Goal: Task Accomplishment & Management: Complete application form

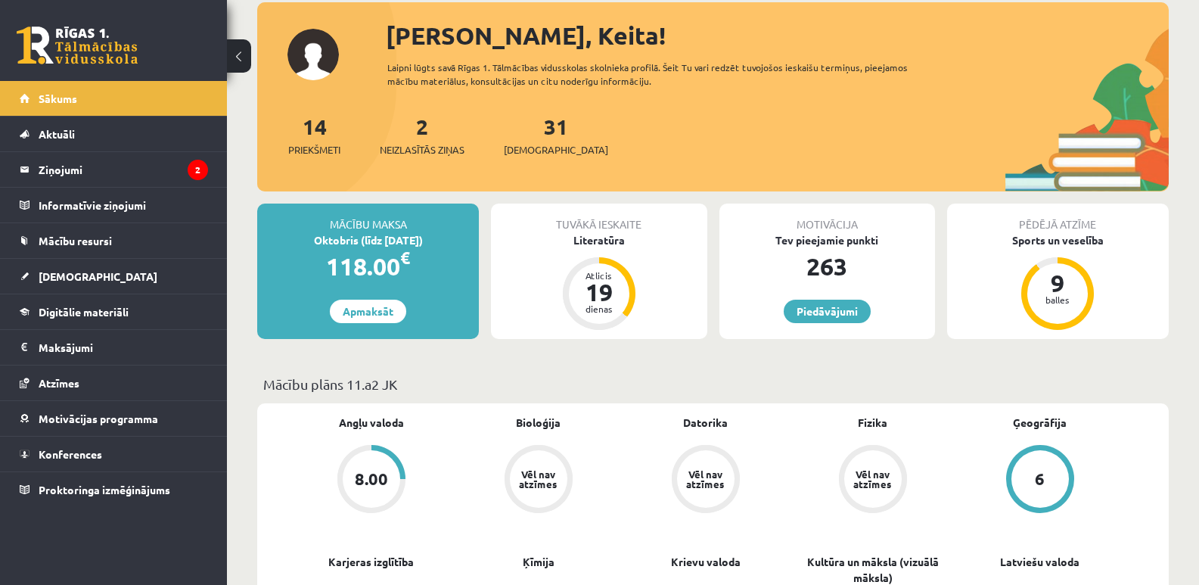
scroll to position [79, 0]
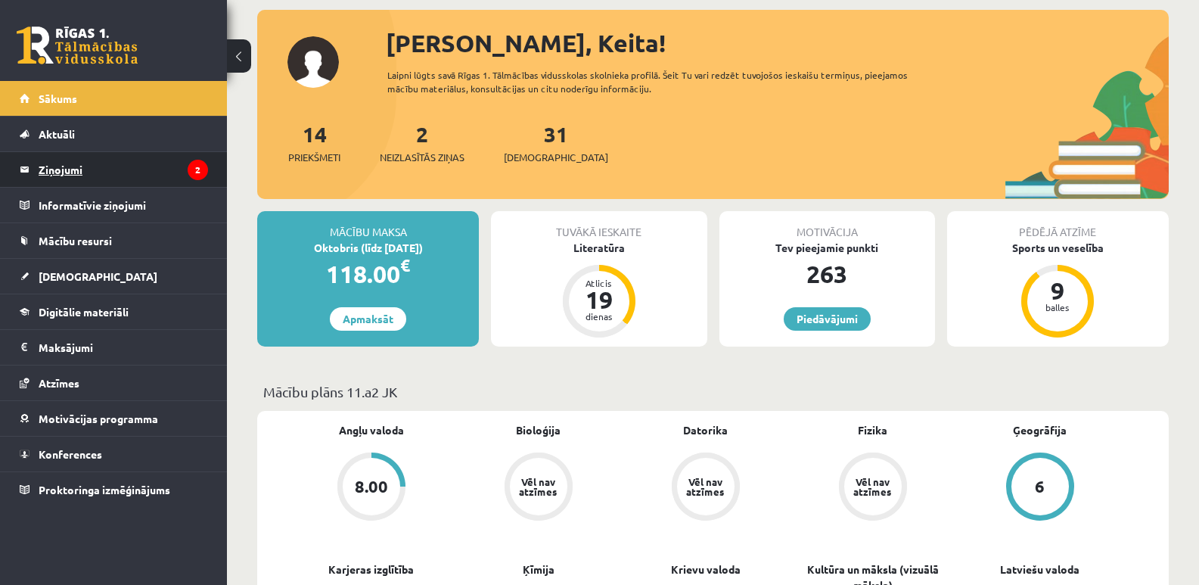
click at [52, 160] on legend "Ziņojumi 2" at bounding box center [123, 169] width 169 height 35
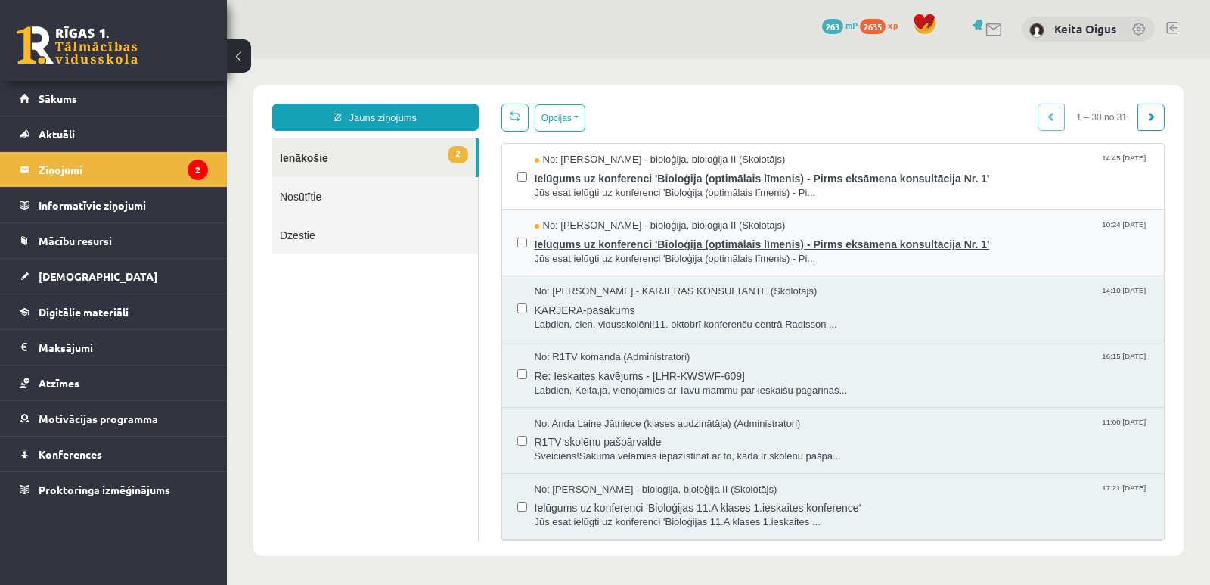
click at [582, 243] on span "Ielūgums uz konferenci 'Bioloģija (optimālais līmenis) - Pirms eksāmena konsult…" at bounding box center [842, 242] width 615 height 19
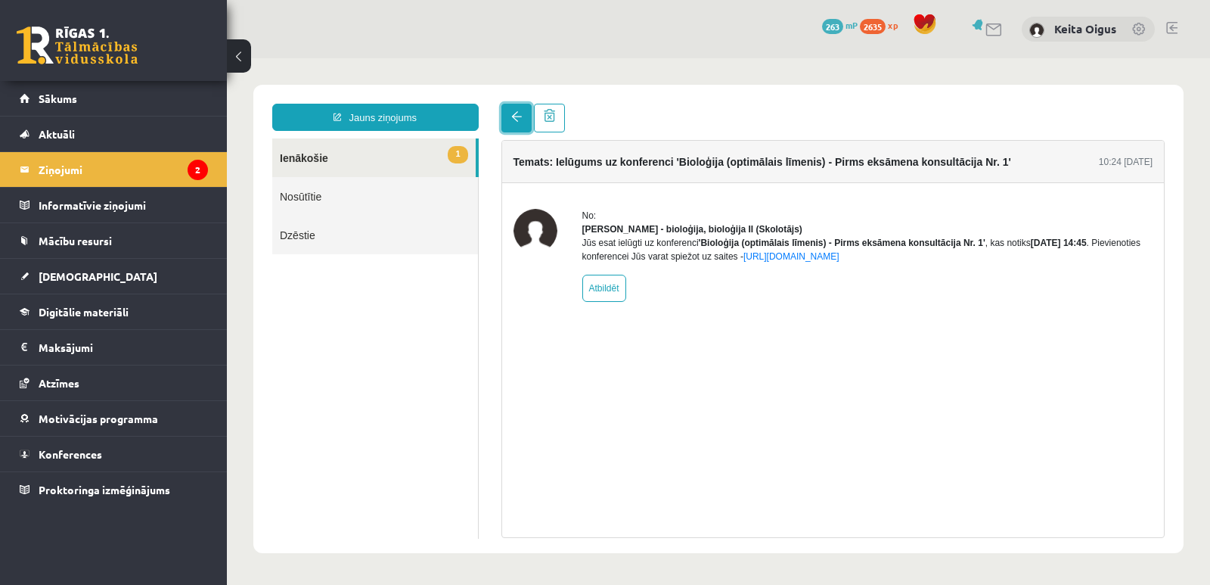
click at [515, 114] on span at bounding box center [516, 116] width 11 height 11
click at [513, 108] on link at bounding box center [516, 118] width 30 height 29
click at [52, 164] on legend "Ziņojumi 2" at bounding box center [123, 169] width 169 height 35
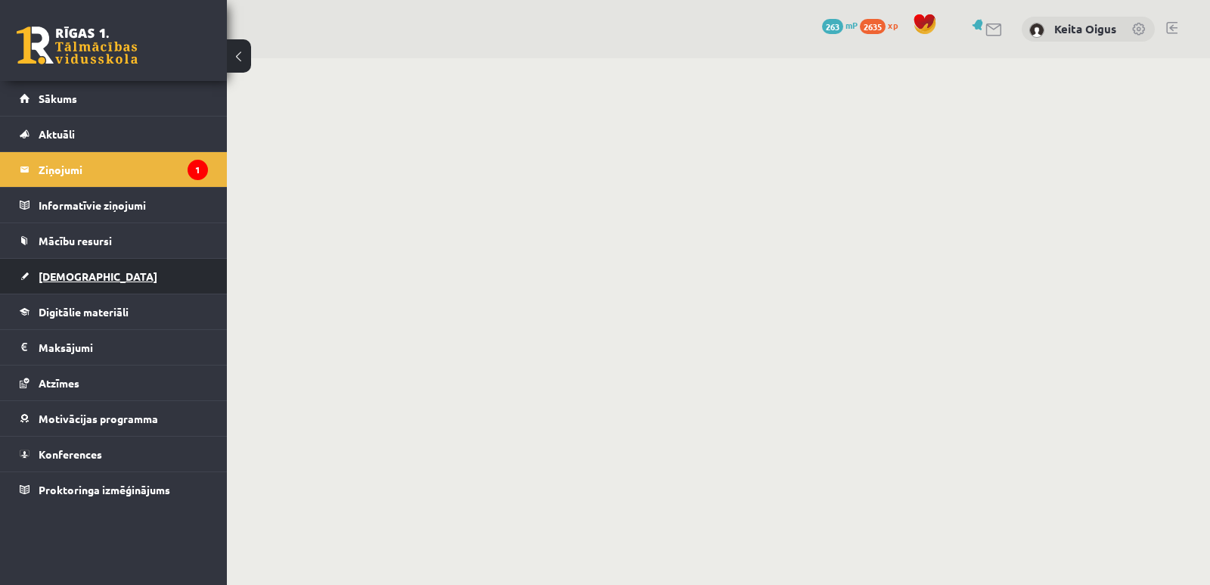
click at [57, 272] on span "[DEMOGRAPHIC_DATA]" at bounding box center [98, 276] width 119 height 14
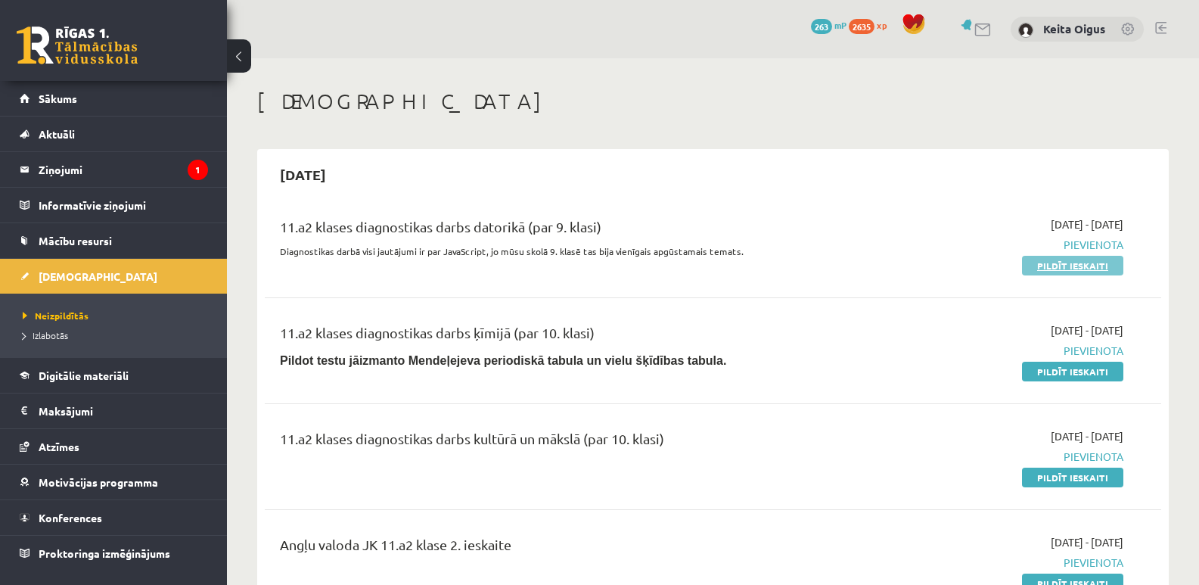
click at [1046, 260] on link "Pildīt ieskaiti" at bounding box center [1072, 266] width 101 height 20
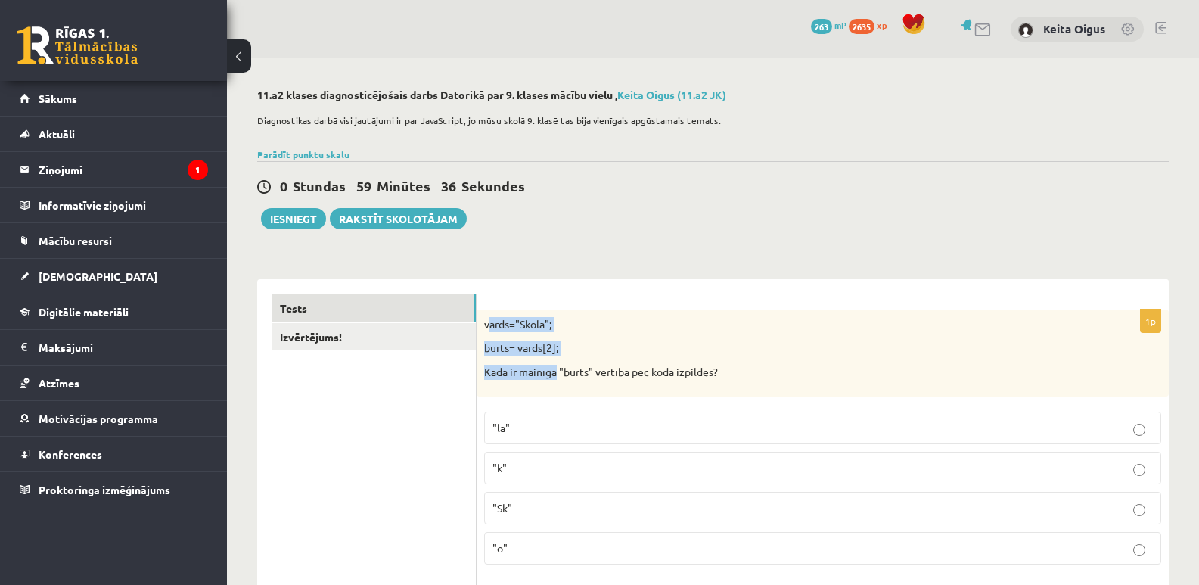
drag, startPoint x: 487, startPoint y: 319, endPoint x: 554, endPoint y: 355, distance: 75.8
click at [554, 355] on div "vards="Skola"; burts= vards[2]; Kāda ir mainīgā "burts" vērtība pēc koda izpild…" at bounding box center [822, 352] width 692 height 87
click at [590, 334] on div "vards="Skola"; burts= vards[2]; Kāda ir mainīgā "burts" vērtība pēc koda izpild…" at bounding box center [822, 352] width 692 height 87
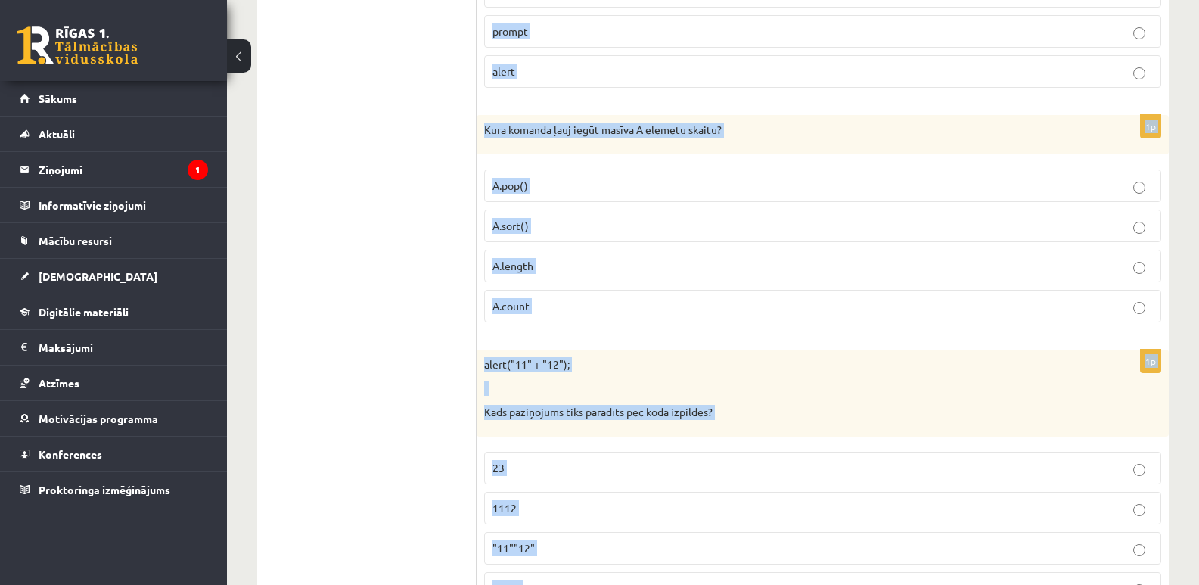
scroll to position [7637, 0]
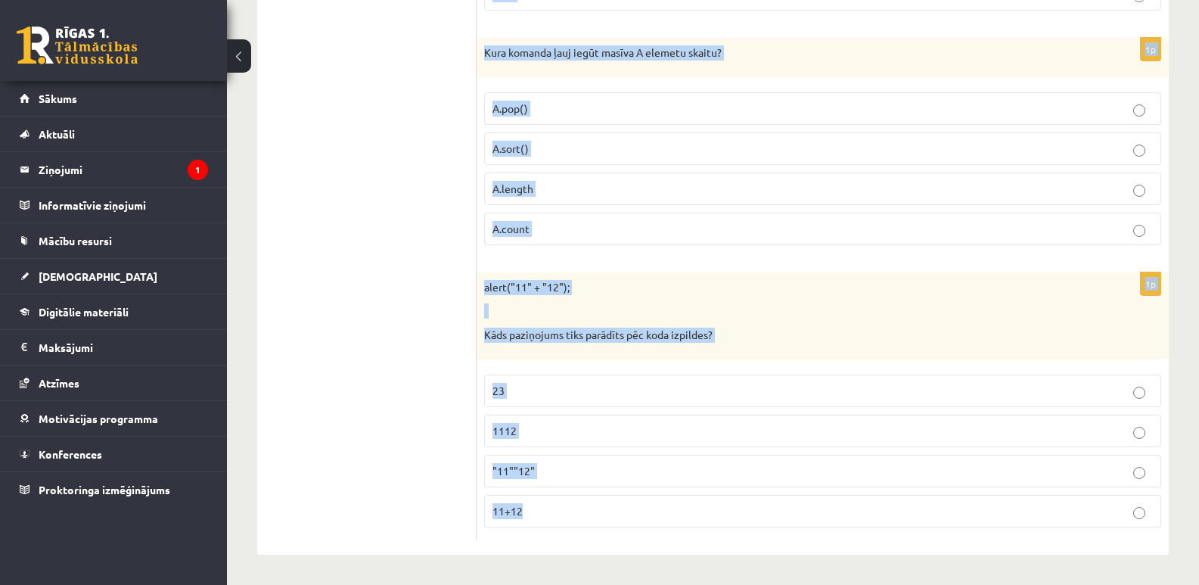
drag, startPoint x: 480, startPoint y: 322, endPoint x: 672, endPoint y: 548, distance: 295.6
copy form "vards="Skola"; burts= vards[2]; Kāda ir mainīgā "burts" vērtība pēc koda izpild…"
click at [486, 216] on label "A.count" at bounding box center [822, 229] width 677 height 33
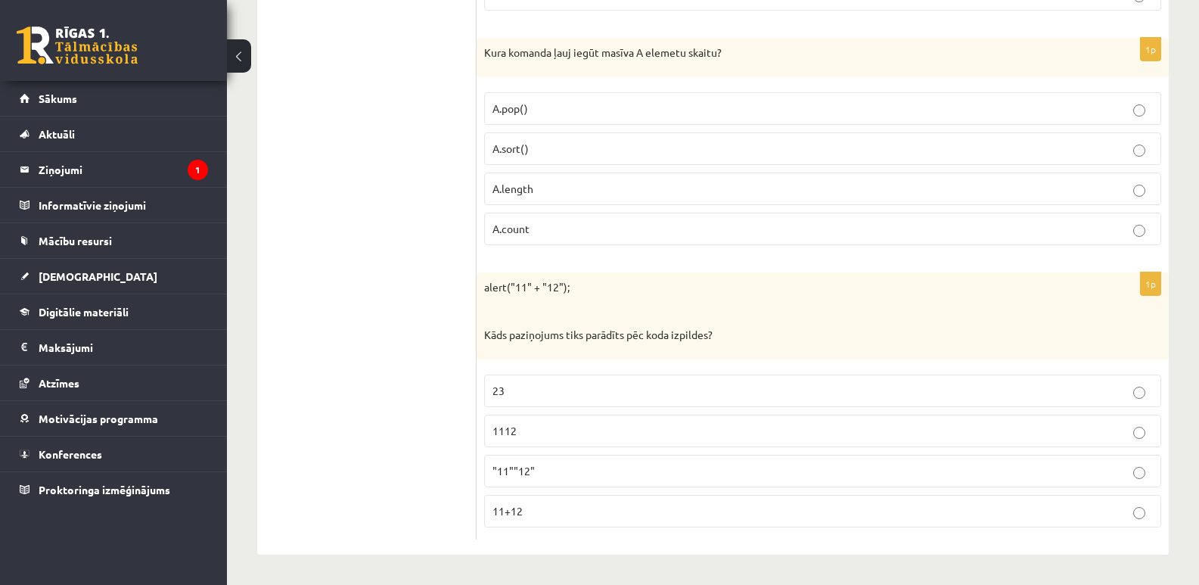
drag, startPoint x: 530, startPoint y: 430, endPoint x: 501, endPoint y: 431, distance: 28.7
click at [501, 431] on span "1112" at bounding box center [504, 431] width 24 height 14
click at [574, 193] on p "A.length" at bounding box center [822, 189] width 660 height 16
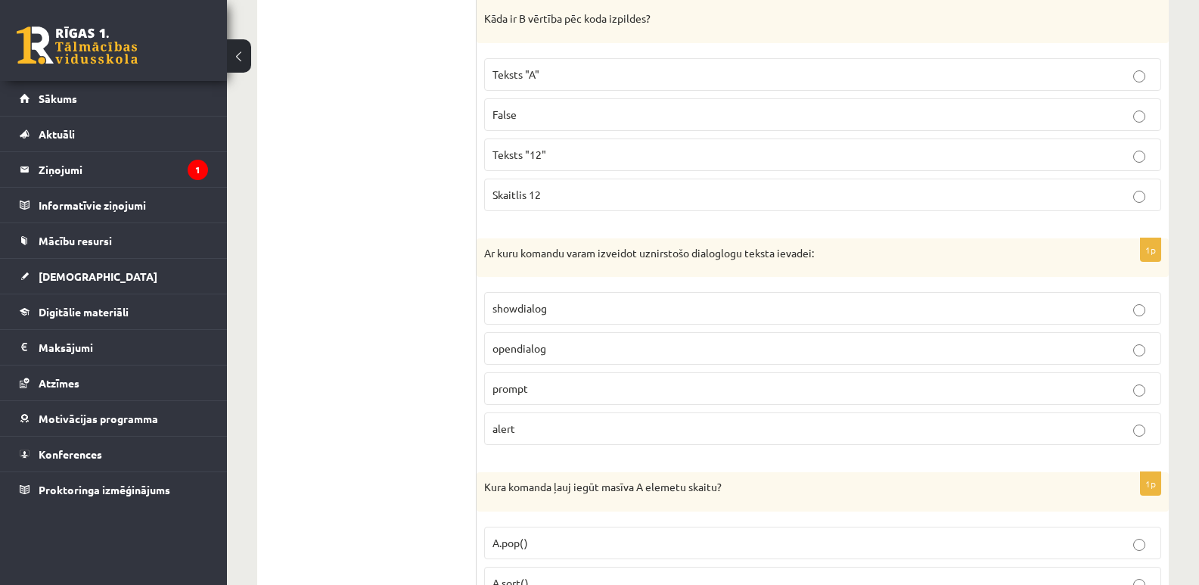
scroll to position [7213, 0]
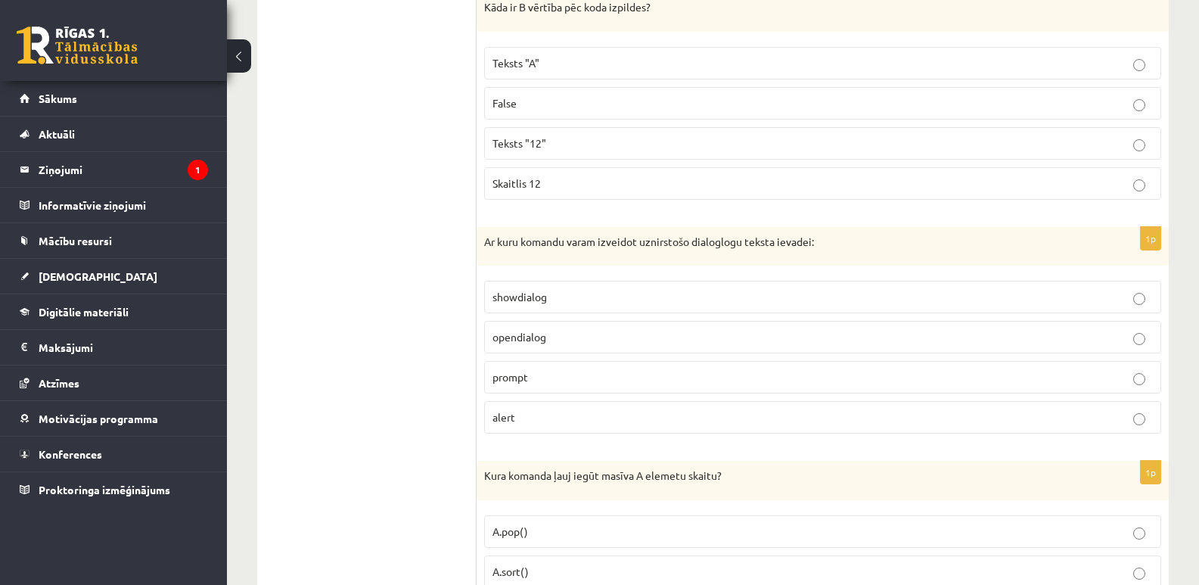
click at [799, 370] on p "prompt" at bounding box center [822, 377] width 660 height 16
click at [538, 181] on span "Skaitlis 12" at bounding box center [516, 183] width 48 height 14
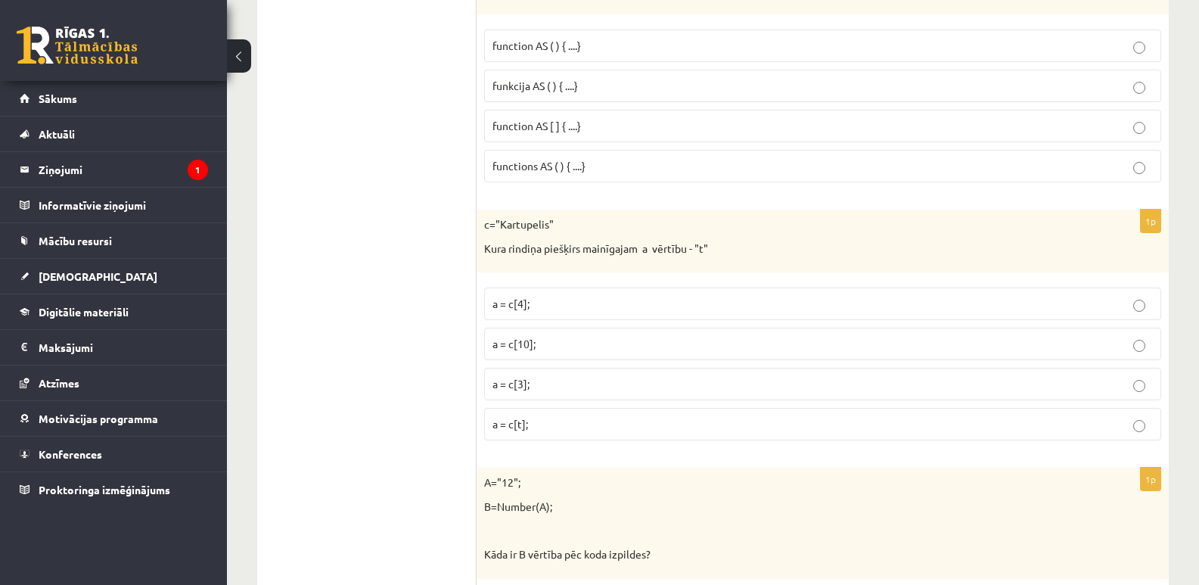
scroll to position [6645, 0]
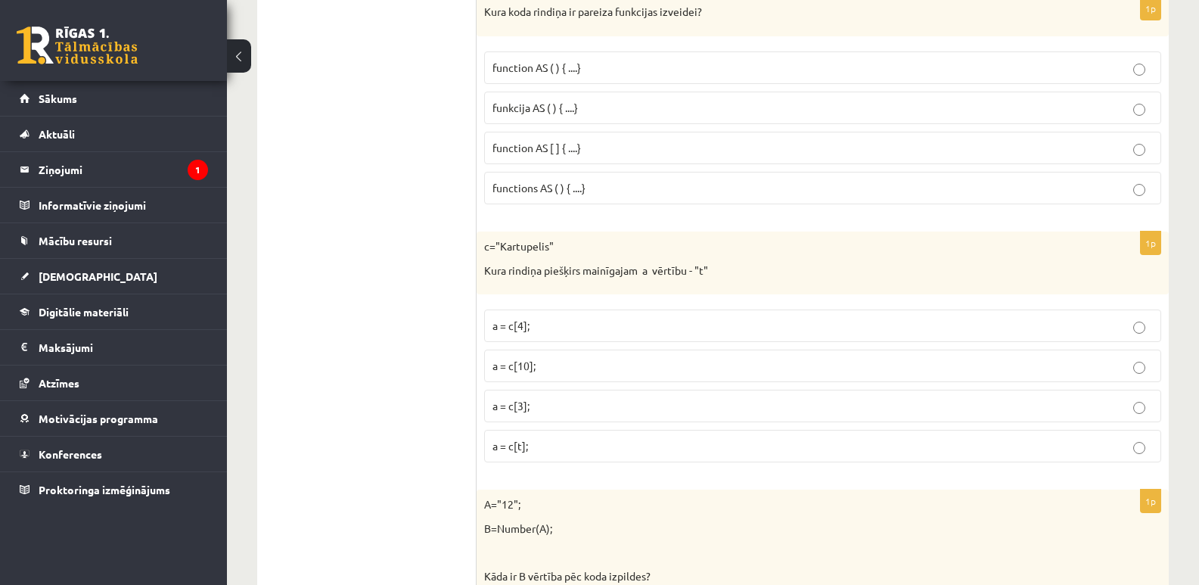
click at [594, 185] on p "functions AS ( ) { ....}" at bounding box center [822, 188] width 660 height 16
click at [544, 320] on p "a = c[4];" at bounding box center [822, 326] width 660 height 16
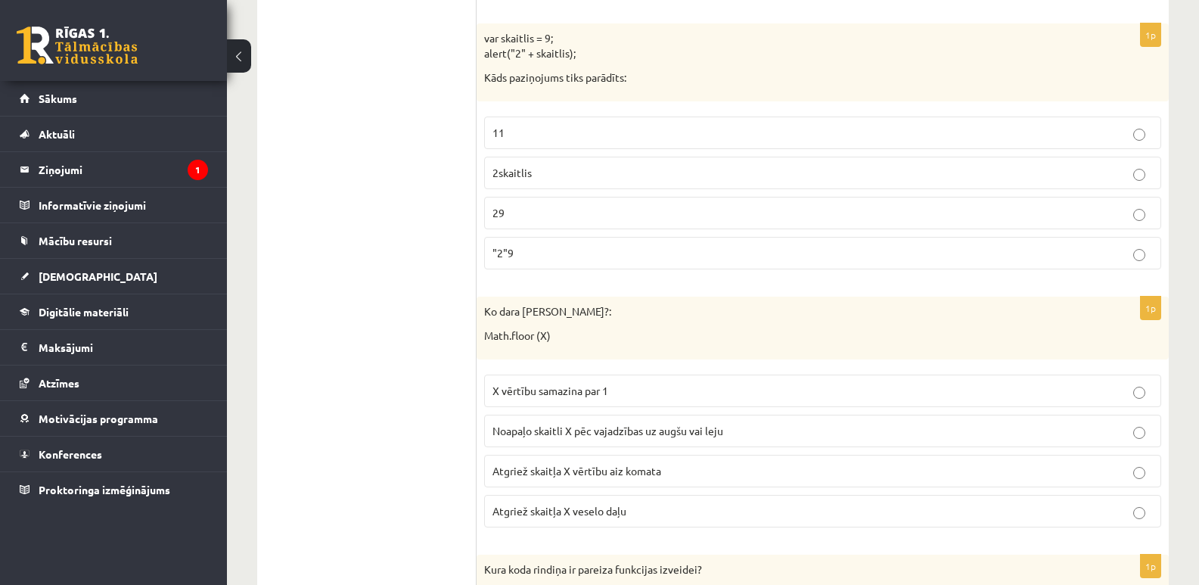
scroll to position [6076, 0]
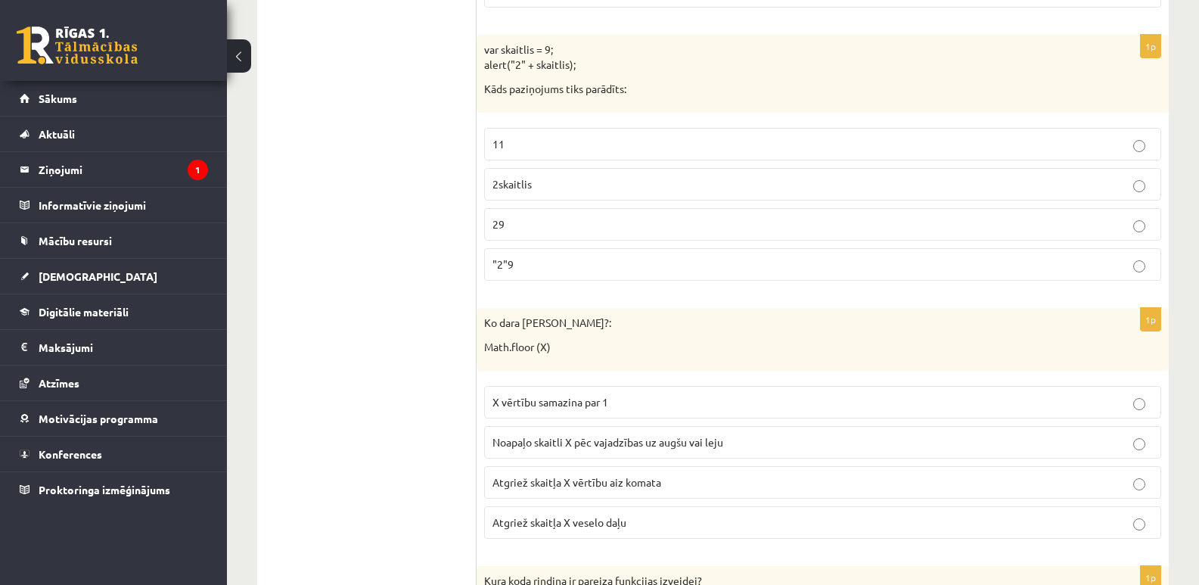
click at [565, 515] on p "Atgriež skaitļa X veselo daļu" at bounding box center [822, 522] width 660 height 16
click at [572, 219] on p "29" at bounding box center [822, 224] width 660 height 16
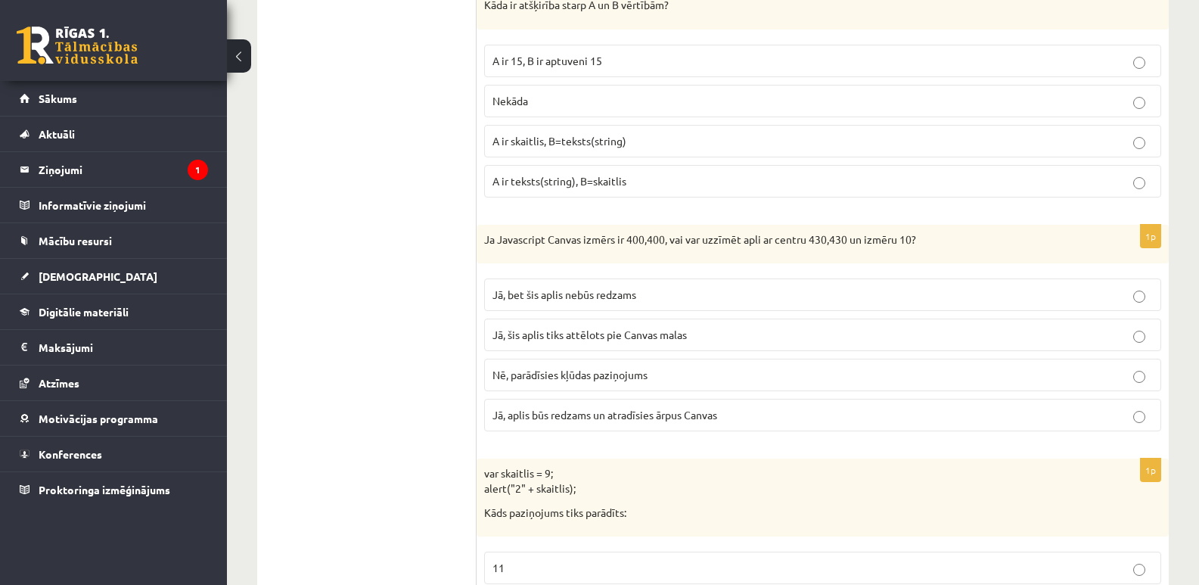
scroll to position [5641, 0]
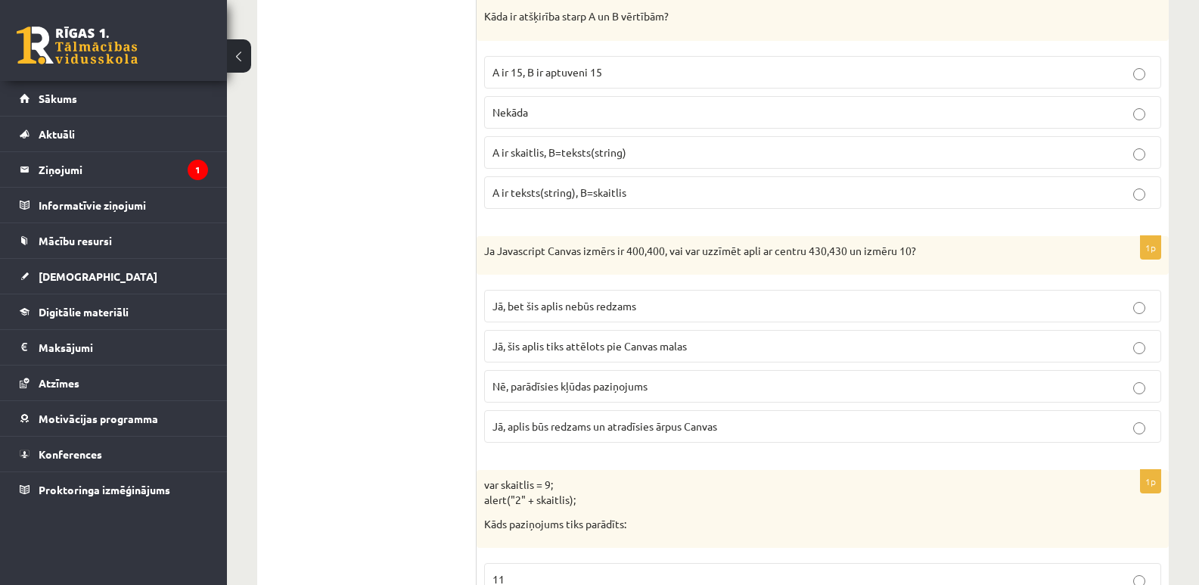
click at [690, 292] on label "Jā, bet šis aplis nebūs redzams" at bounding box center [822, 306] width 677 height 33
click at [718, 157] on p "A ir skaitlis, B=teksts(string)" at bounding box center [822, 152] width 660 height 16
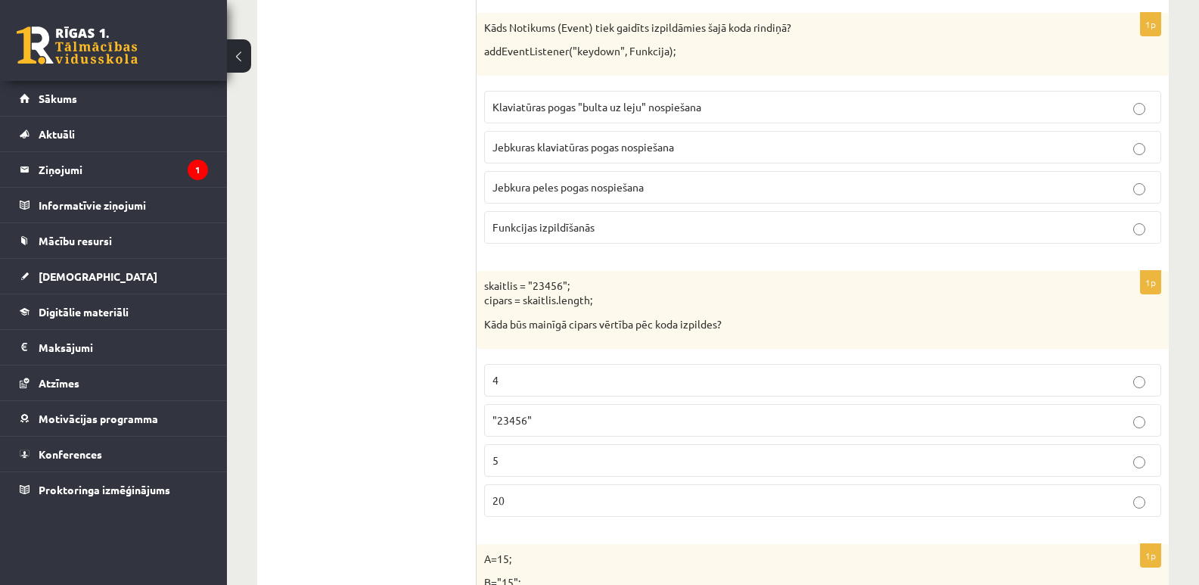
scroll to position [5039, 0]
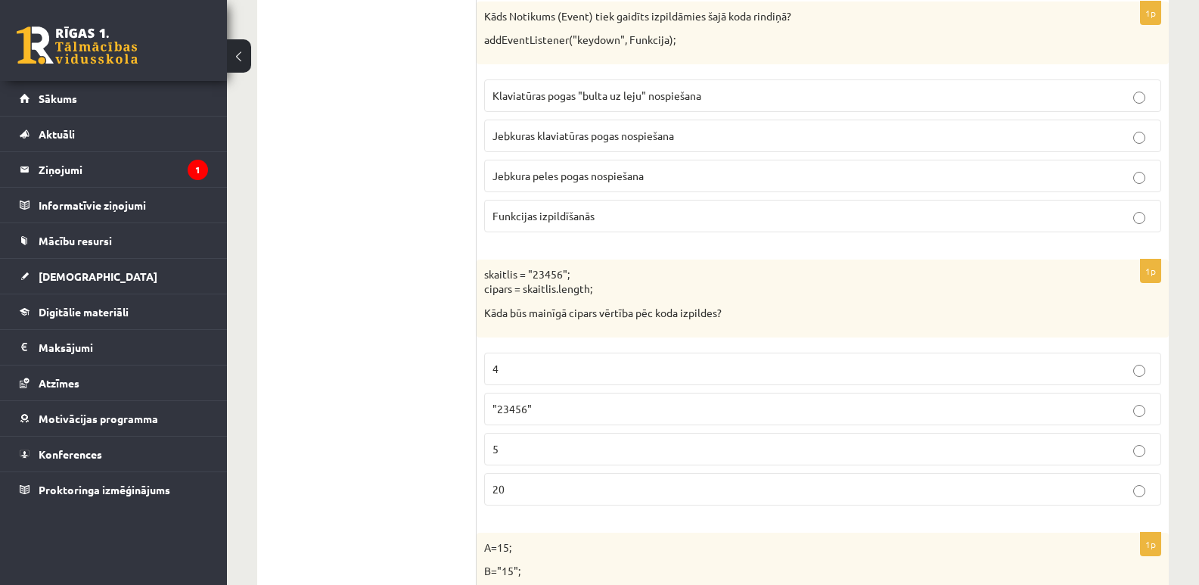
click at [541, 135] on span "Jebkuras klaviatūras pogas nospiešana" at bounding box center [583, 136] width 182 height 14
click at [557, 402] on p ""23456"" at bounding box center [822, 409] width 660 height 16
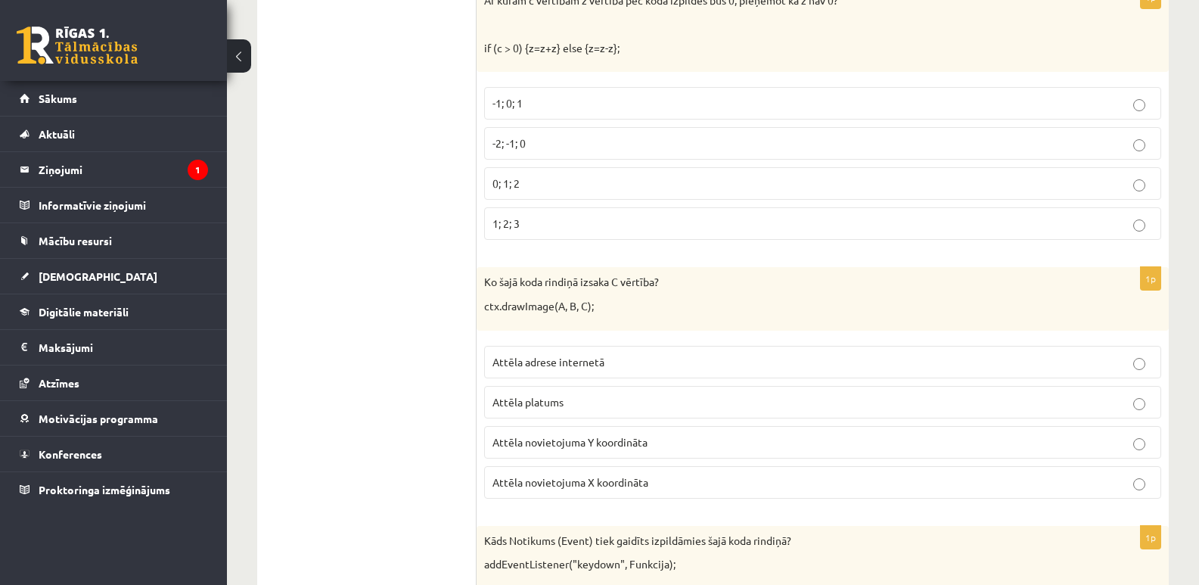
scroll to position [4504, 0]
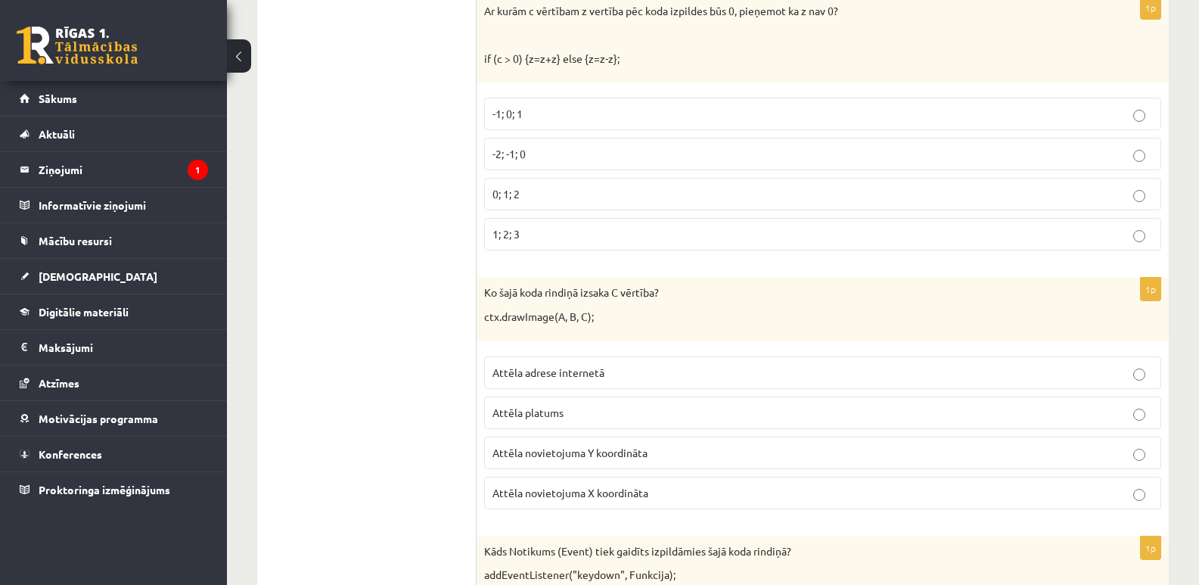
click at [593, 445] on p "Attēla novietojuma Y koordināta" at bounding box center [822, 453] width 660 height 16
click at [595, 144] on label "-2; -1; 0" at bounding box center [822, 154] width 677 height 33
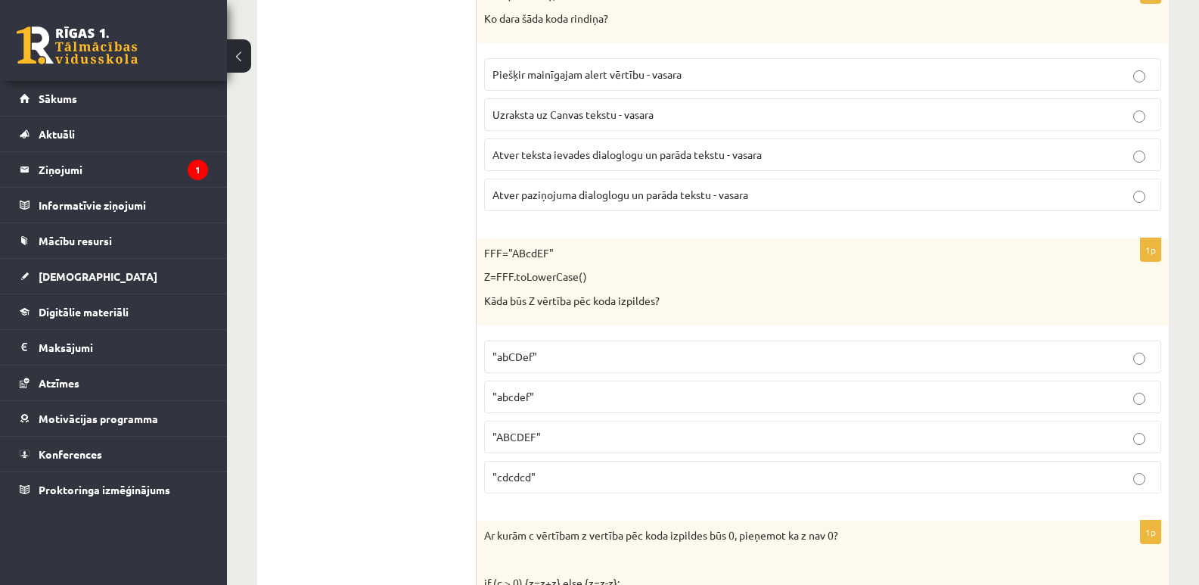
scroll to position [3969, 0]
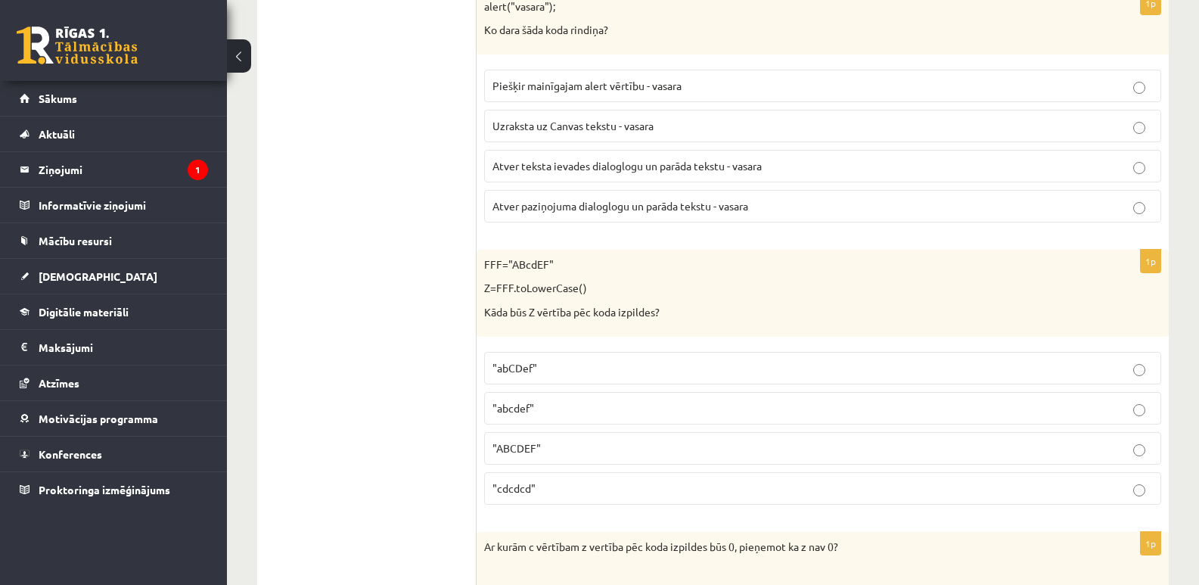
click at [681, 198] on p "Atver paziņojuma dialoglogu un parāda tekstu - vasara" at bounding box center [822, 206] width 660 height 16
click at [526, 402] on span ""abcdef"" at bounding box center [513, 408] width 42 height 14
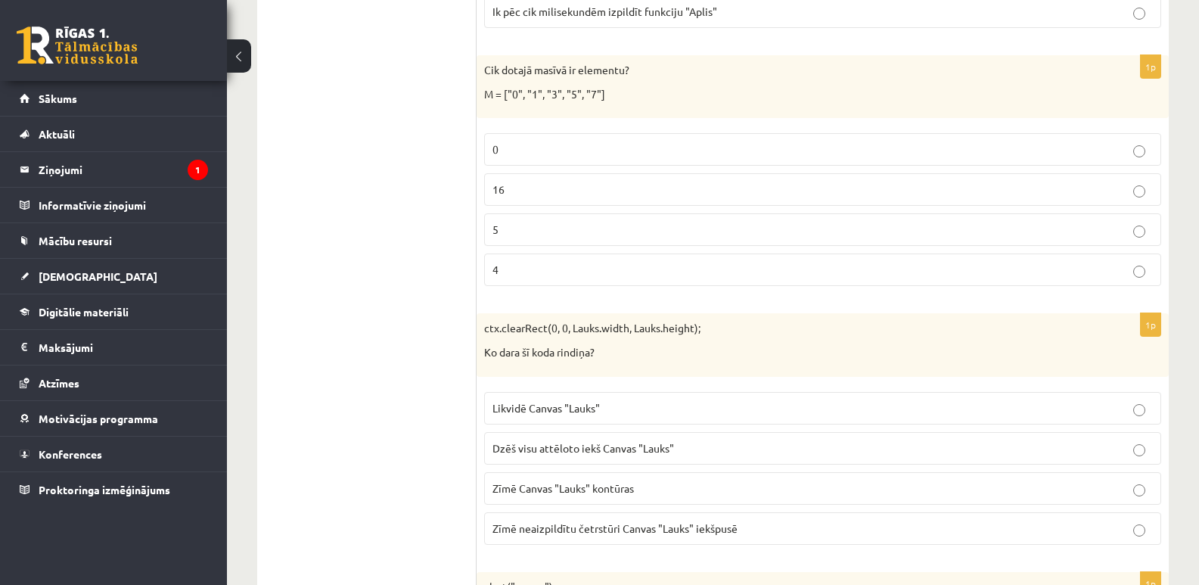
scroll to position [3412, 0]
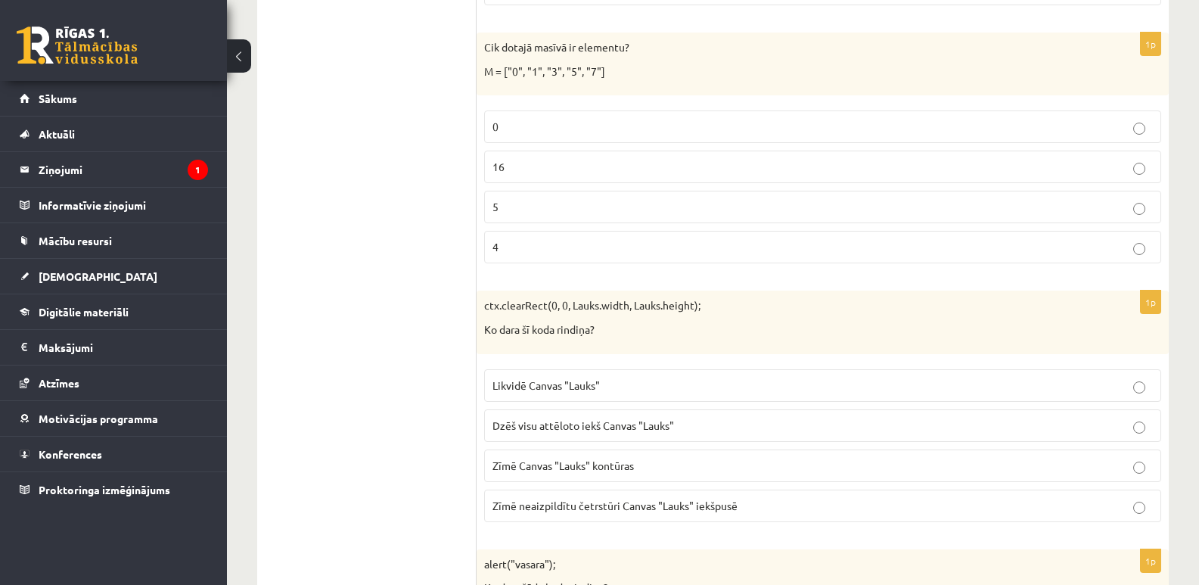
click at [541, 209] on p "5" at bounding box center [822, 207] width 660 height 16
click at [562, 424] on span "Dzēš visu attēloto iekš Canvas "Lauks"" at bounding box center [583, 425] width 182 height 14
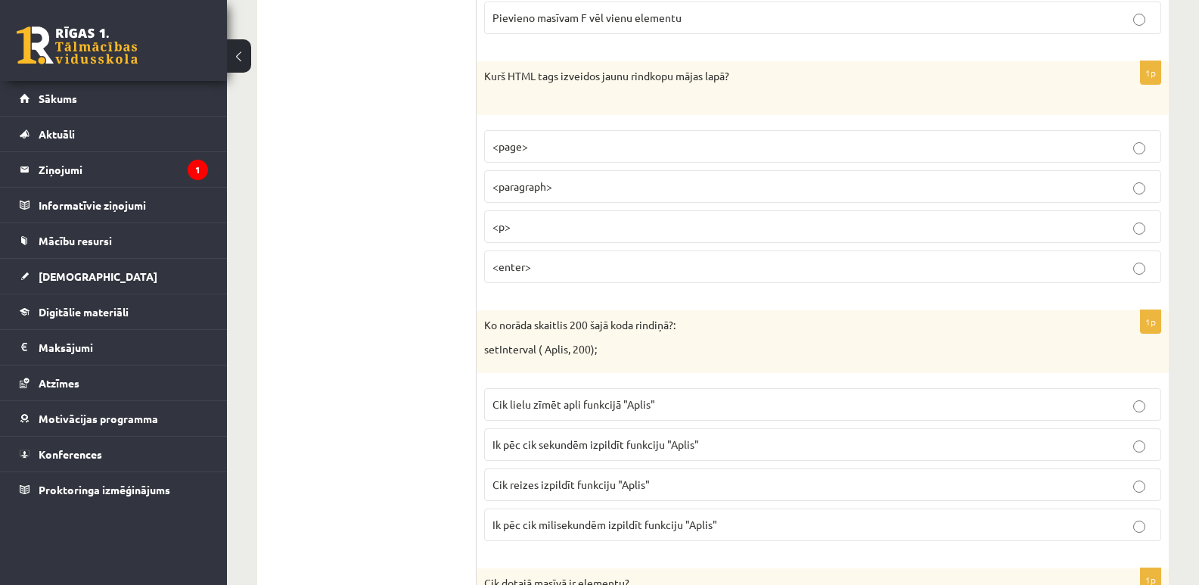
scroll to position [2910, 0]
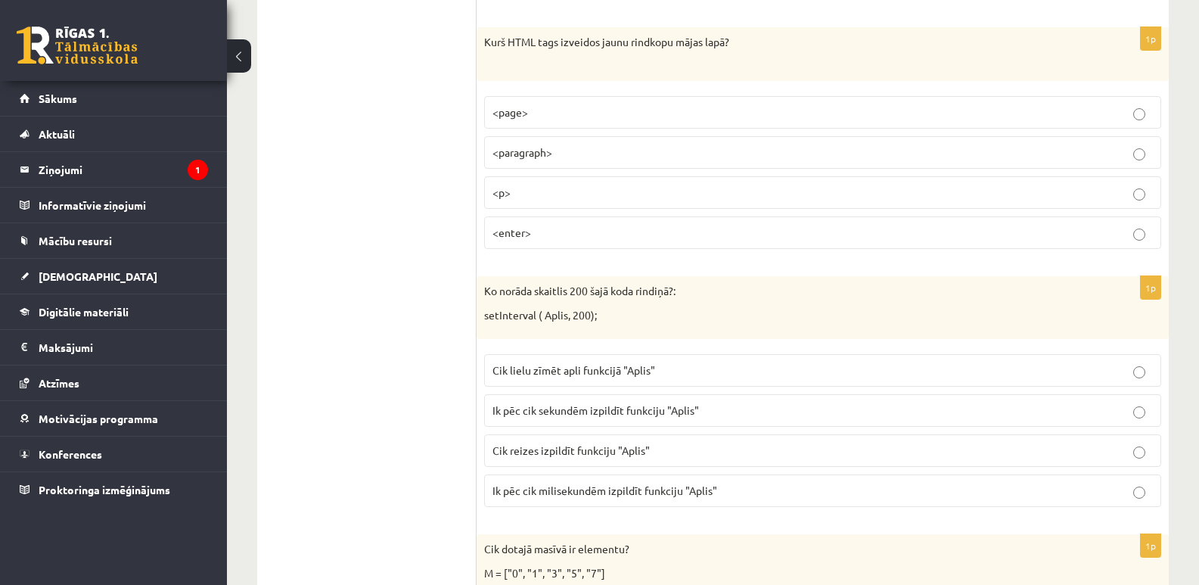
click at [519, 189] on p "<p>" at bounding box center [822, 193] width 660 height 16
click at [554, 483] on p "Ik pēc cik milisekundēm izpildīt funkciju "Aplis"" at bounding box center [822, 491] width 660 height 16
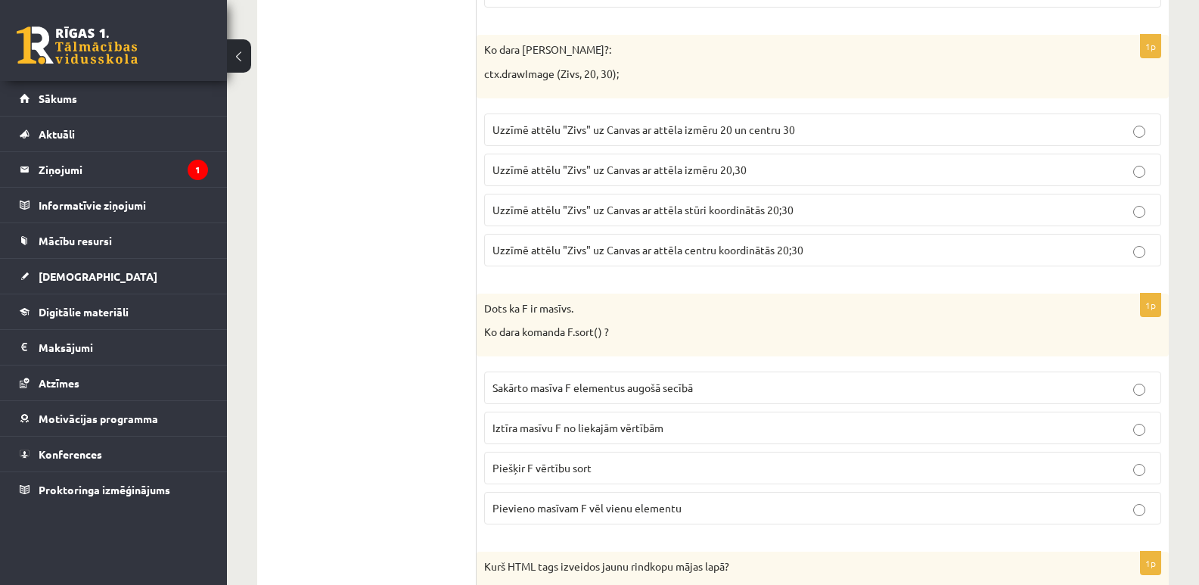
scroll to position [2397, 0]
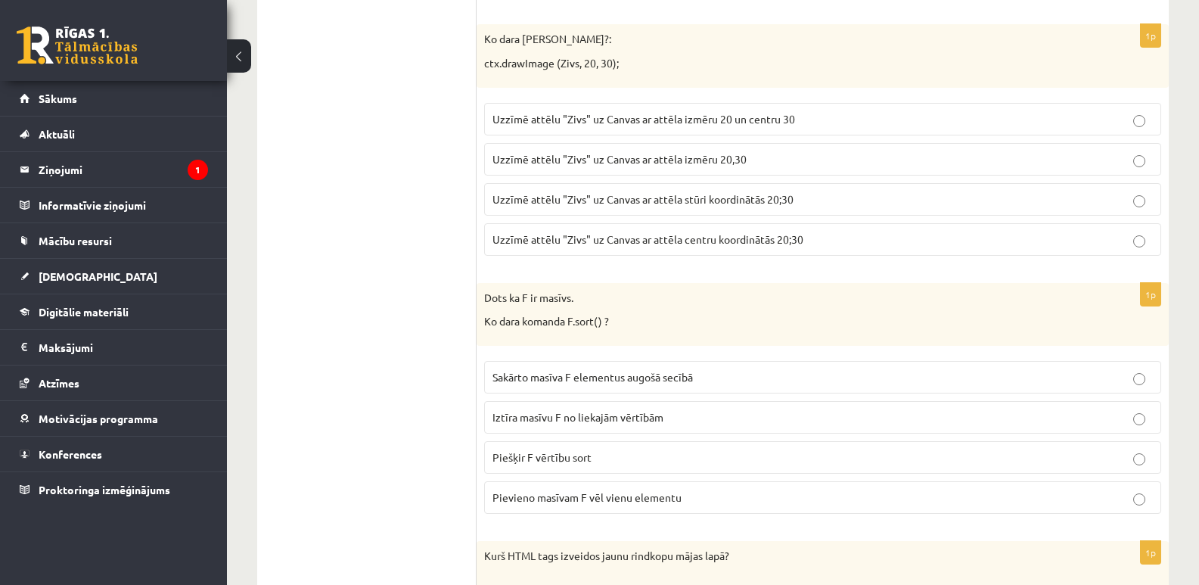
click at [720, 196] on span "Uzzīmē attēlu "Zivs" uz Canvas ar attēla stūri koordinātās 20;30" at bounding box center [642, 199] width 301 height 14
click at [550, 374] on span "Sakārto masīva F elementus augošā secībā" at bounding box center [592, 377] width 200 height 14
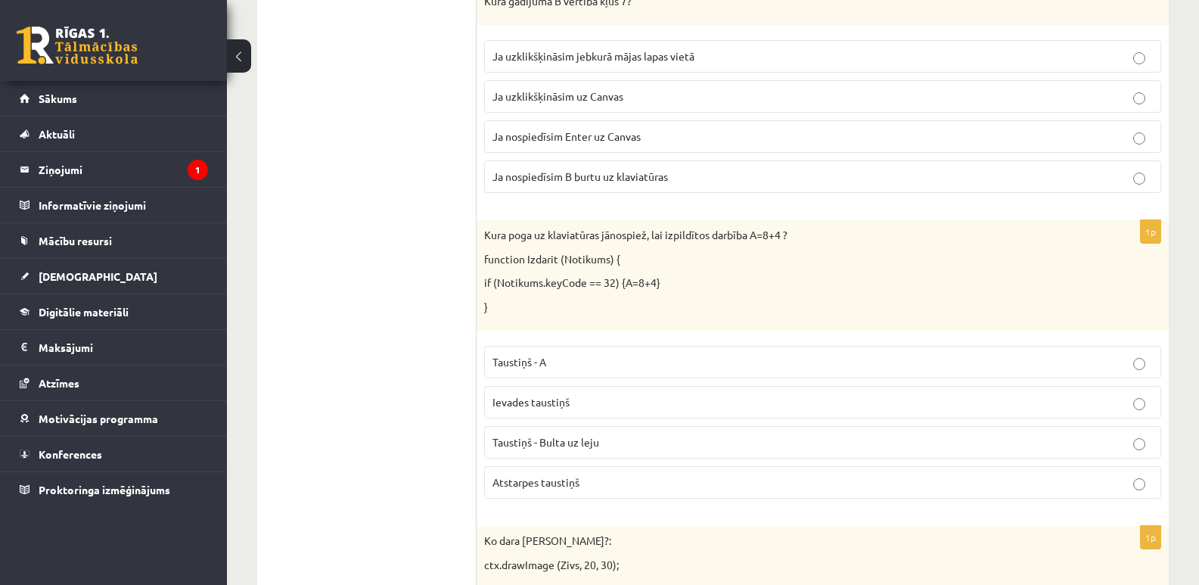
scroll to position [1862, 0]
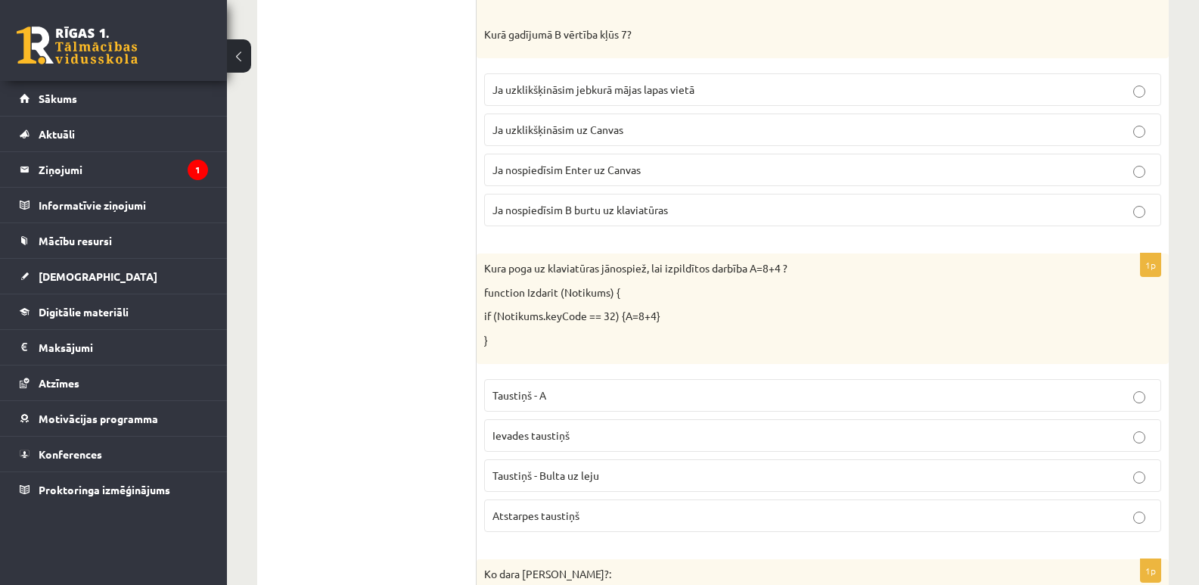
click at [548, 512] on span "Atstarpes taustiņš" at bounding box center [535, 515] width 87 height 14
click at [579, 120] on label "Ja uzklikšķināsim uz Canvas" at bounding box center [822, 129] width 677 height 33
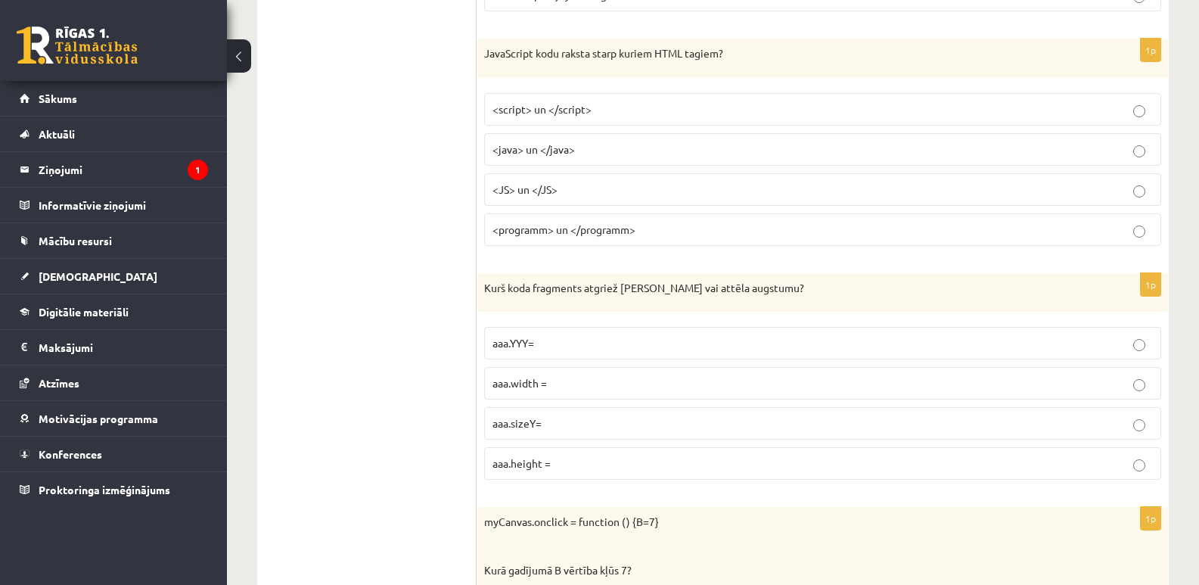
scroll to position [1338, 0]
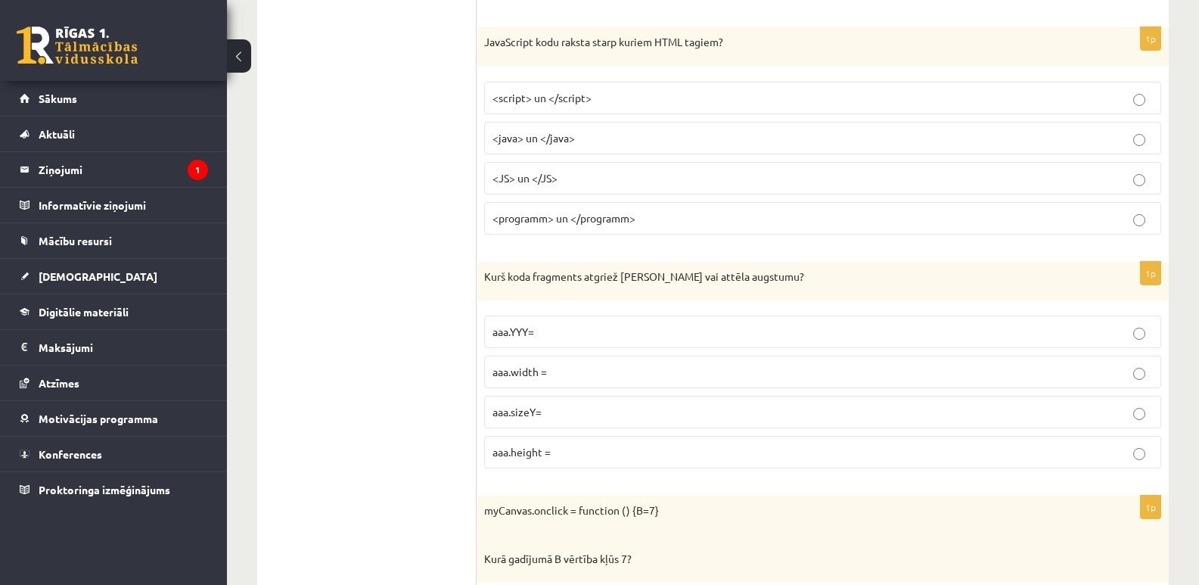
click at [569, 443] on label "aaa.height =" at bounding box center [822, 452] width 677 height 33
click at [610, 91] on p "<script> un </script>" at bounding box center [822, 98] width 660 height 16
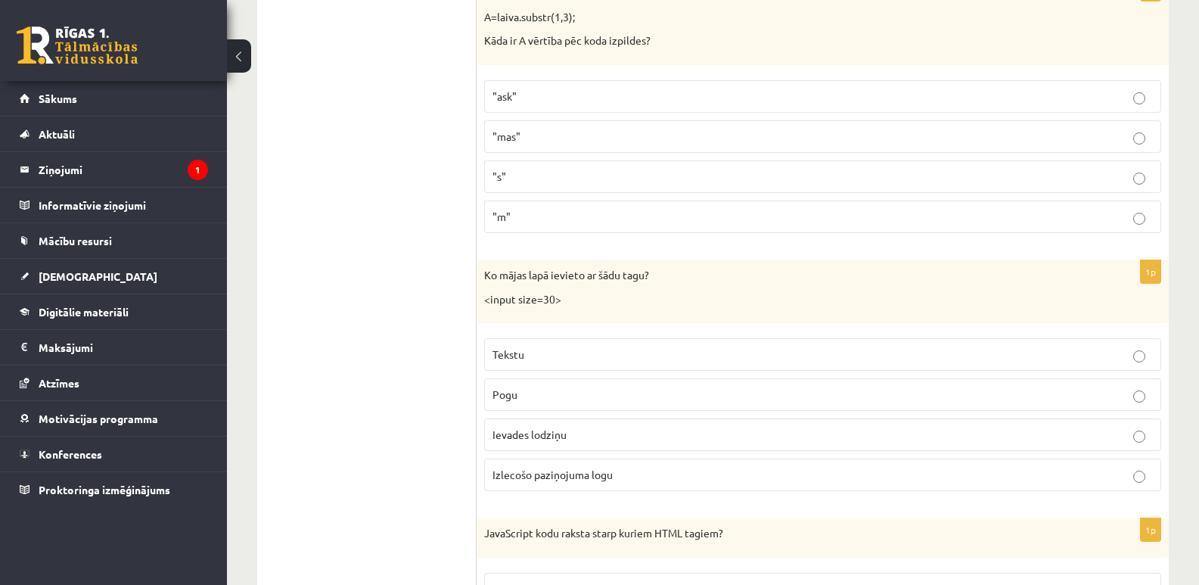
scroll to position [858, 0]
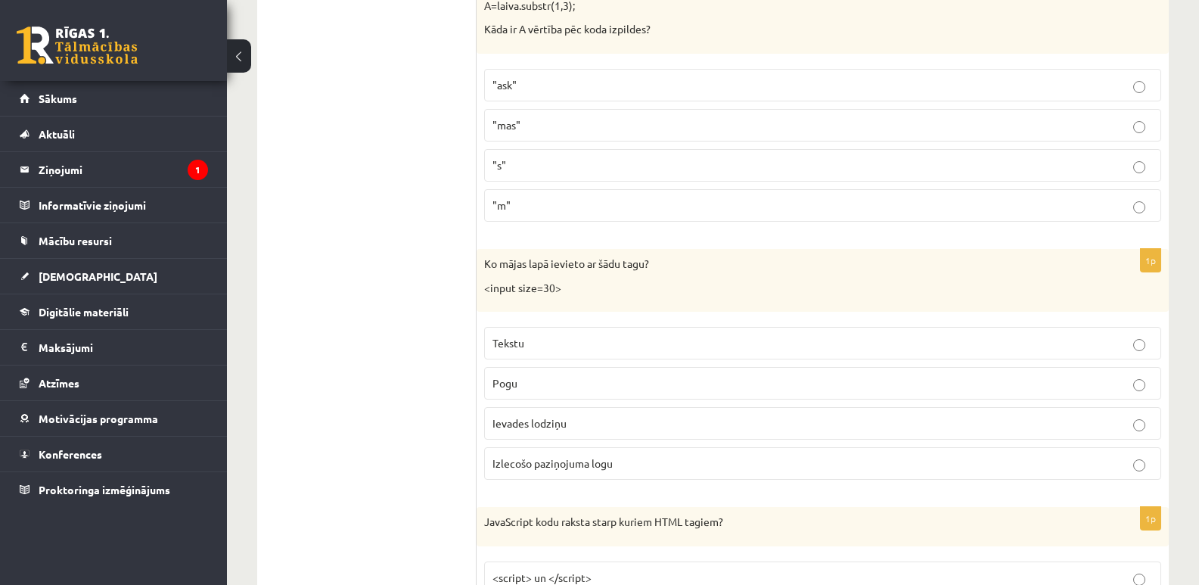
click at [528, 88] on p ""ask"" at bounding box center [822, 85] width 660 height 16
click at [640, 430] on p "Ievades lodziņu" at bounding box center [822, 423] width 660 height 16
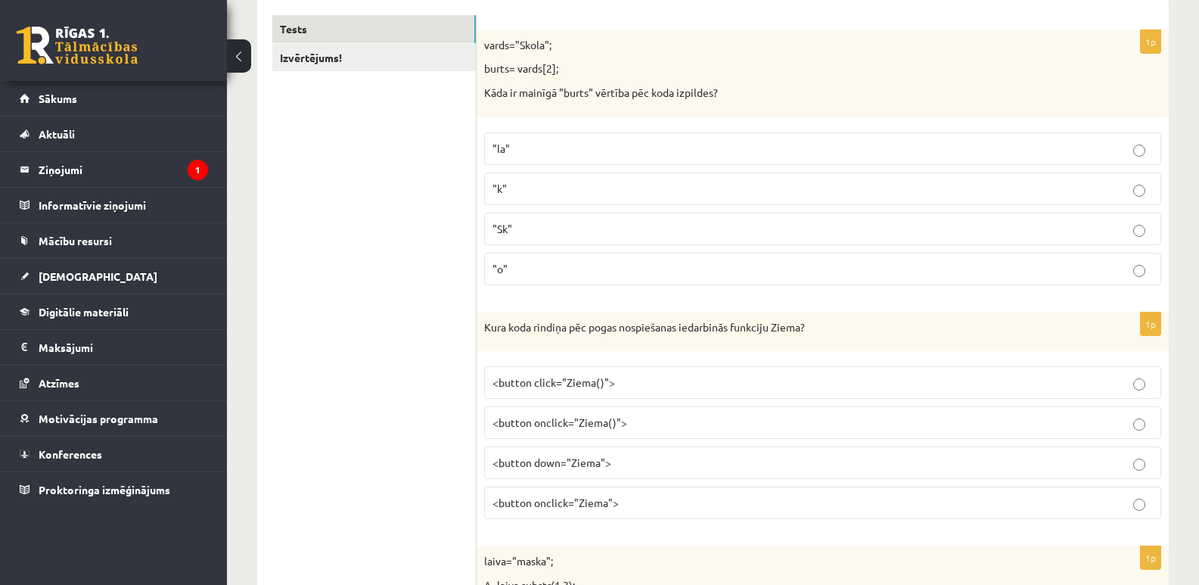
scroll to position [290, 0]
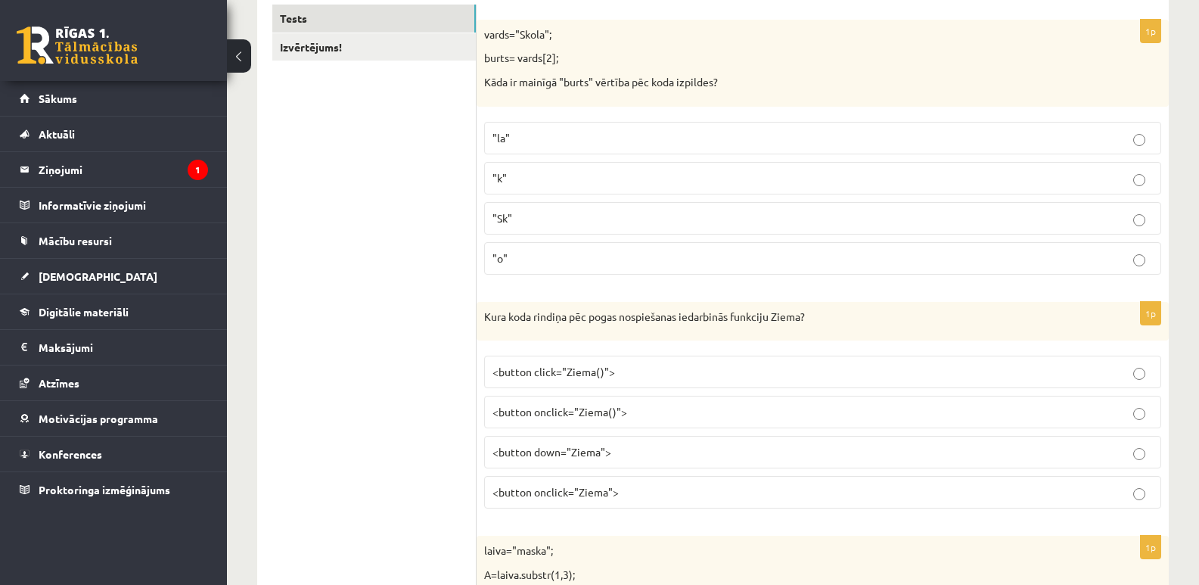
drag, startPoint x: 579, startPoint y: 256, endPoint x: 515, endPoint y: 257, distance: 64.3
click at [515, 257] on p ""o"" at bounding box center [822, 258] width 660 height 16
click at [631, 407] on p "<button onclick="Ziema()">" at bounding box center [822, 412] width 660 height 16
click at [464, 53] on link "Izvērtējums!" at bounding box center [373, 47] width 203 height 28
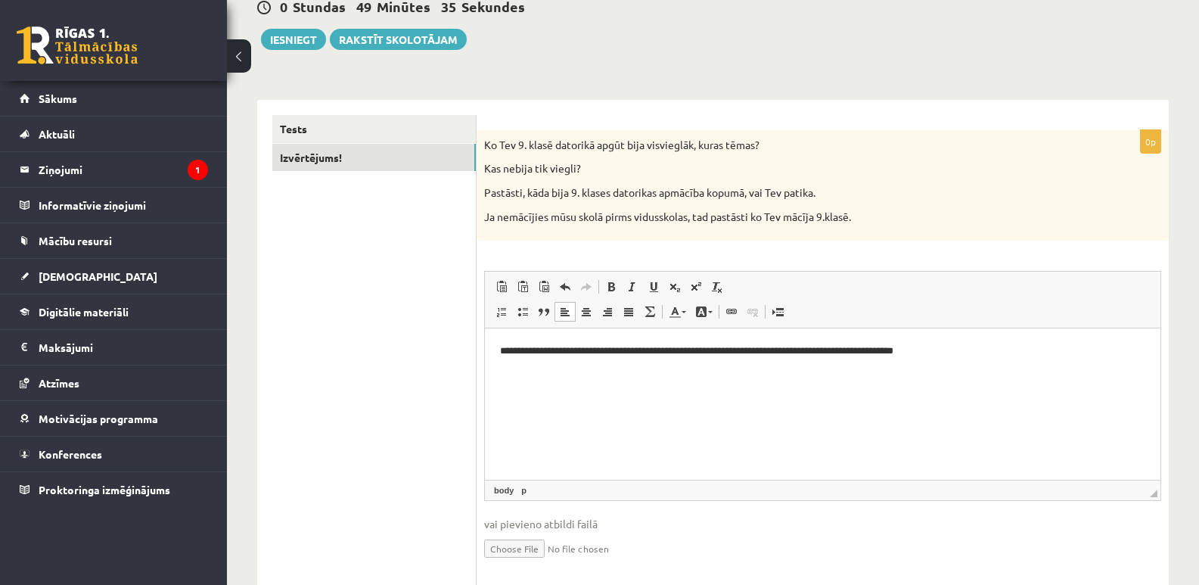
scroll to position [178, 0]
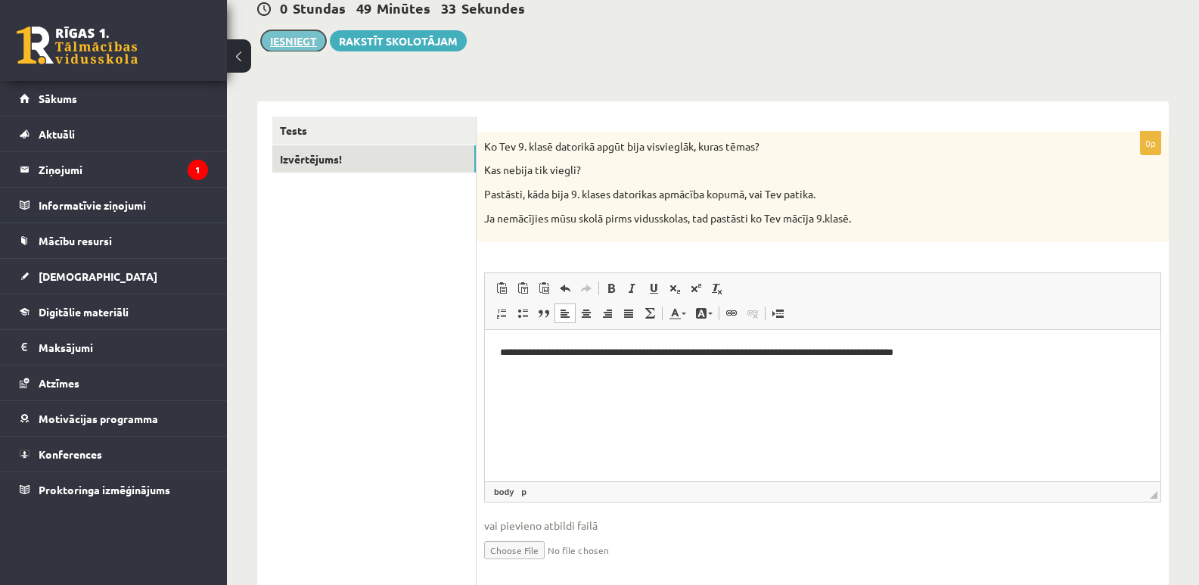
click at [297, 36] on button "Iesniegt" at bounding box center [293, 40] width 65 height 21
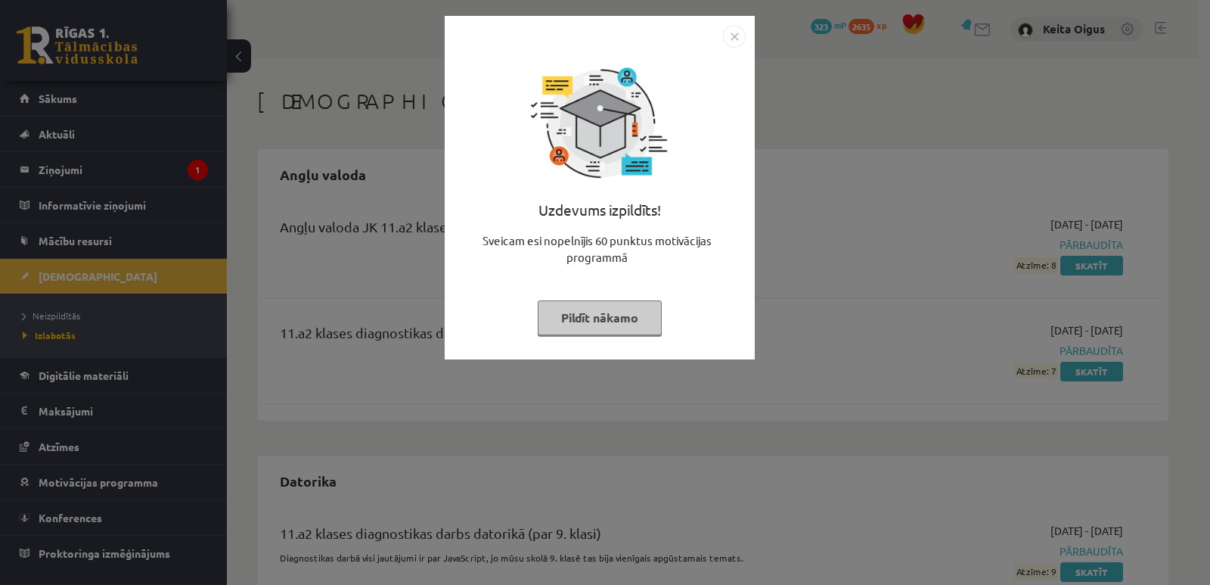
drag, startPoint x: 622, startPoint y: 311, endPoint x: 637, endPoint y: 323, distance: 19.4
drag, startPoint x: 637, startPoint y: 323, endPoint x: 610, endPoint y: 319, distance: 26.7
click at [610, 319] on button "Pildīt nākamo" at bounding box center [600, 317] width 124 height 35
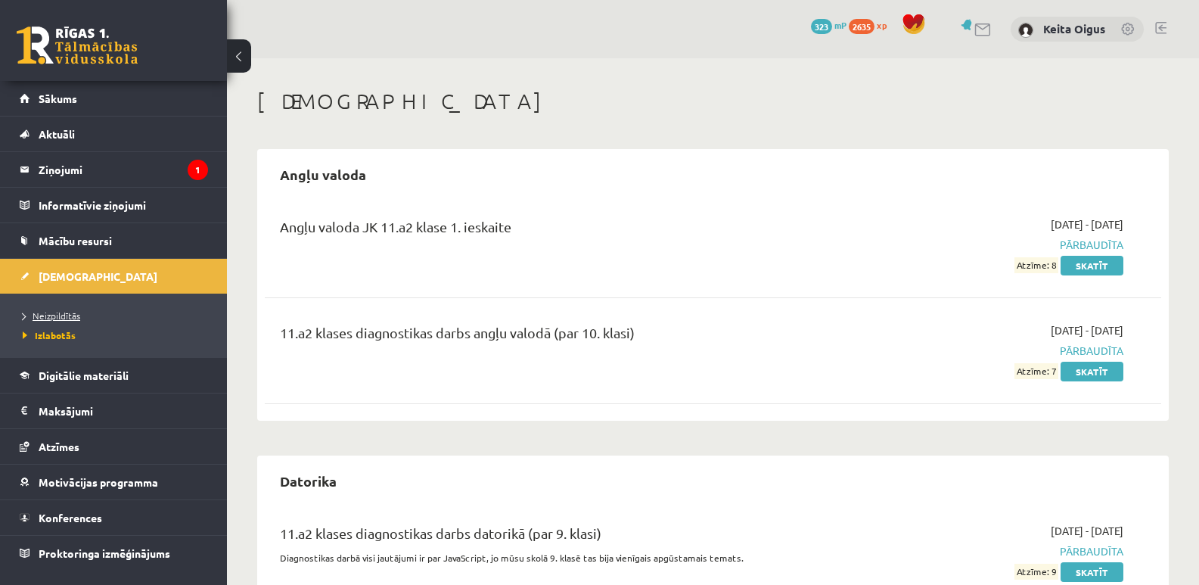
click at [66, 309] on link "Neizpildītās" at bounding box center [117, 316] width 189 height 14
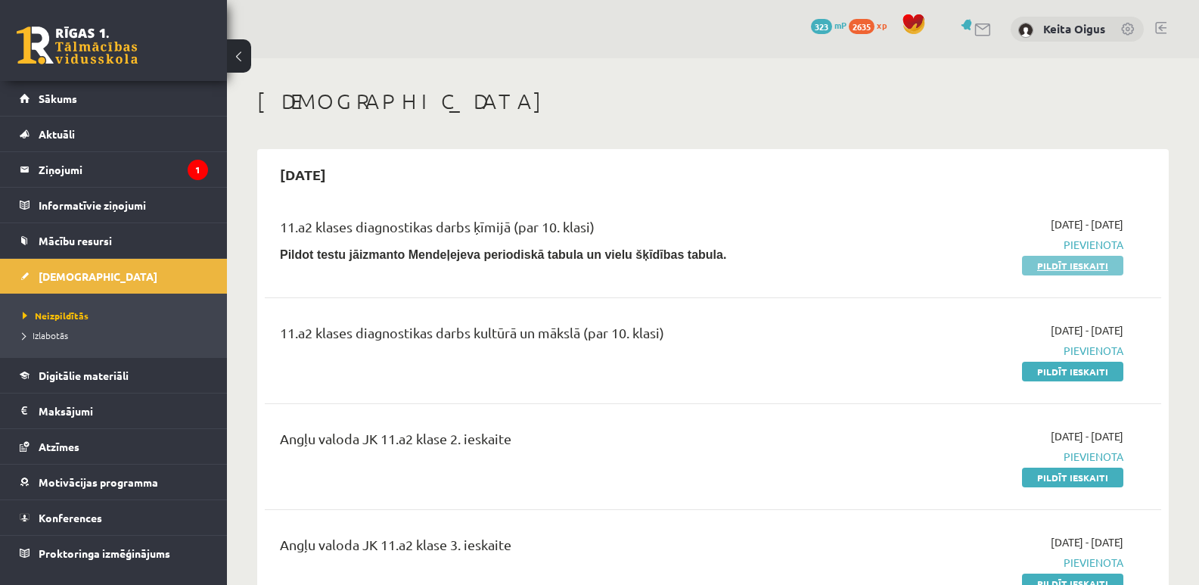
click at [1050, 260] on link "Pildīt ieskaiti" at bounding box center [1072, 266] width 101 height 20
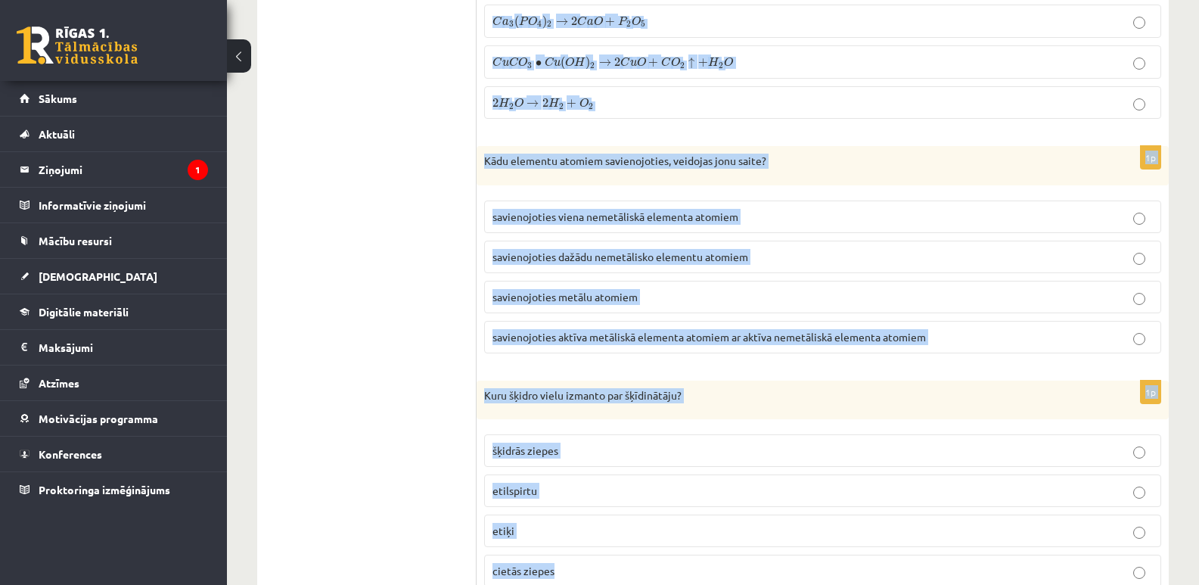
scroll to position [6910, 0]
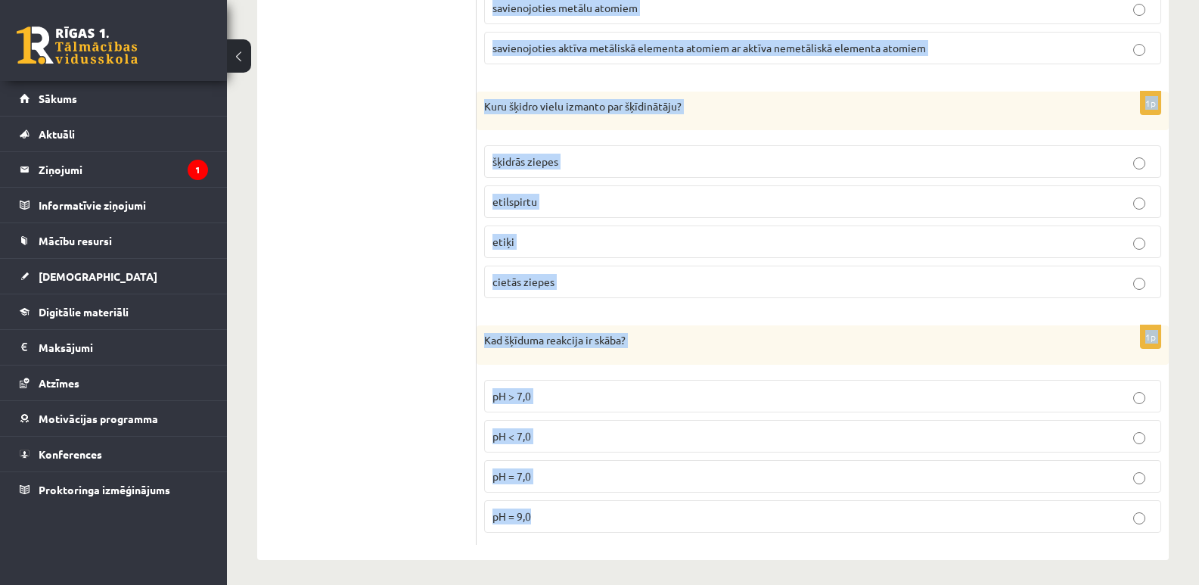
drag, startPoint x: 483, startPoint y: 86, endPoint x: 635, endPoint y: 587, distance: 523.2
copy form "Lore ipsumdo sitametc ad elitseddoeiu temporin? 6 U 0 L → 1 E 3 + D 4 – 672 m A…"
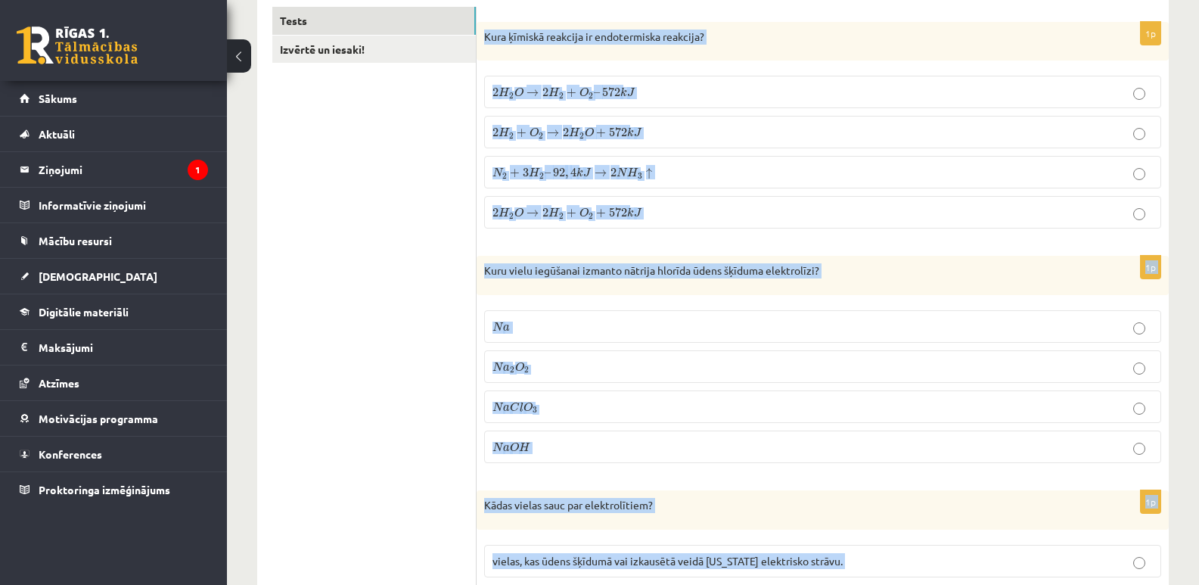
scroll to position [0, 0]
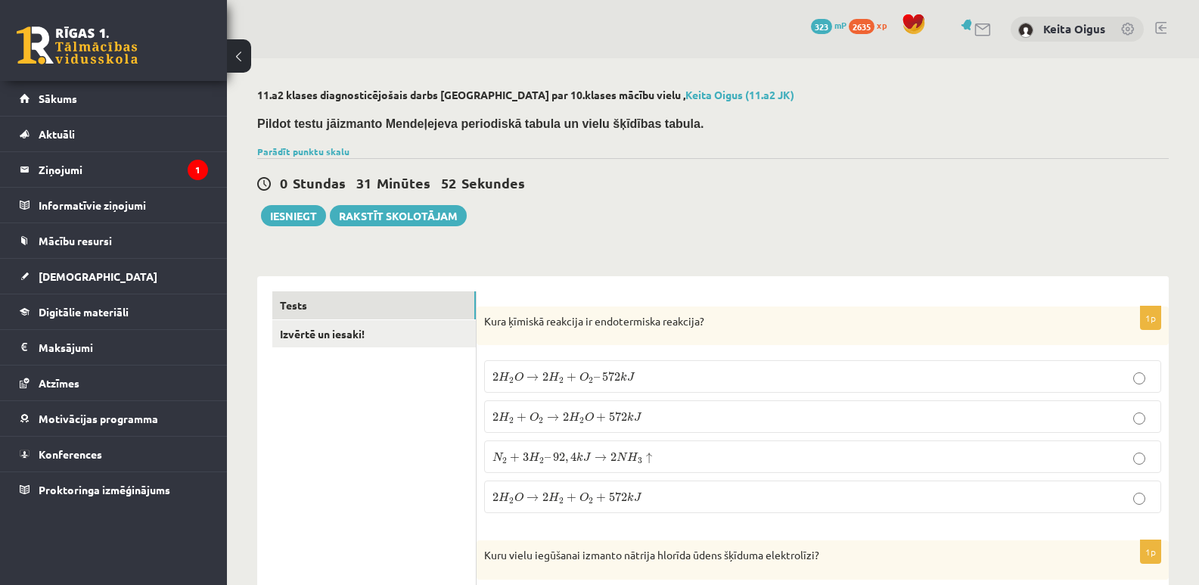
drag, startPoint x: 747, startPoint y: 502, endPoint x: 1040, endPoint y: 497, distance: 292.7
drag, startPoint x: 1040, startPoint y: 497, endPoint x: 1103, endPoint y: 495, distance: 63.6
click at [1103, 495] on p "2 H 2 O → 2 H 2 + O 2 + 572 k J 2 H 2 O → 2 H 2 + O 2 + 572 k J" at bounding box center [822, 497] width 660 height 16
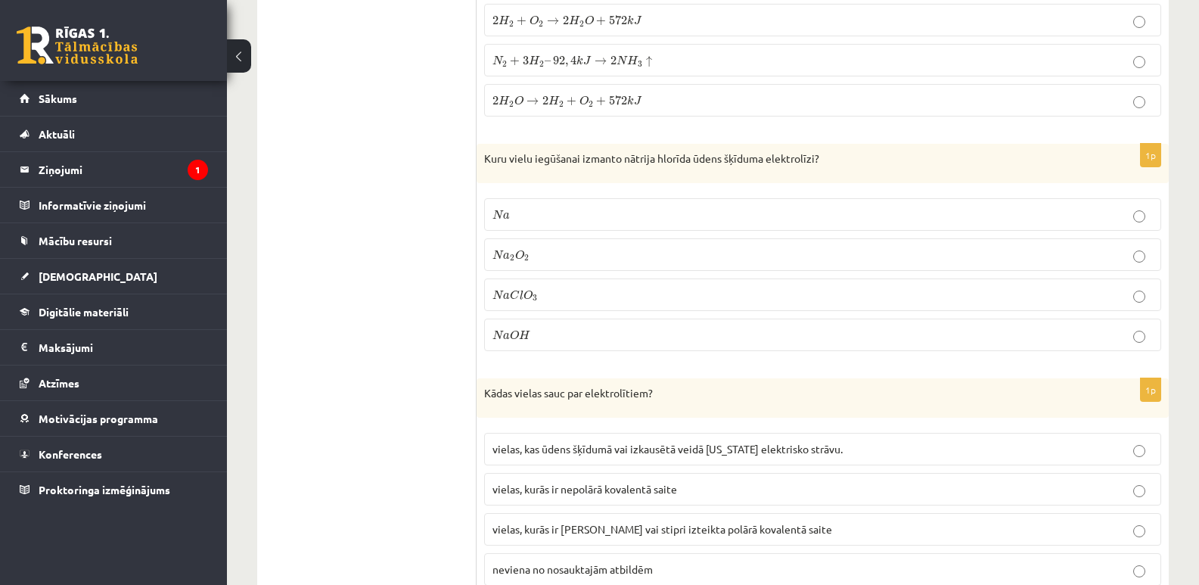
scroll to position [386, 0]
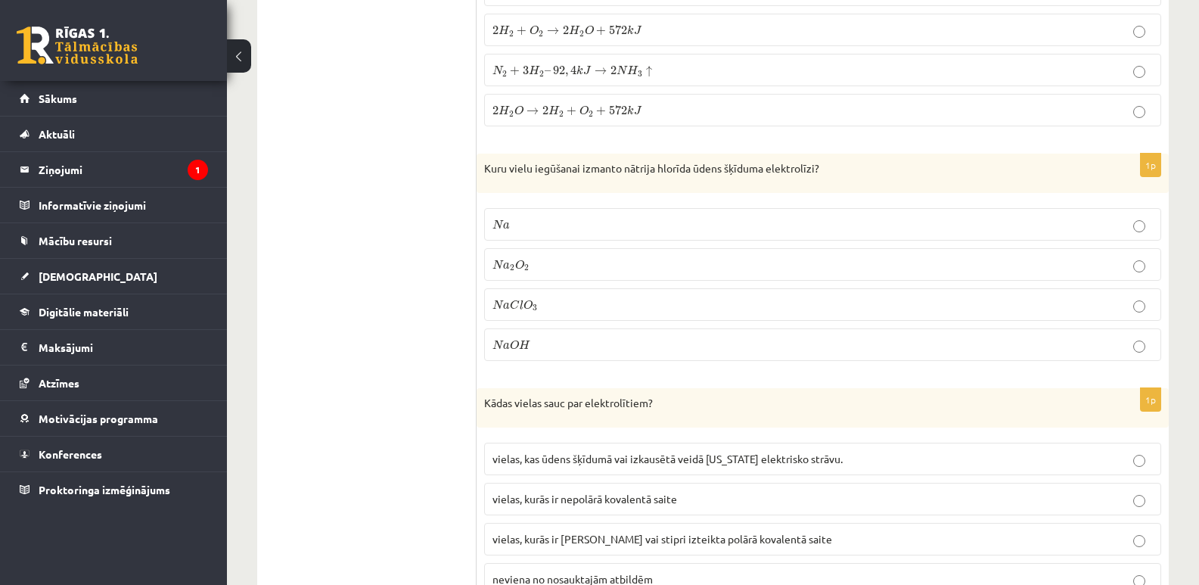
drag, startPoint x: 561, startPoint y: 340, endPoint x: 772, endPoint y: 340, distance: 211.0
click at [772, 340] on p "N a O H N a O H" at bounding box center [822, 345] width 660 height 16
click at [641, 539] on span "vielas, kurās ir jonu saite vai stipri izteikta polārā kovalentā saite" at bounding box center [662, 539] width 340 height 14
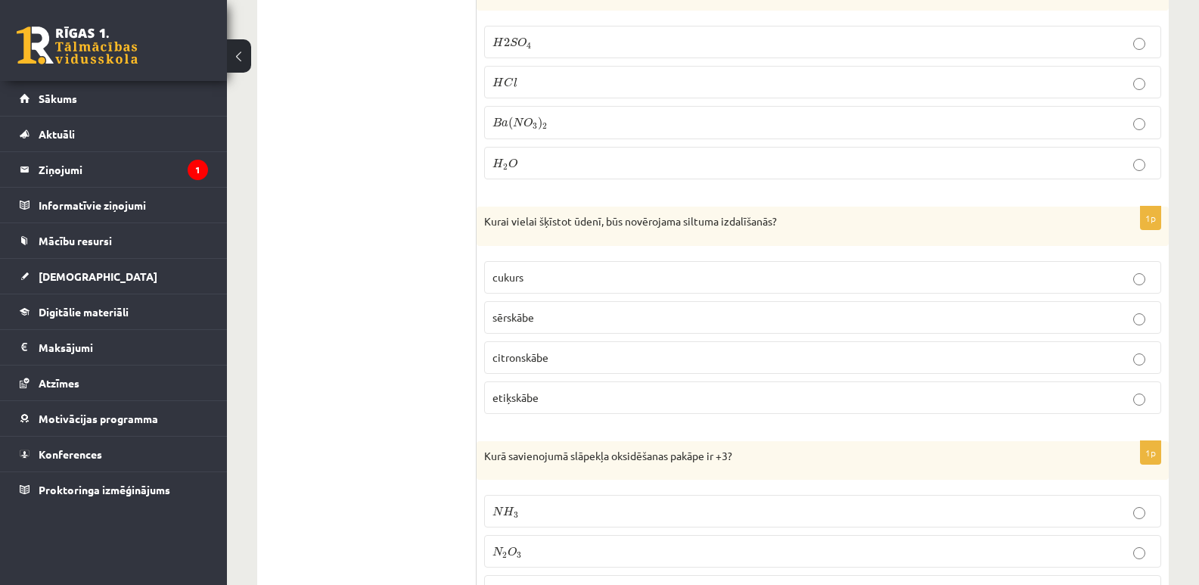
scroll to position [1047, 0]
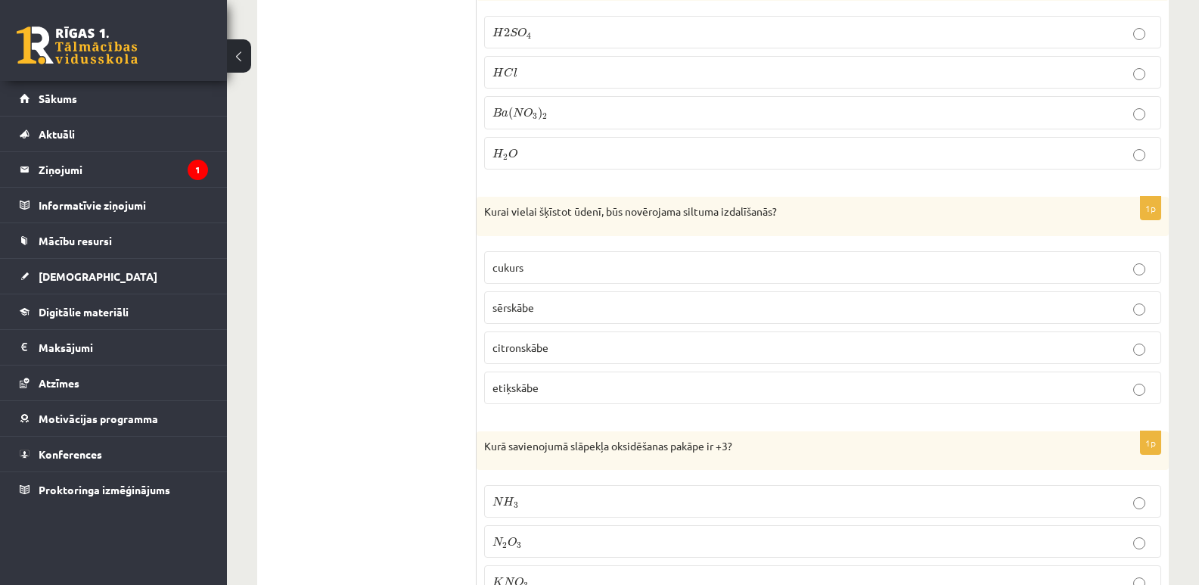
click at [529, 27] on span "O 4" at bounding box center [524, 33] width 14 height 12
click at [607, 299] on p "sērskābe" at bounding box center [822, 307] width 660 height 16
click at [655, 529] on label "N 2 O 3 N 2 O 3" at bounding box center [822, 541] width 677 height 33
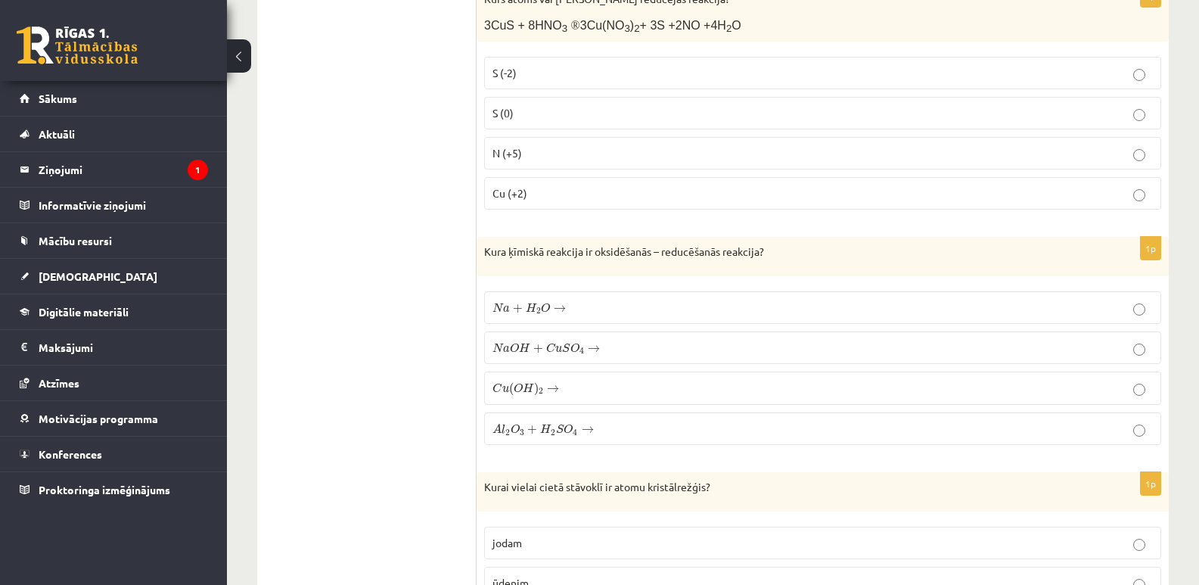
scroll to position [1738, 0]
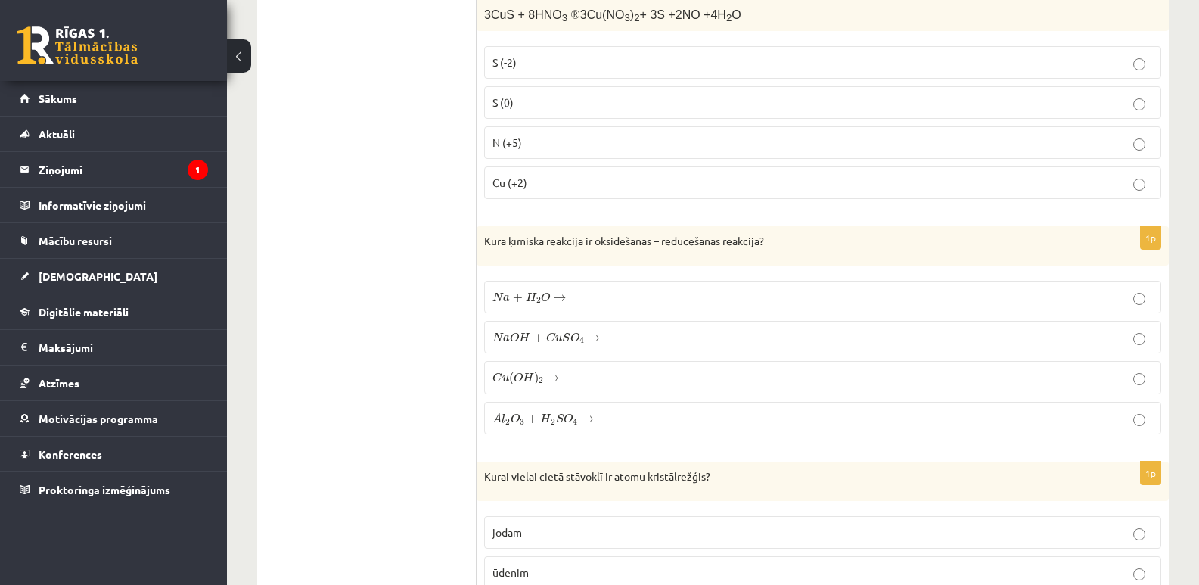
click at [582, 145] on p "N (+5)" at bounding box center [822, 143] width 660 height 16
drag, startPoint x: 605, startPoint y: 285, endPoint x: 607, endPoint y: 294, distance: 9.4
click at [607, 294] on p "N a + H 2 O → N a + H 2 O →" at bounding box center [822, 297] width 660 height 16
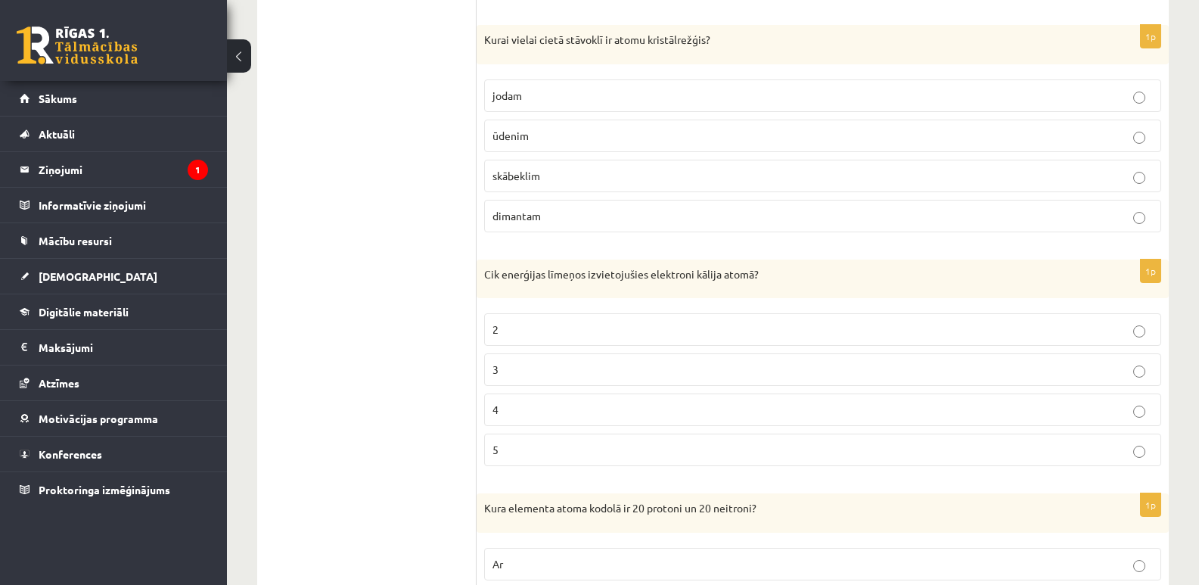
scroll to position [2164, 0]
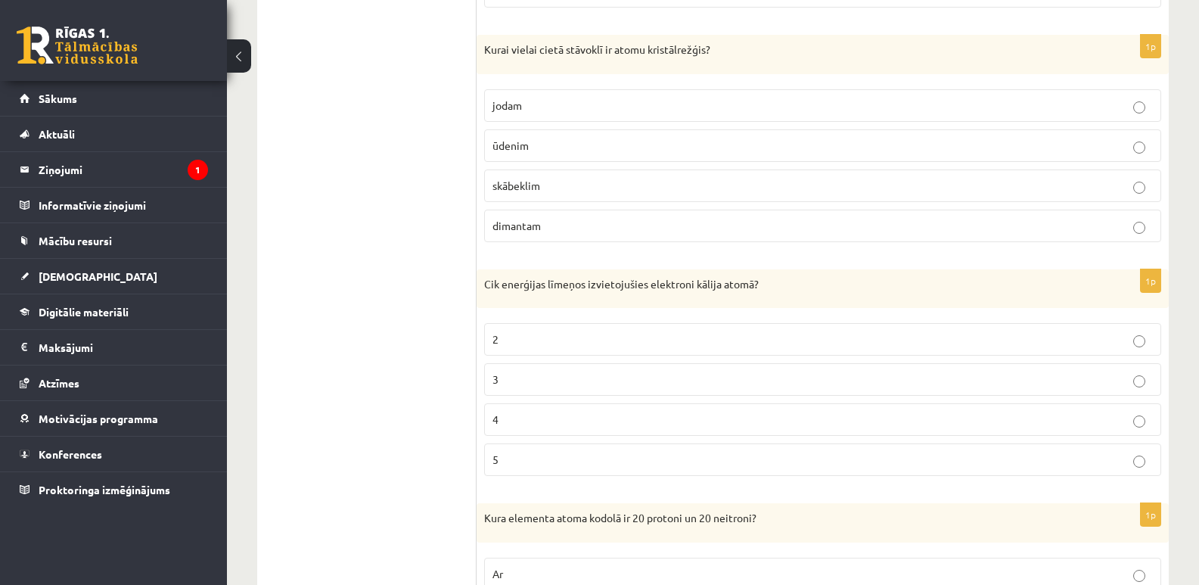
click at [541, 230] on p "dimantam" at bounding box center [822, 226] width 660 height 16
drag, startPoint x: 557, startPoint y: 405, endPoint x: 507, endPoint y: 413, distance: 51.2
click at [507, 413] on p "4" at bounding box center [822, 419] width 660 height 16
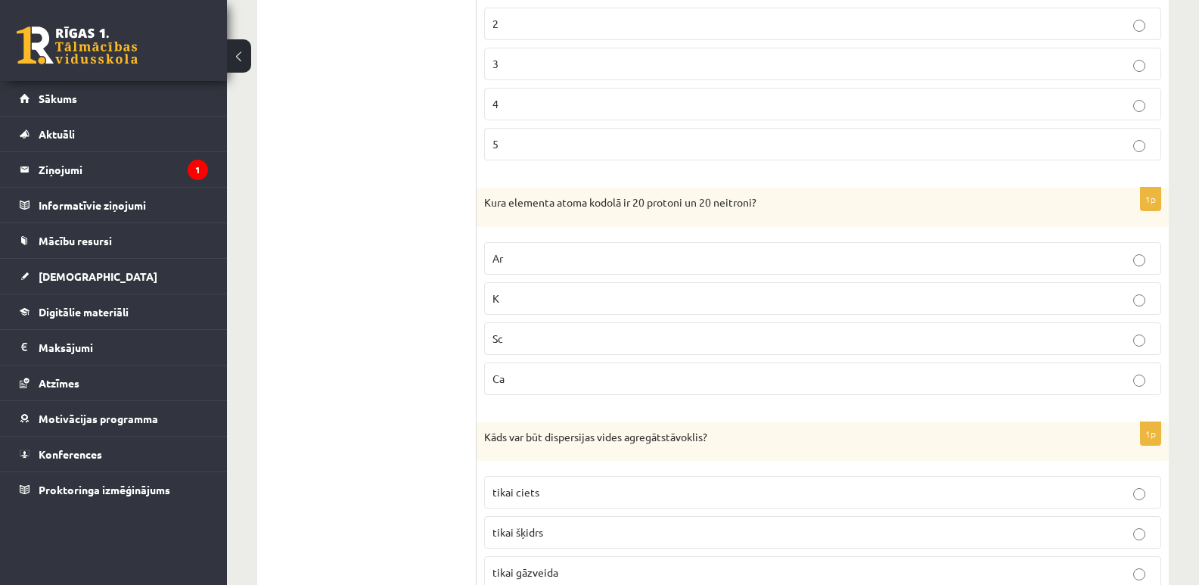
scroll to position [2500, 0]
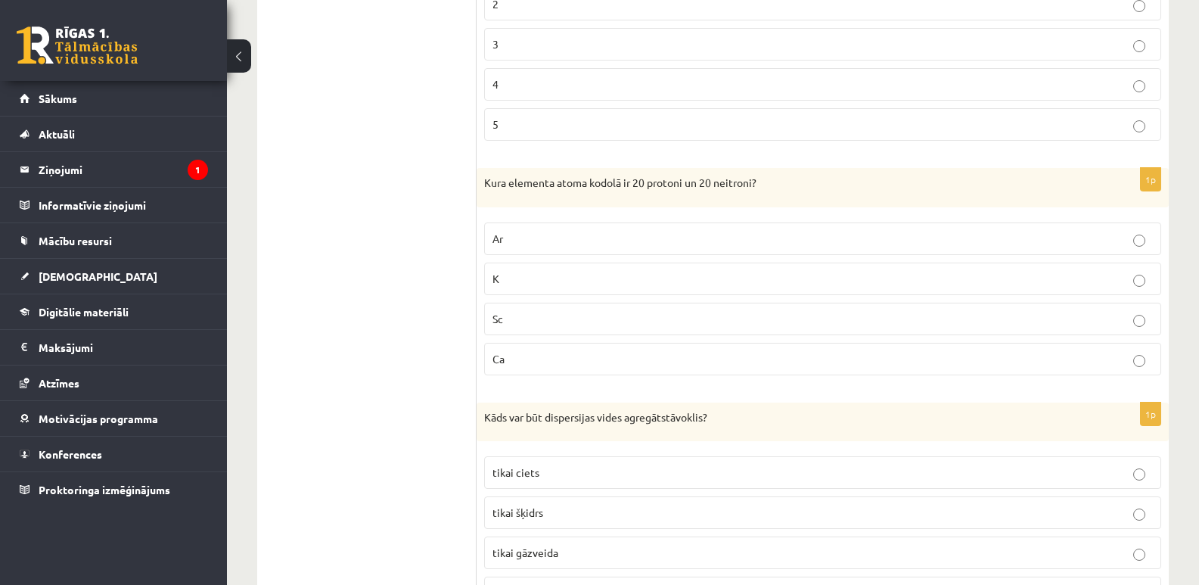
click at [499, 360] on span "Ca" at bounding box center [498, 359] width 12 height 14
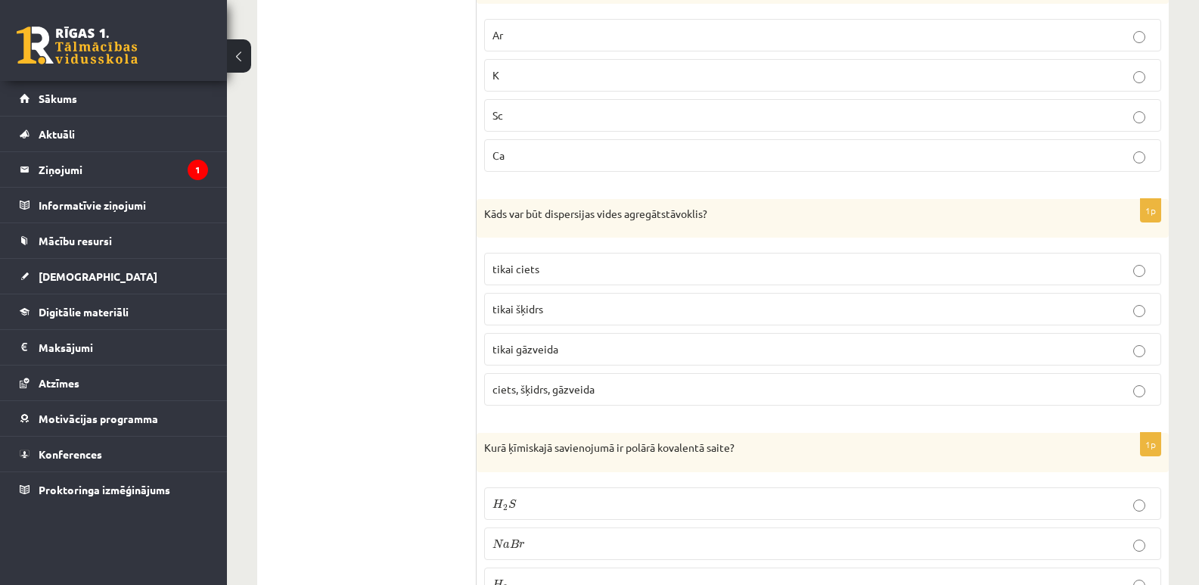
scroll to position [2714, 0]
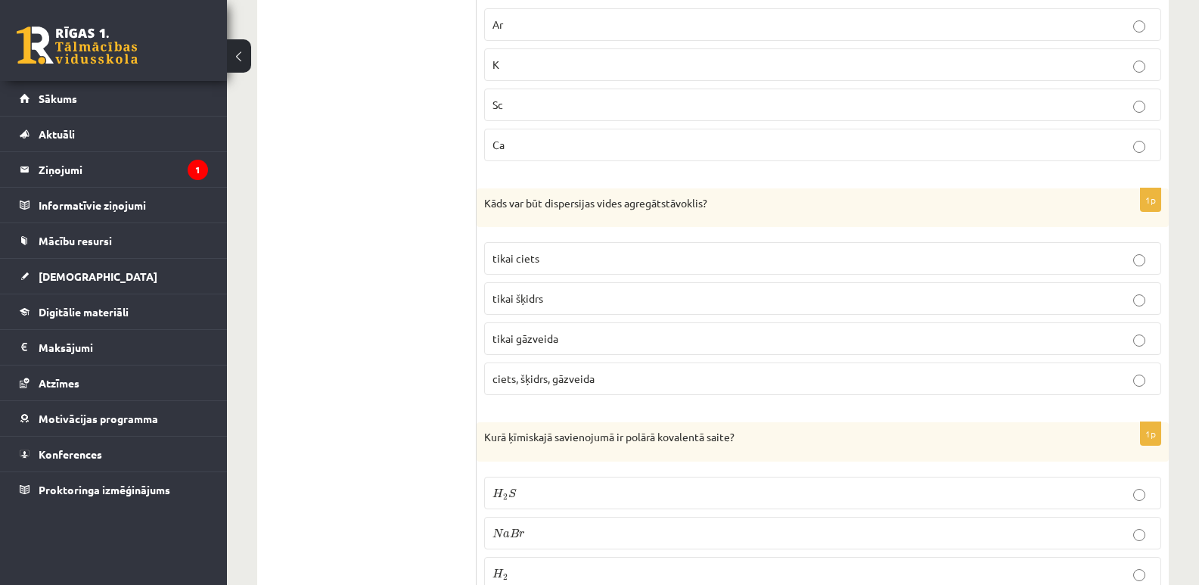
click at [625, 371] on p "ciets, šķidrs, gāzveida" at bounding box center [822, 379] width 660 height 16
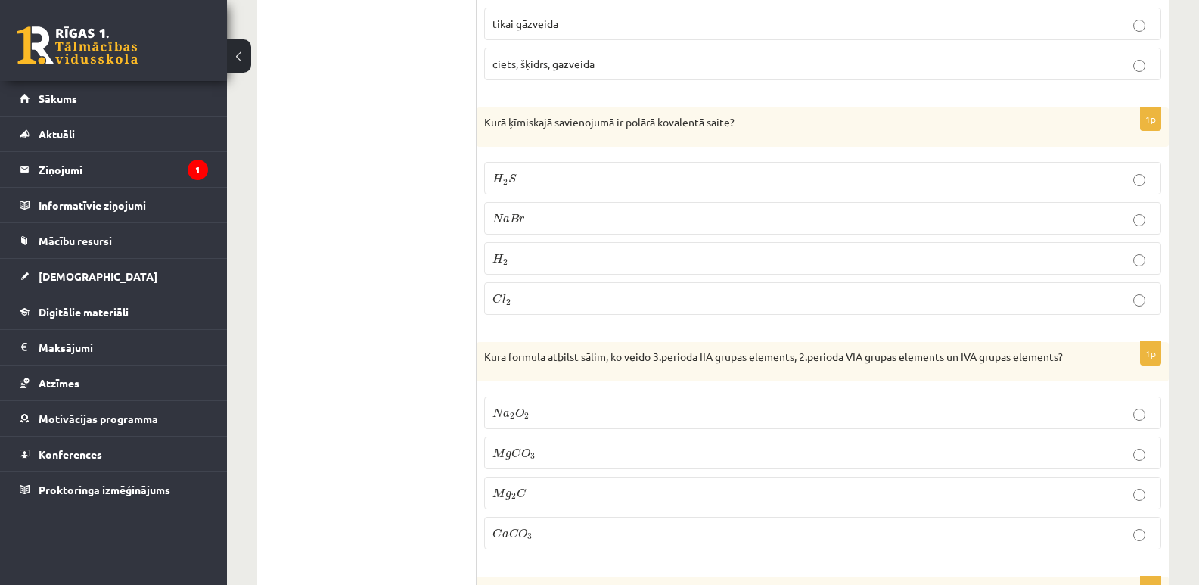
scroll to position [3099, 0]
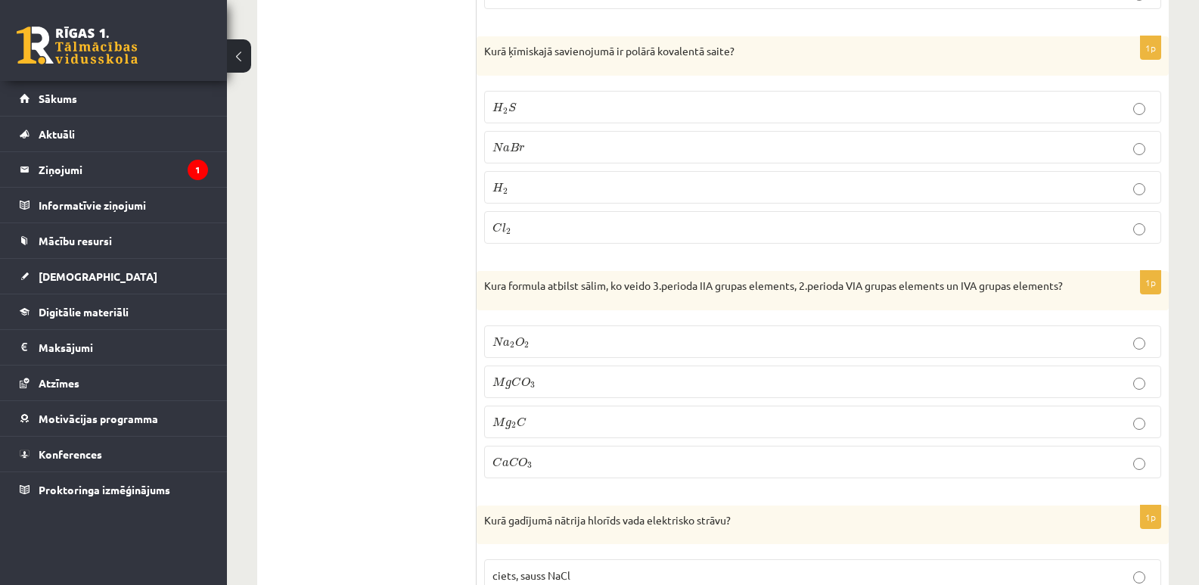
click at [659, 83] on fieldset "H 2 S H 2 S N a B r N a B r H 2 H 2 C l 2 C l 2" at bounding box center [822, 165] width 677 height 165
click at [552, 109] on p "H 2 S H 2 S" at bounding box center [822, 107] width 660 height 16
click at [579, 458] on p "C a C O 3 C a C O 3" at bounding box center [822, 462] width 660 height 16
click at [568, 384] on p "M g C O 3 M g C O 3" at bounding box center [822, 382] width 660 height 16
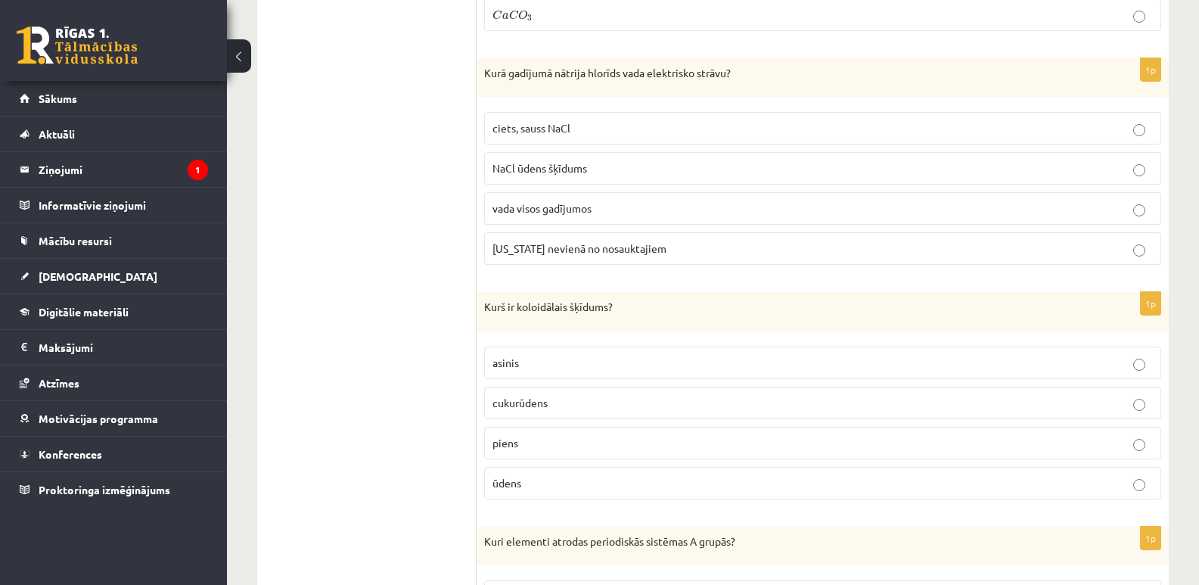
scroll to position [3567, 0]
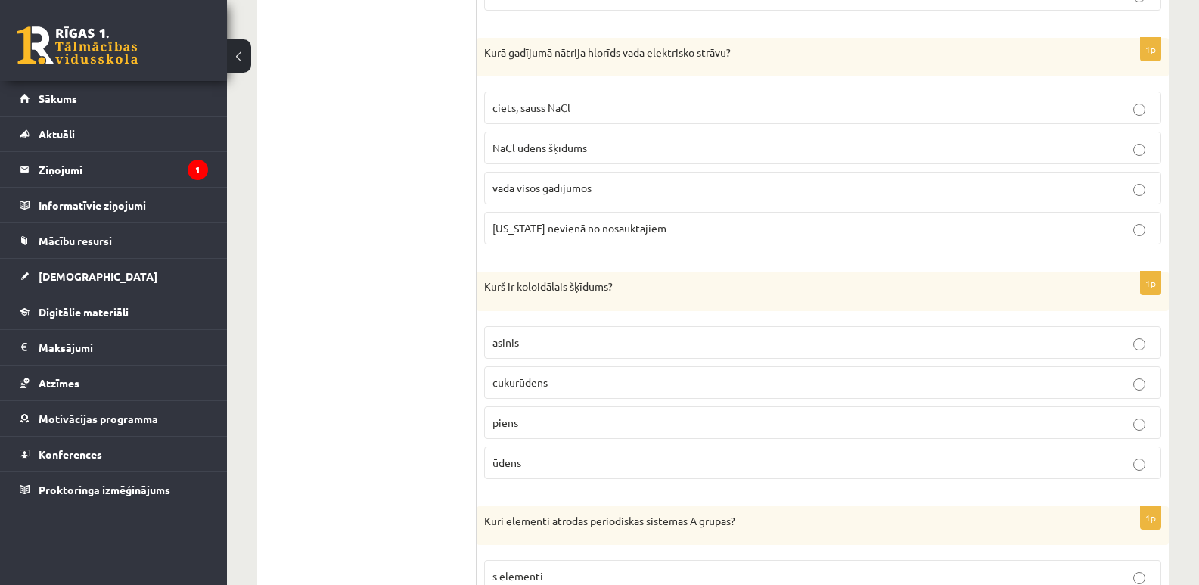
click at [845, 121] on label "ciets, sauss NaCl" at bounding box center [822, 108] width 677 height 33
click at [833, 142] on p "NaCl ūdens šķīdums" at bounding box center [822, 148] width 660 height 16
click at [635, 408] on label "piens" at bounding box center [822, 422] width 677 height 33
click at [679, 573] on p "s elementi" at bounding box center [822, 576] width 660 height 16
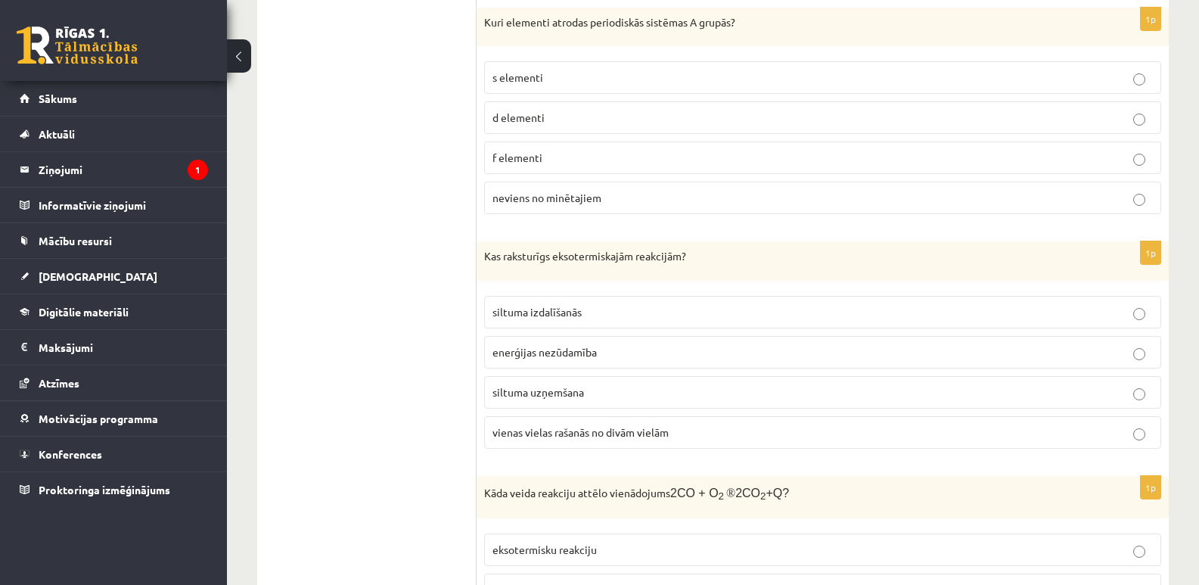
scroll to position [4075, 0]
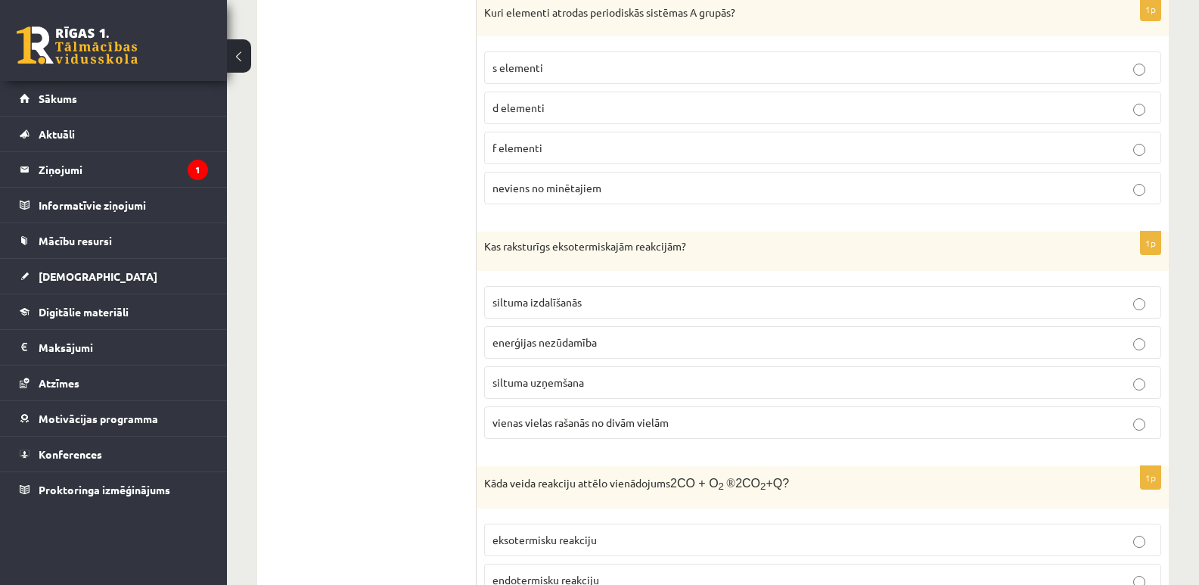
click at [521, 295] on span "siltuma izdalīšanās" at bounding box center [536, 302] width 89 height 14
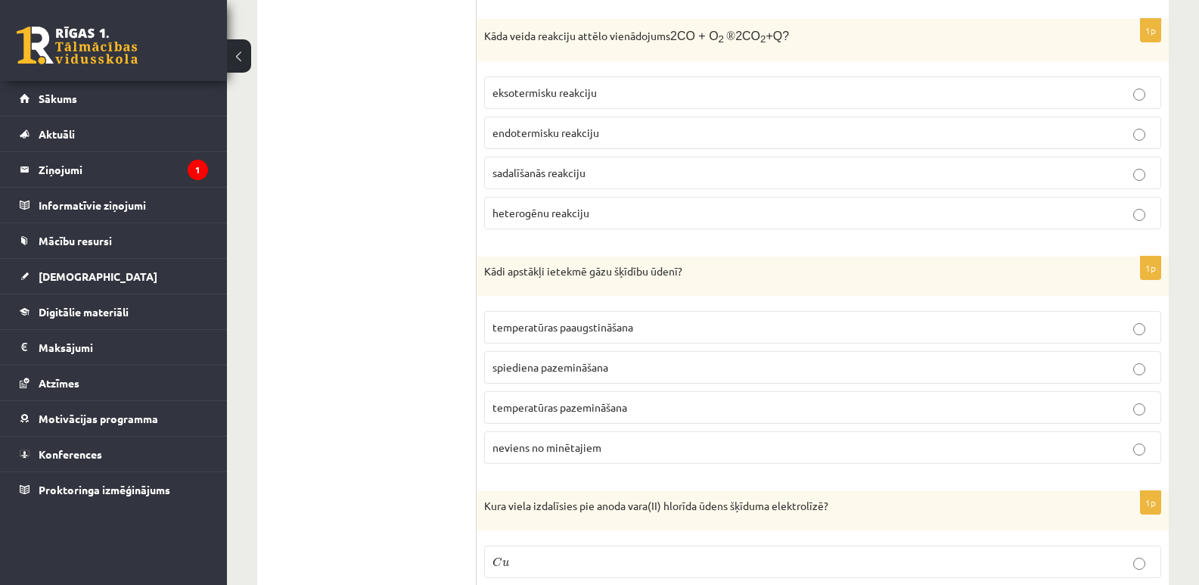
scroll to position [4532, 0]
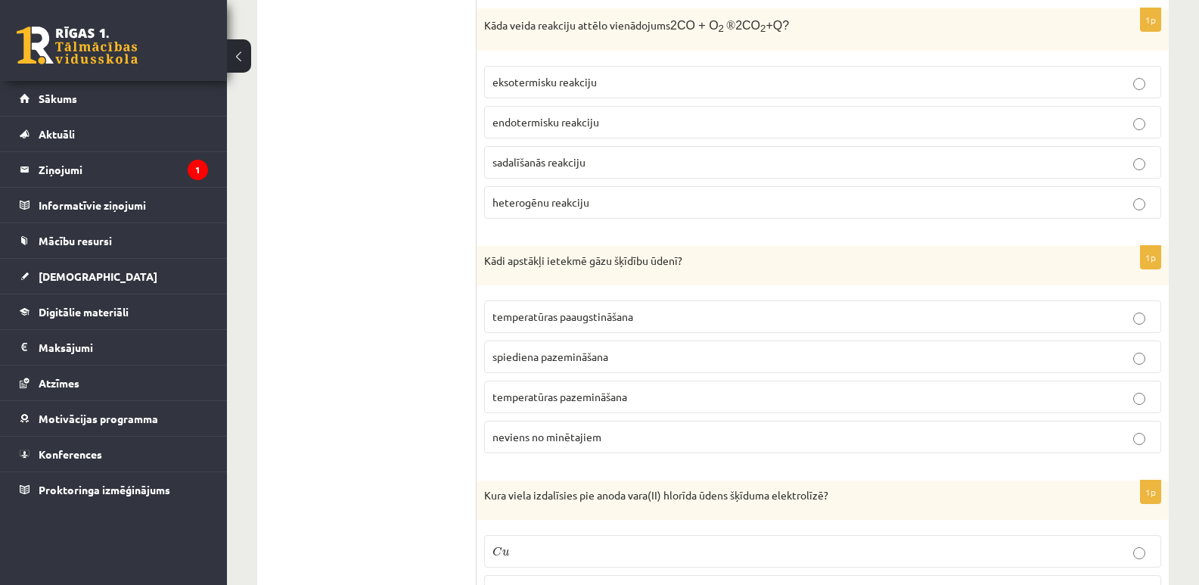
click at [613, 77] on p "eksotermisku reakciju" at bounding box center [822, 82] width 660 height 16
click at [576, 383] on label "temperatūras pazemināšana" at bounding box center [822, 396] width 677 height 33
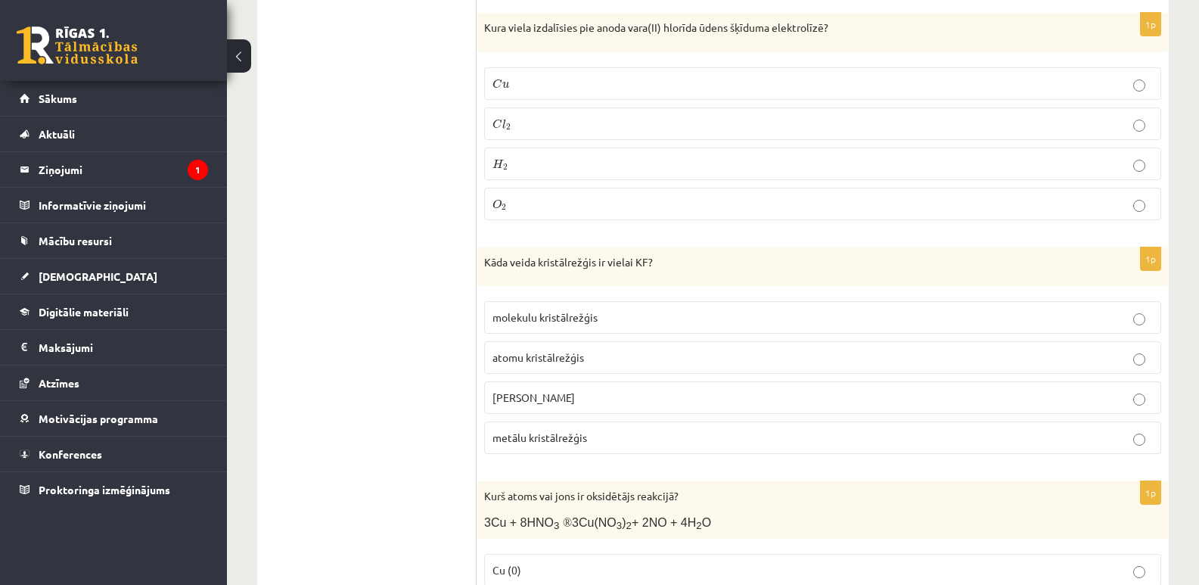
scroll to position [4989, 0]
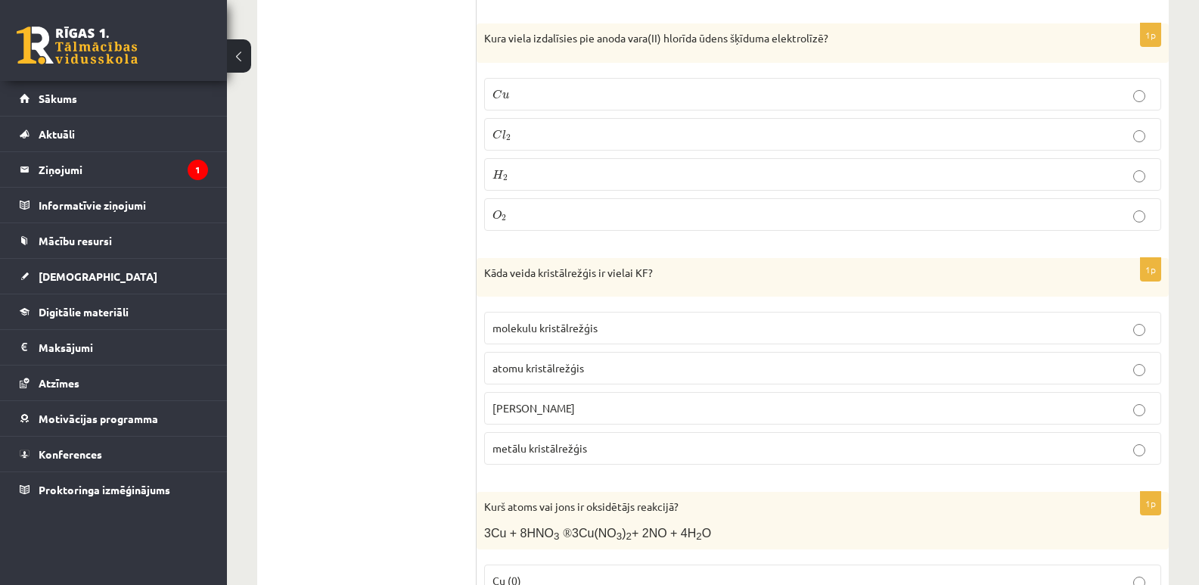
click at [569, 134] on p "C l 2 C l 2" at bounding box center [822, 134] width 660 height 16
click at [560, 401] on span "jonu kristālrežģis" at bounding box center [533, 408] width 82 height 14
drag, startPoint x: 1198, startPoint y: 407, endPoint x: 1199, endPoint y: 419, distance: 12.1
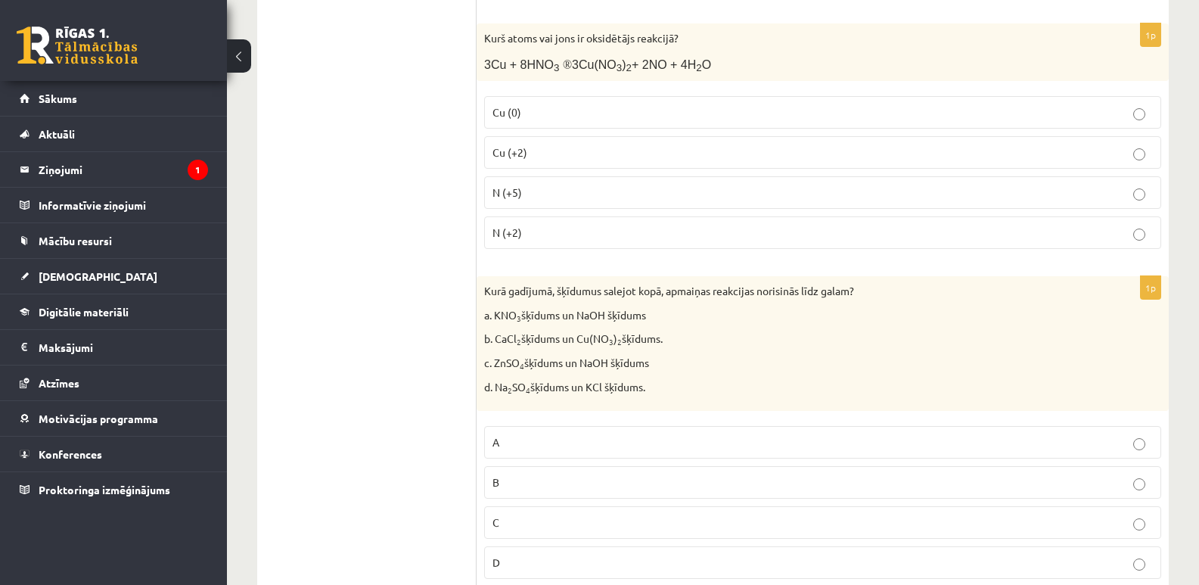
scroll to position [5477, 0]
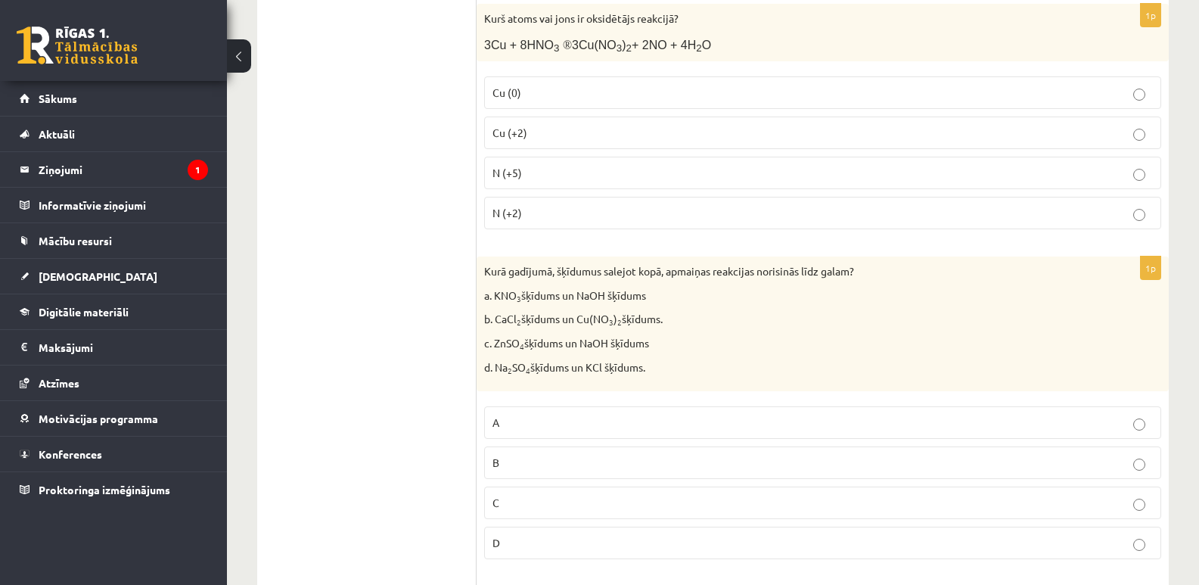
click at [603, 174] on p "N (+5)" at bounding box center [822, 173] width 660 height 16
click at [601, 495] on p "C" at bounding box center [822, 503] width 660 height 16
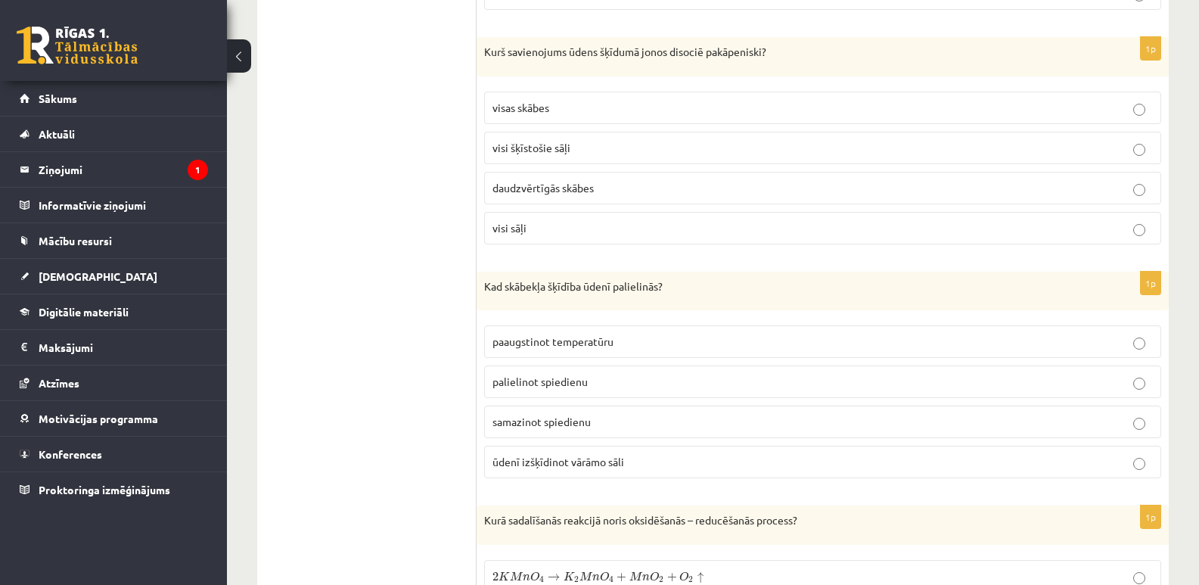
scroll to position [6036, 0]
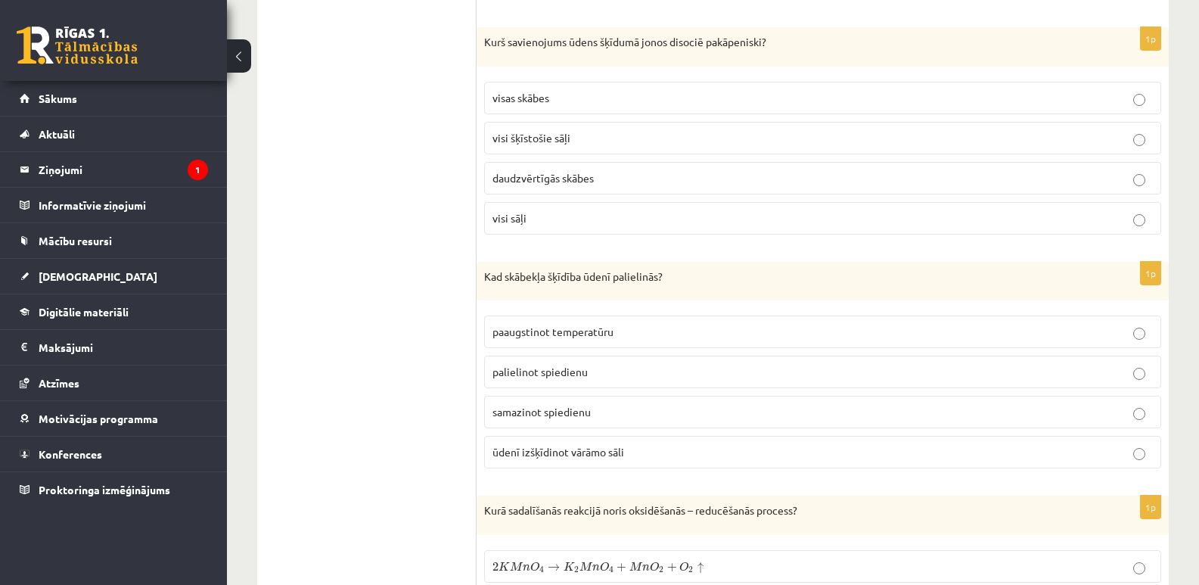
click at [585, 175] on span "daudzvērtīgās skābes" at bounding box center [542, 178] width 101 height 14
click at [573, 368] on span "palielinot spiedienu" at bounding box center [539, 372] width 95 height 14
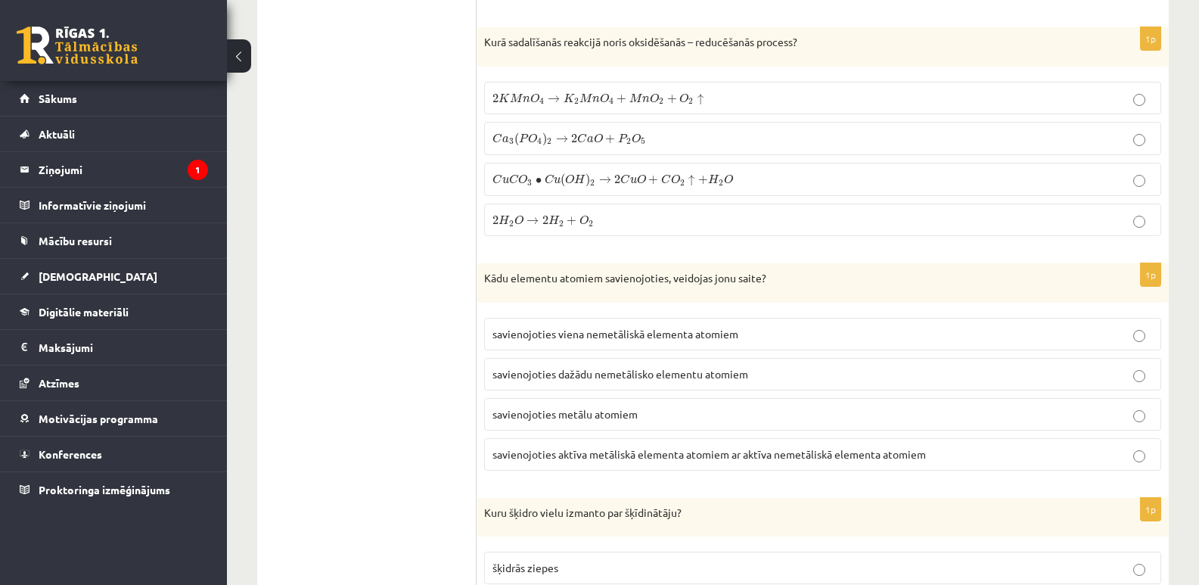
scroll to position [6524, 0]
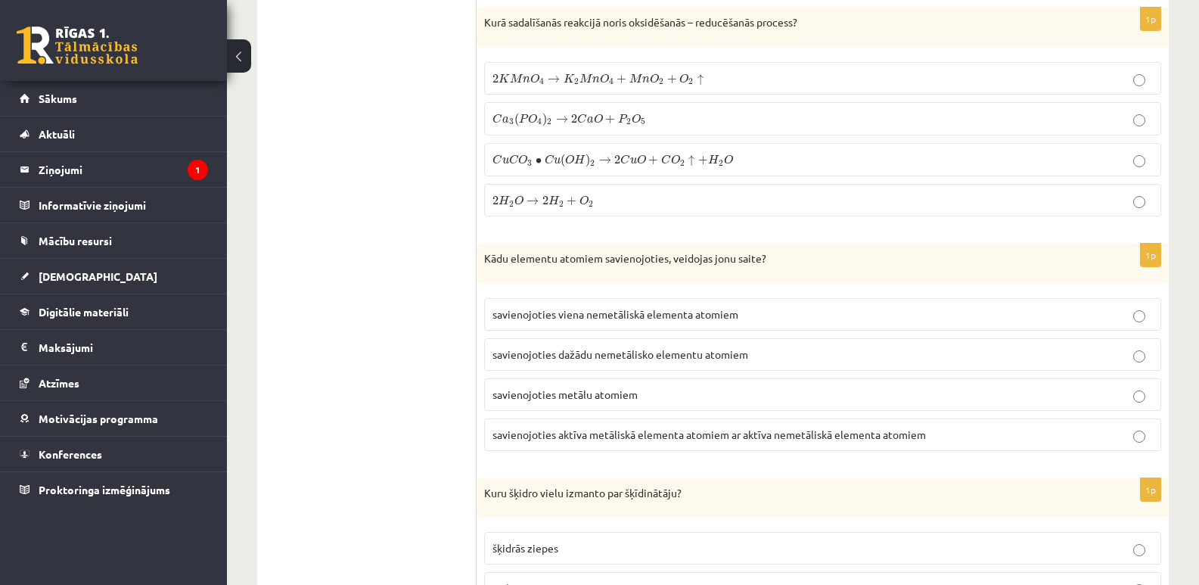
click at [709, 62] on label "2 K M n O 4 → K 2 M n O 4 + M n O 2 + O 2 ↑ 2 K M n O 4 → K 2 M n O 4 + M n O 2…" at bounding box center [822, 78] width 677 height 33
click at [805, 427] on p "savienojoties aktīva metāliskā elementa atomiem ar aktīva nemetāliskā elementa …" at bounding box center [822, 435] width 660 height 16
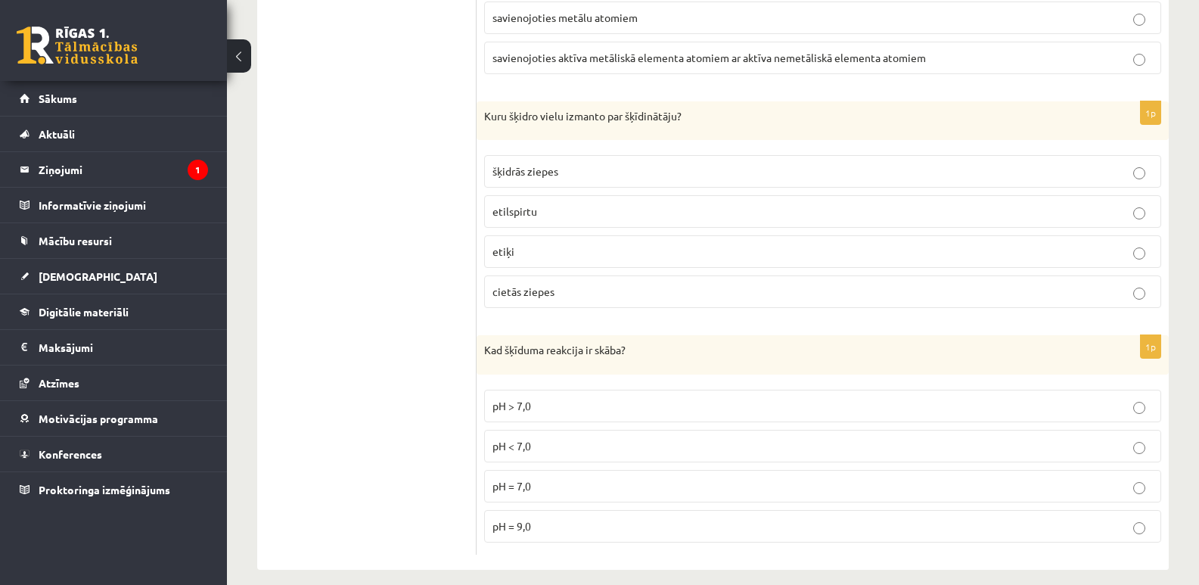
scroll to position [6910, 0]
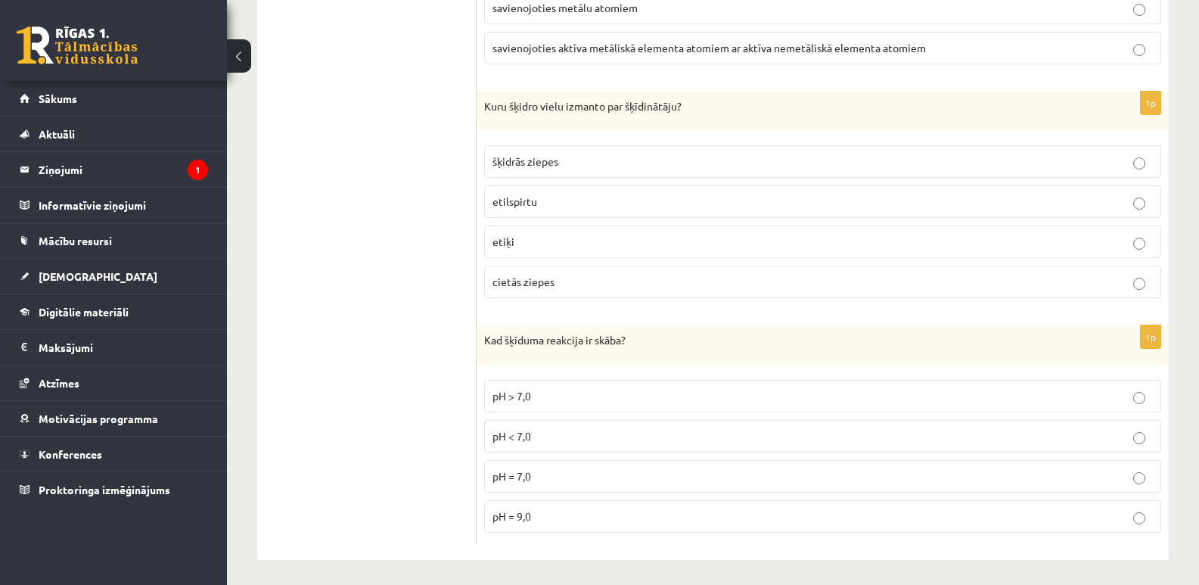
click at [593, 475] on p "pH = 7,0" at bounding box center [822, 476] width 660 height 16
click at [564, 194] on p "etilspirtu" at bounding box center [822, 202] width 660 height 16
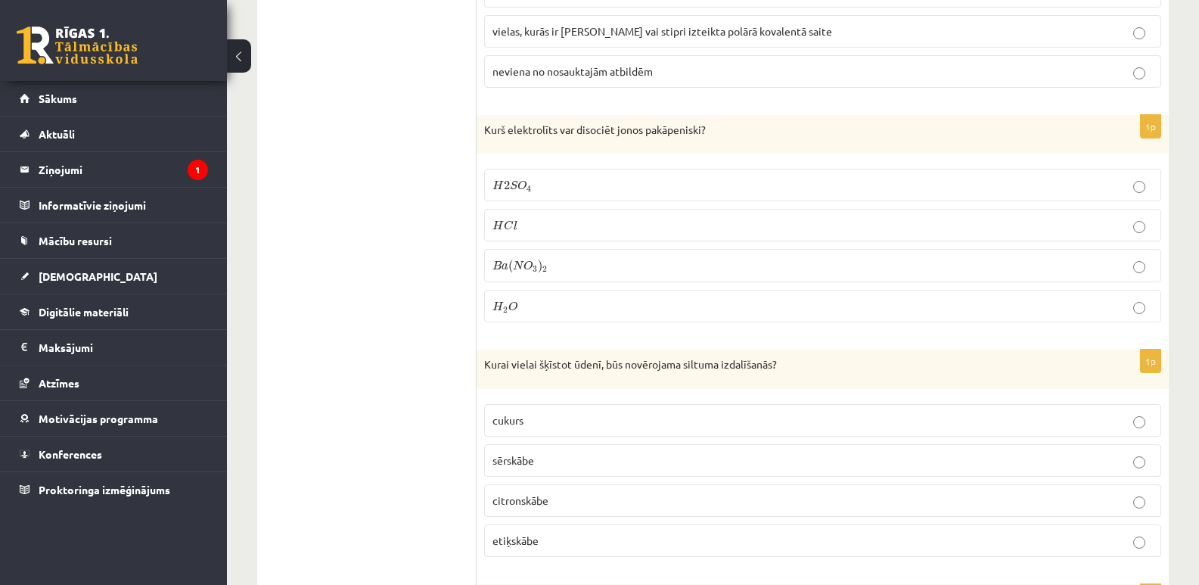
scroll to position [0, 0]
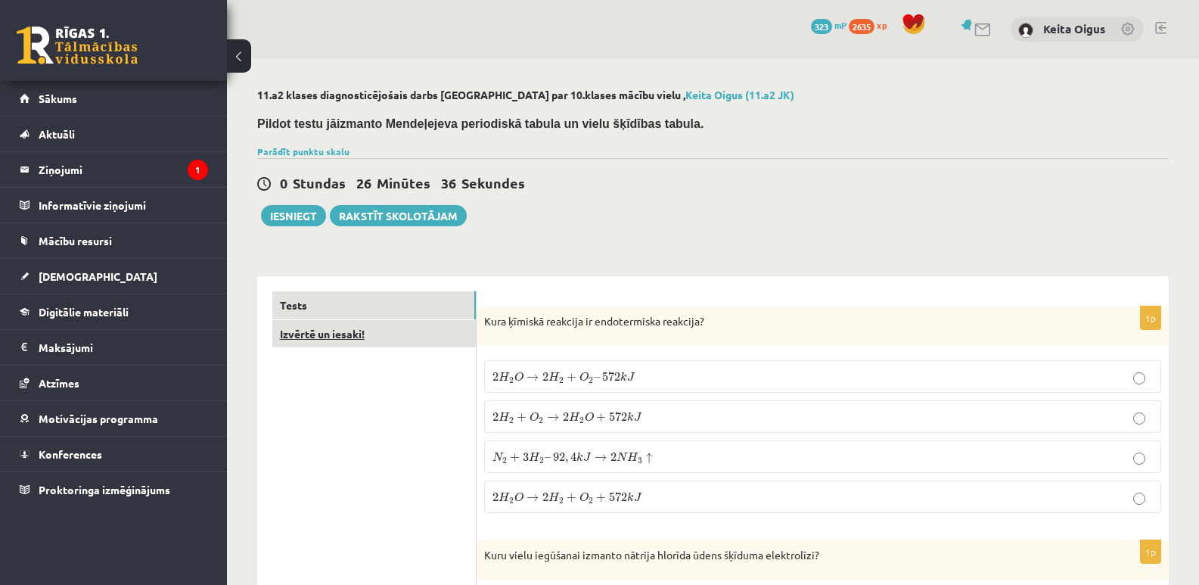
click at [424, 338] on link "Izvērtē un iesaki!" at bounding box center [373, 334] width 203 height 28
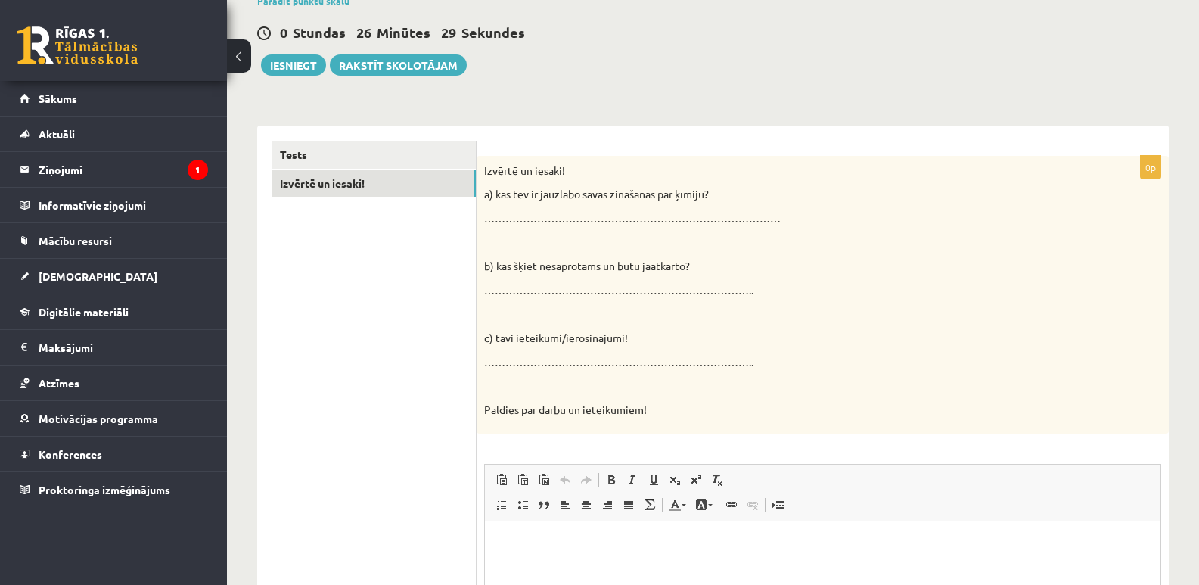
scroll to position [150, 0]
click at [634, 347] on div "Izvērtē un iesaki! a) kas tev ir jāuzlabo savās zināšanās par ķīmiju? …………………………" at bounding box center [822, 296] width 692 height 278
click at [303, 64] on button "Iesniegt" at bounding box center [293, 65] width 65 height 21
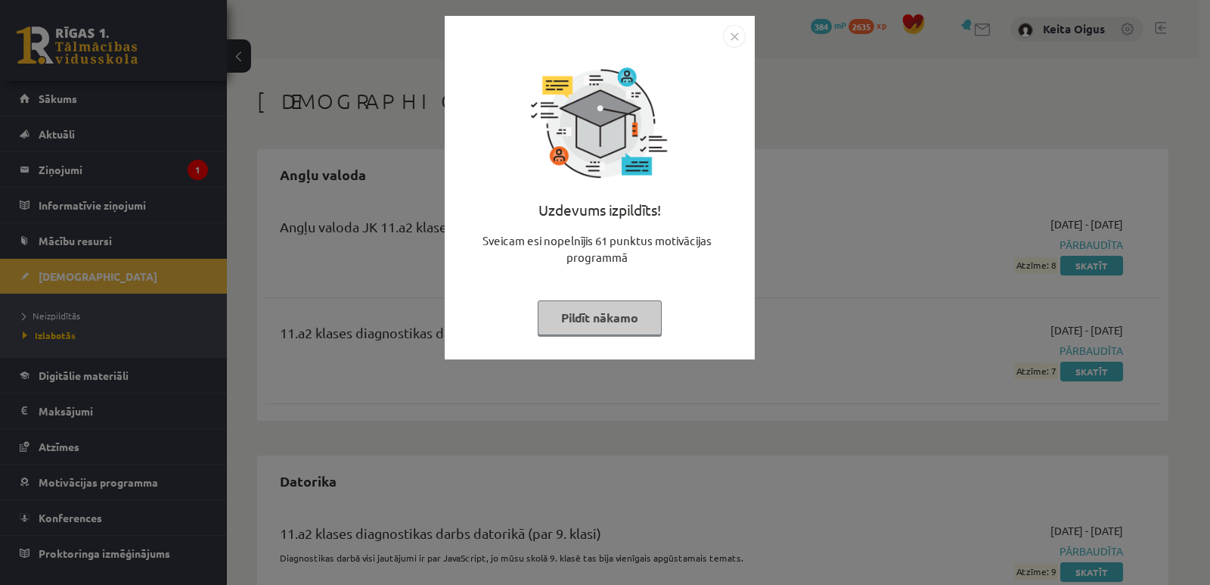
click at [628, 315] on button "Pildīt nākamo" at bounding box center [600, 317] width 124 height 35
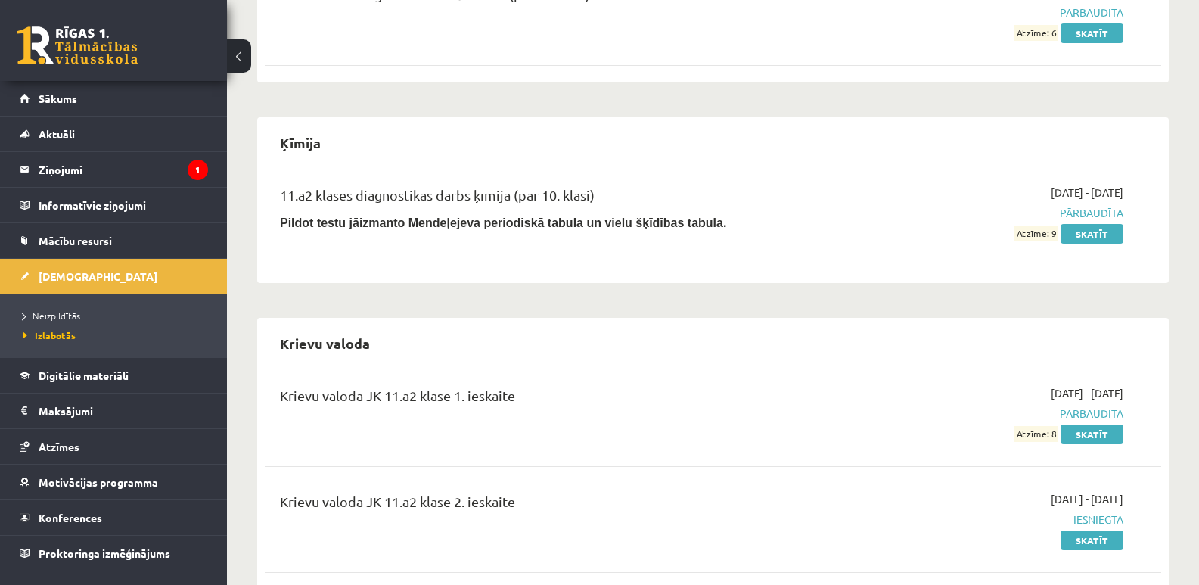
scroll to position [741, 0]
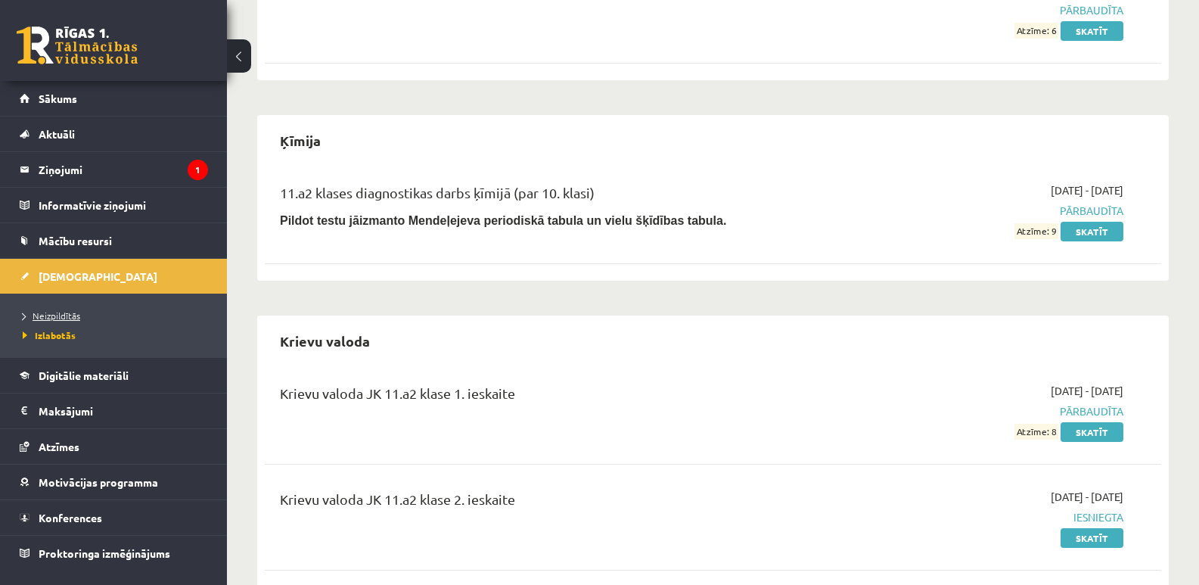
click at [63, 313] on span "Neizpildītās" at bounding box center [51, 315] width 57 height 12
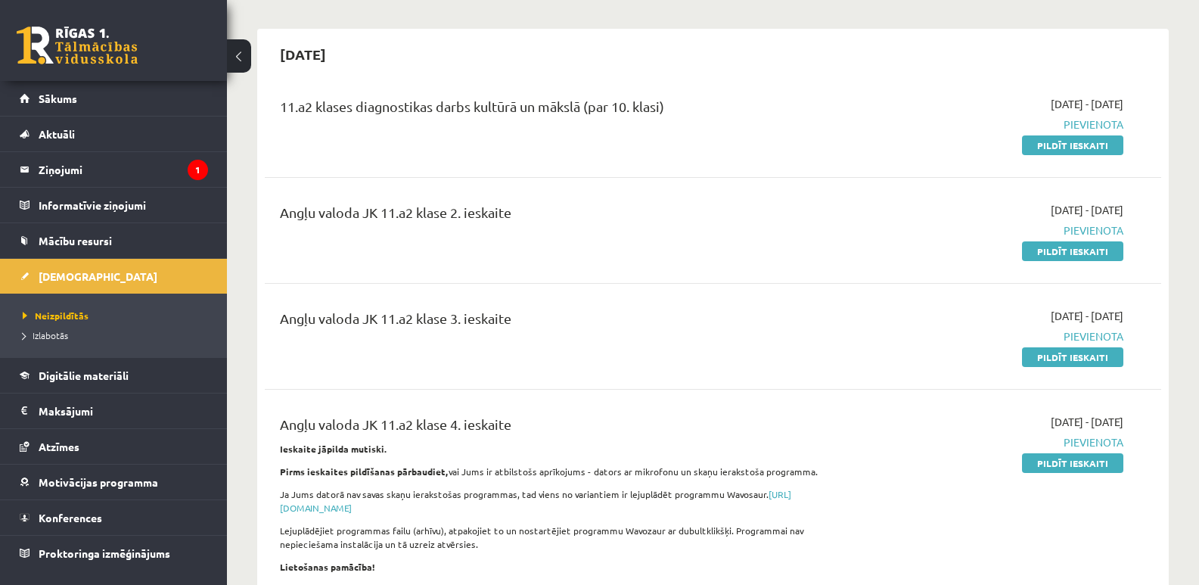
scroll to position [132, 0]
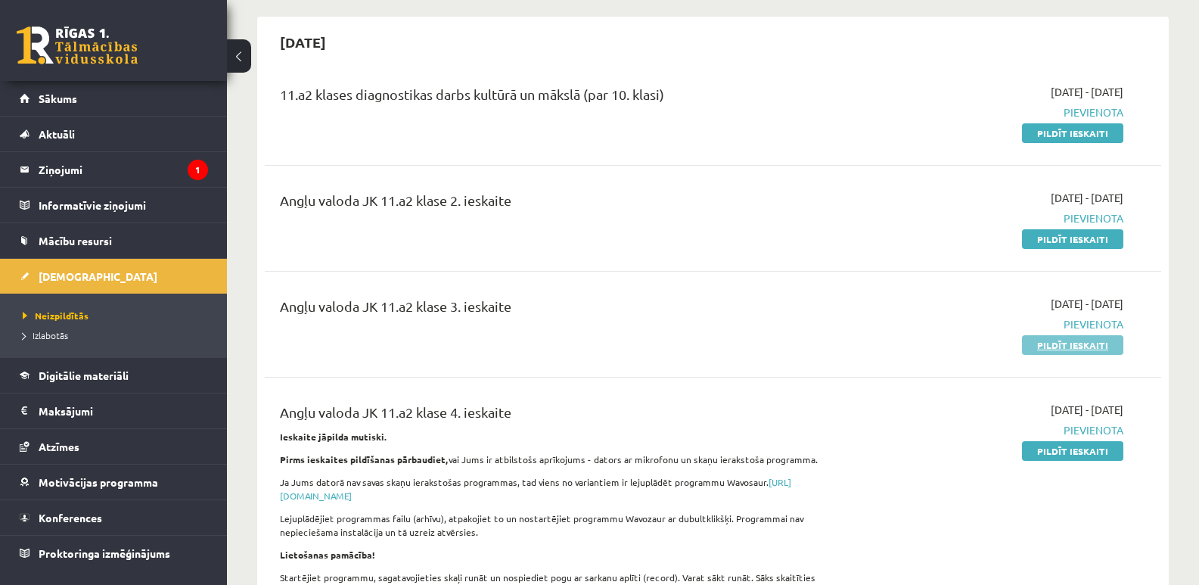
click at [1050, 346] on link "Pildīt ieskaiti" at bounding box center [1072, 345] width 101 height 20
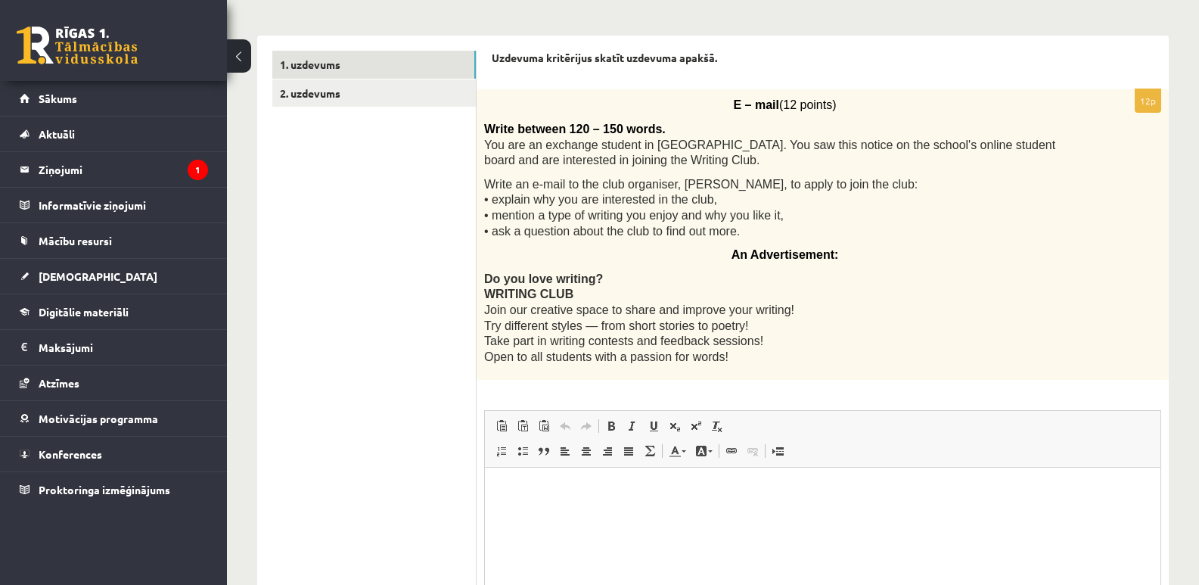
scroll to position [223, 0]
click at [791, 500] on html at bounding box center [822, 488] width 675 height 46
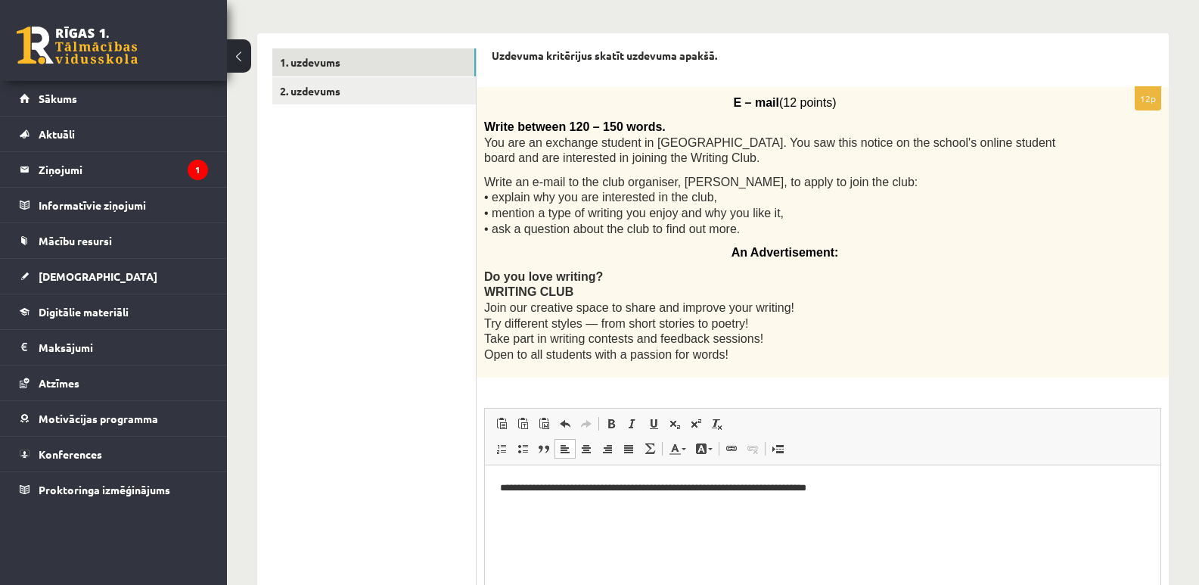
click at [846, 492] on p "**********" at bounding box center [822, 488] width 645 height 16
click at [865, 489] on p "**********" at bounding box center [822, 488] width 645 height 16
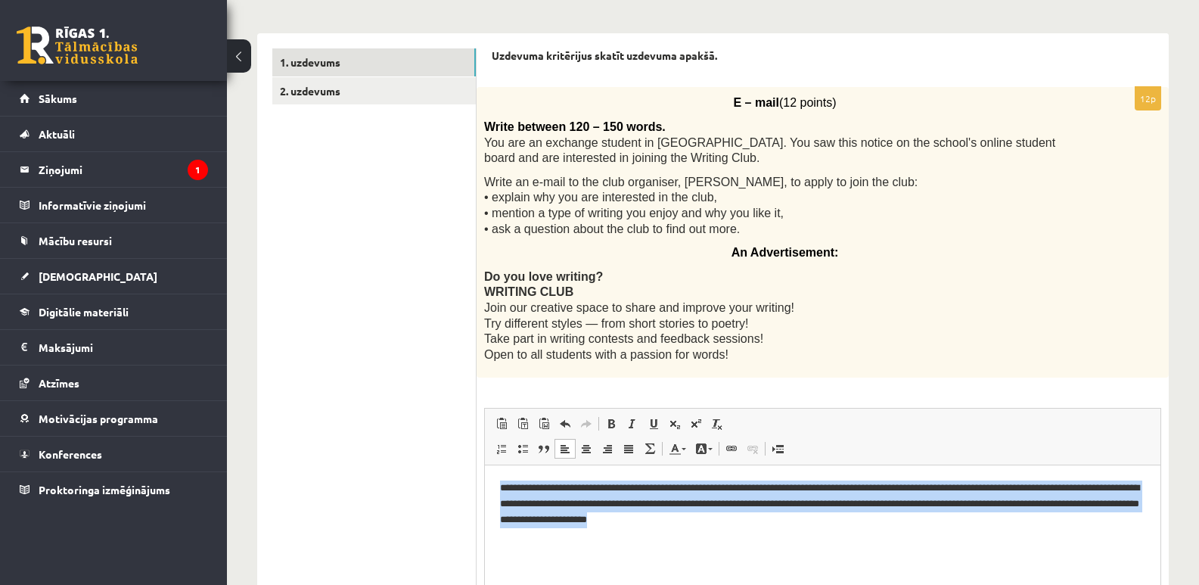
drag, startPoint x: 498, startPoint y: 484, endPoint x: 840, endPoint y: 558, distance: 349.8
click at [840, 542] on html "**********" at bounding box center [822, 503] width 675 height 77
click at [831, 542] on html "**********" at bounding box center [822, 503] width 675 height 77
drag, startPoint x: 496, startPoint y: 487, endPoint x: 749, endPoint y: 512, distance: 254.6
click at [749, 512] on html "**********" at bounding box center [822, 503] width 675 height 77
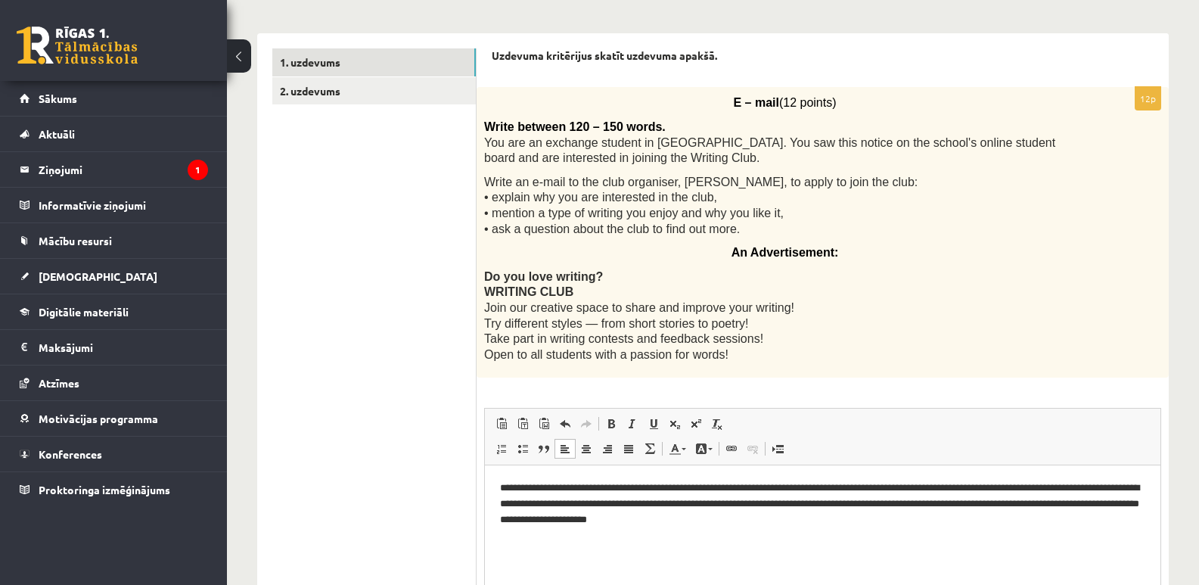
click at [781, 540] on html "**********" at bounding box center [822, 503] width 675 height 77
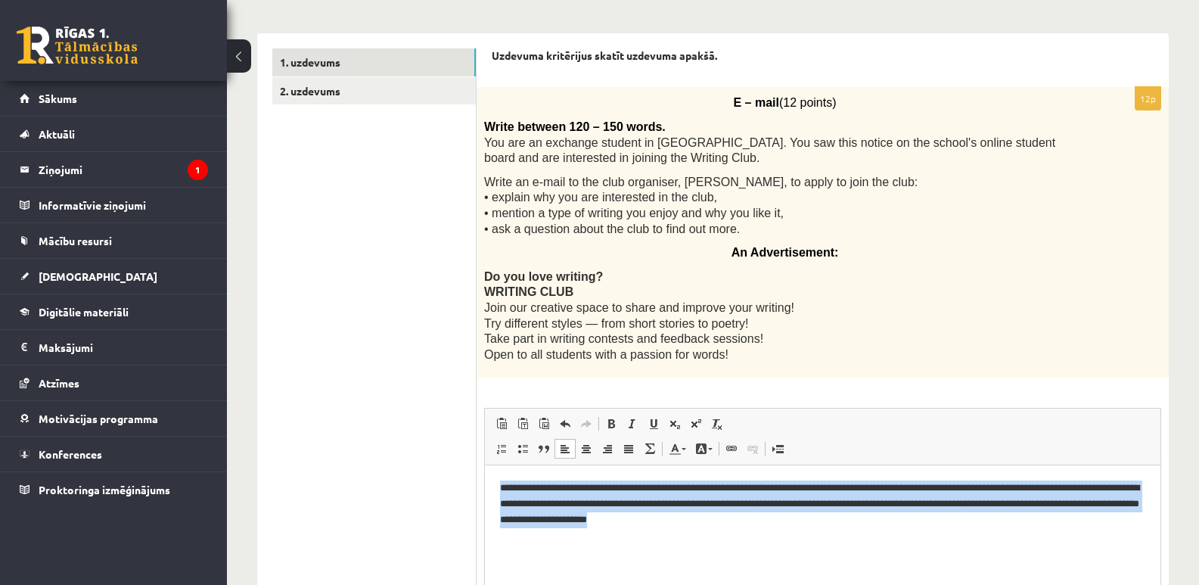
drag, startPoint x: 499, startPoint y: 486, endPoint x: 853, endPoint y: 530, distance: 356.6
click at [853, 530] on html "**********" at bounding box center [822, 503] width 675 height 77
drag, startPoint x: 500, startPoint y: 483, endPoint x: 777, endPoint y: 520, distance: 279.3
click at [778, 520] on p "**********" at bounding box center [822, 503] width 645 height 47
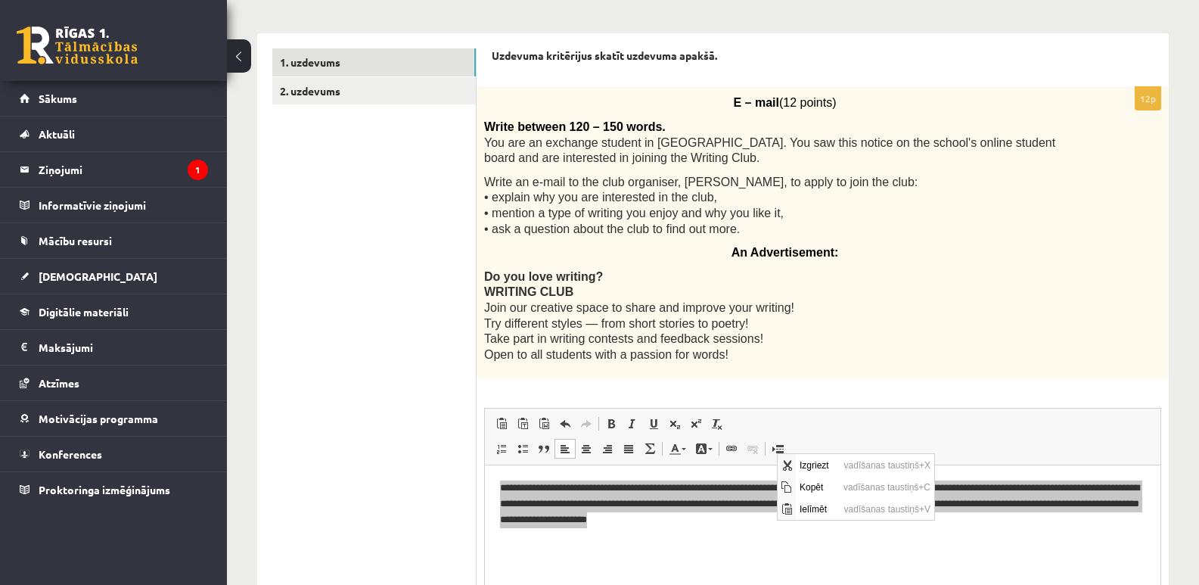
scroll to position [0, 0]
click at [830, 482] on span "Kopēt" at bounding box center [818, 487] width 44 height 22
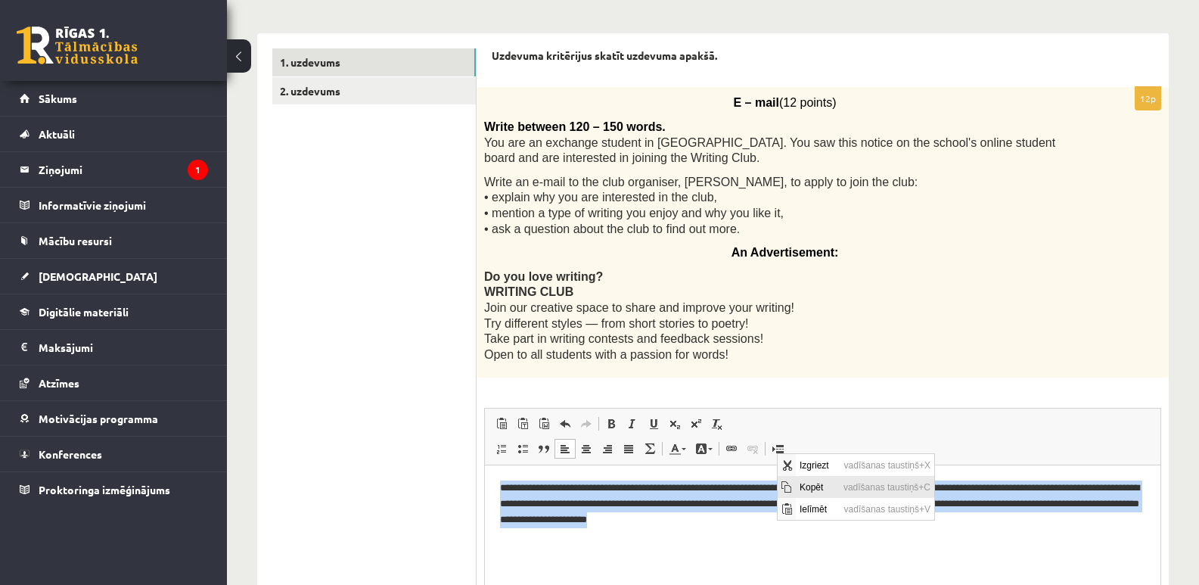
copy p "**********"
click at [830, 479] on html "**********" at bounding box center [822, 503] width 675 height 77
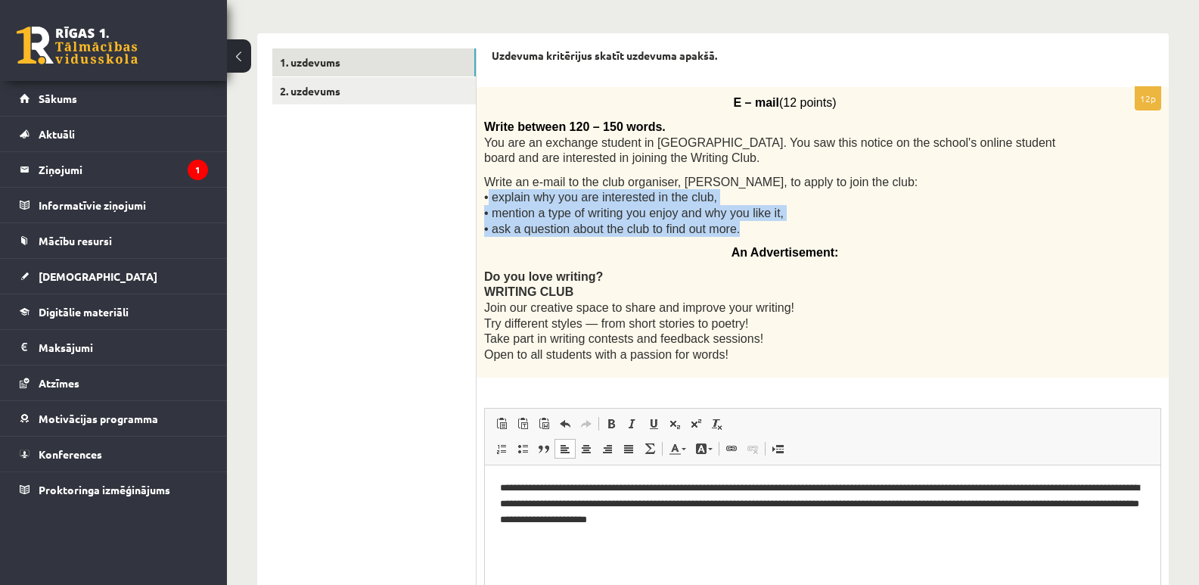
drag, startPoint x: 482, startPoint y: 195, endPoint x: 703, endPoint y: 250, distance: 227.6
click at [703, 250] on div "E – mail (12 points) Write between 120 – 150 words. You are an exchange student…" at bounding box center [822, 232] width 692 height 290
copy div "• explain why you are interested in the club, • mention a type of writing you e…"
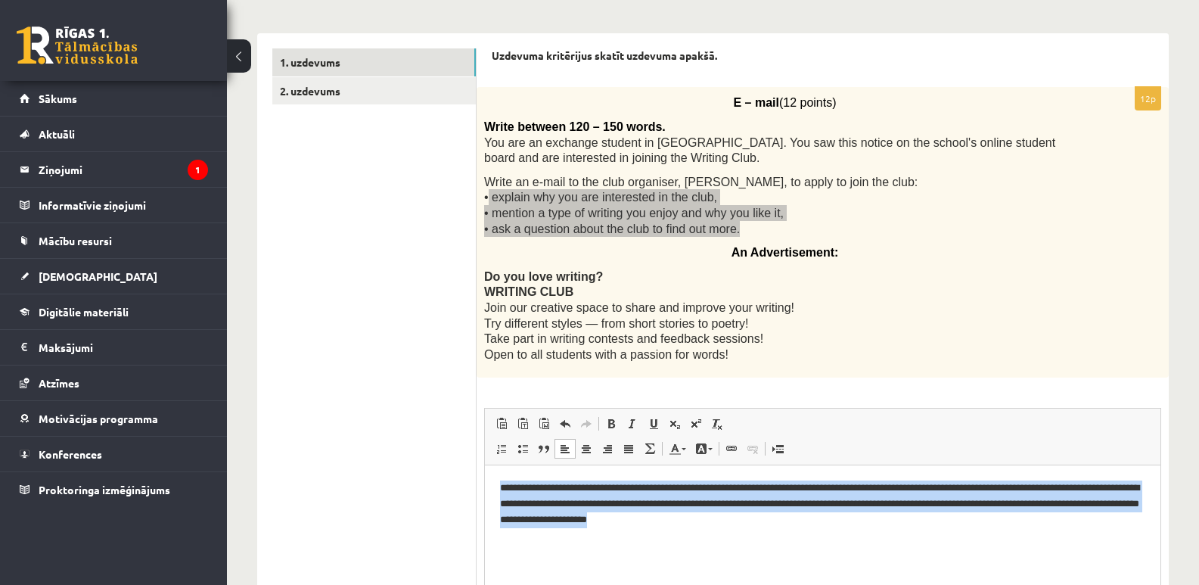
drag, startPoint x: 847, startPoint y: 529, endPoint x: 495, endPoint y: 452, distance: 360.8
click at [495, 465] on html "**********" at bounding box center [822, 503] width 675 height 77
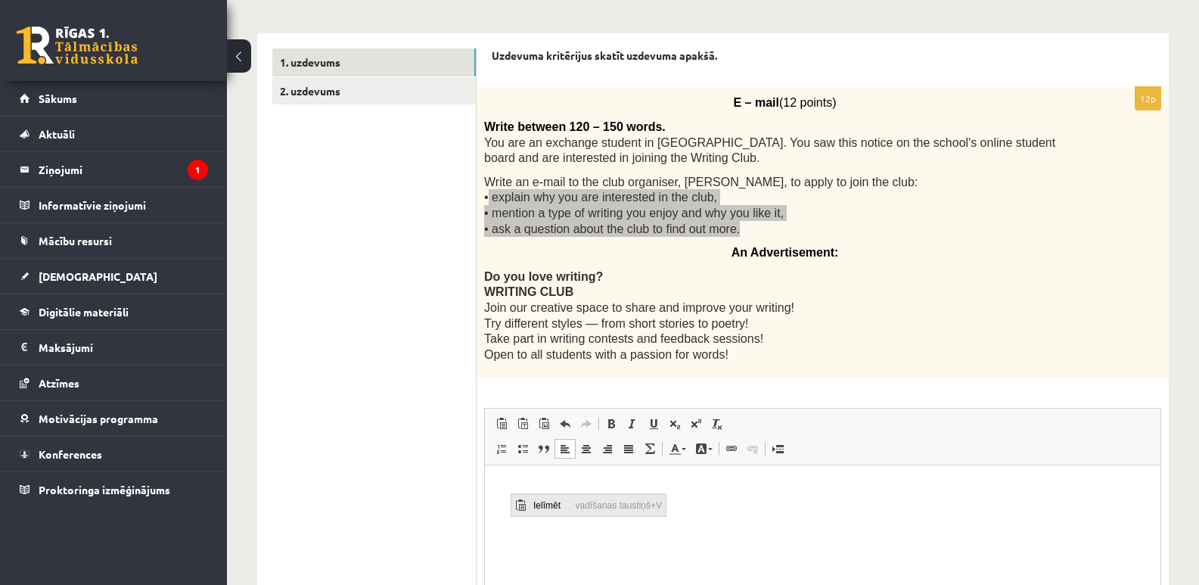
click at [538, 503] on span "Ielīmēt" at bounding box center [550, 505] width 42 height 22
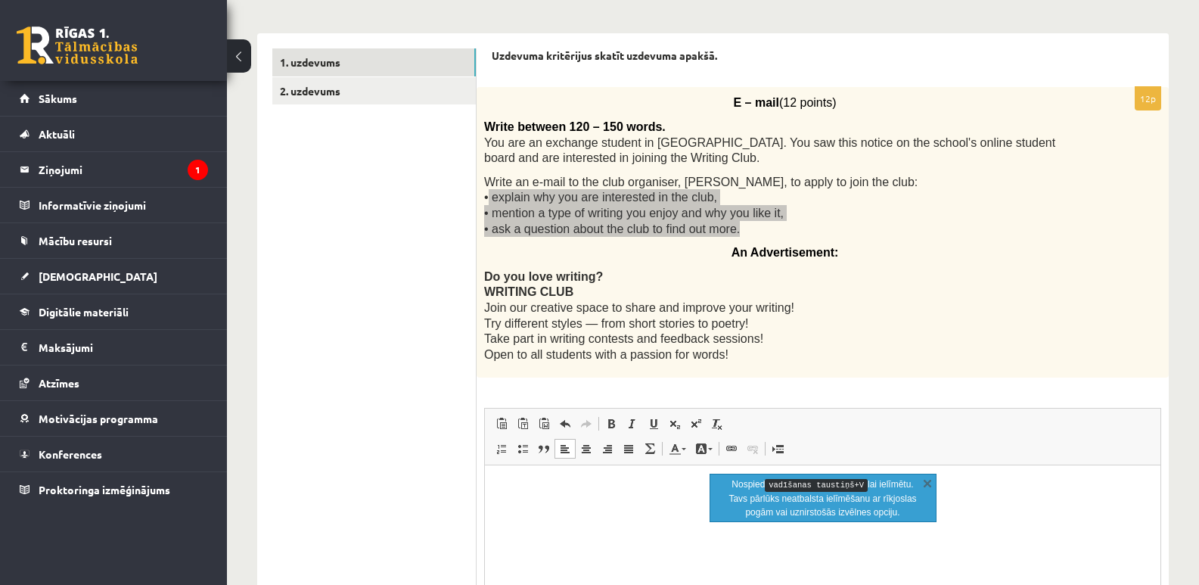
click at [548, 485] on p "Bagātinātā teksta redaktors, wiswyg-editor-user-answer-47433897792560" at bounding box center [822, 488] width 645 height 16
click at [580, 495] on span "Ielīmēt" at bounding box center [587, 497] width 42 height 22
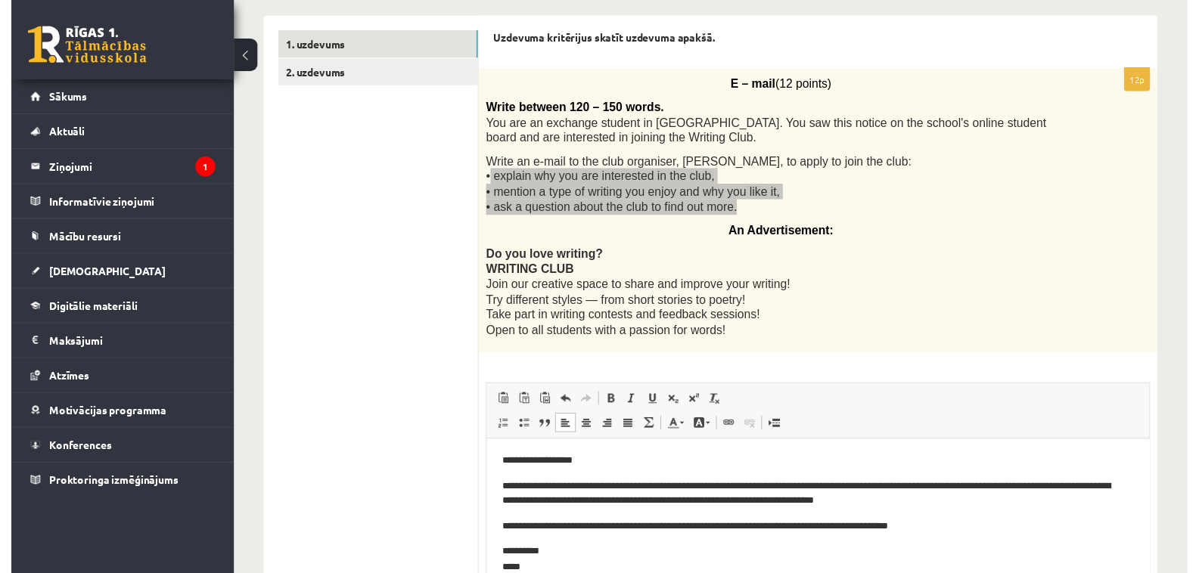
scroll to position [3, 0]
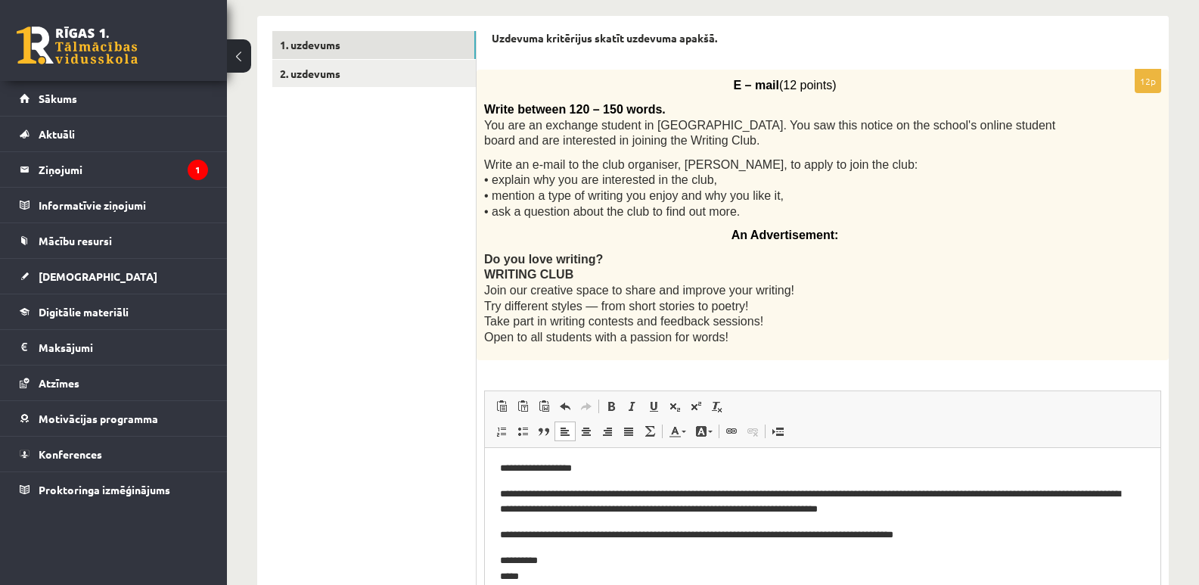
click at [1007, 310] on p "Do you love writing? WRITING CLUB Join our creative space to share and improve …" at bounding box center [784, 298] width 601 height 94
click at [365, 61] on link "2. uzdevums" at bounding box center [373, 74] width 203 height 28
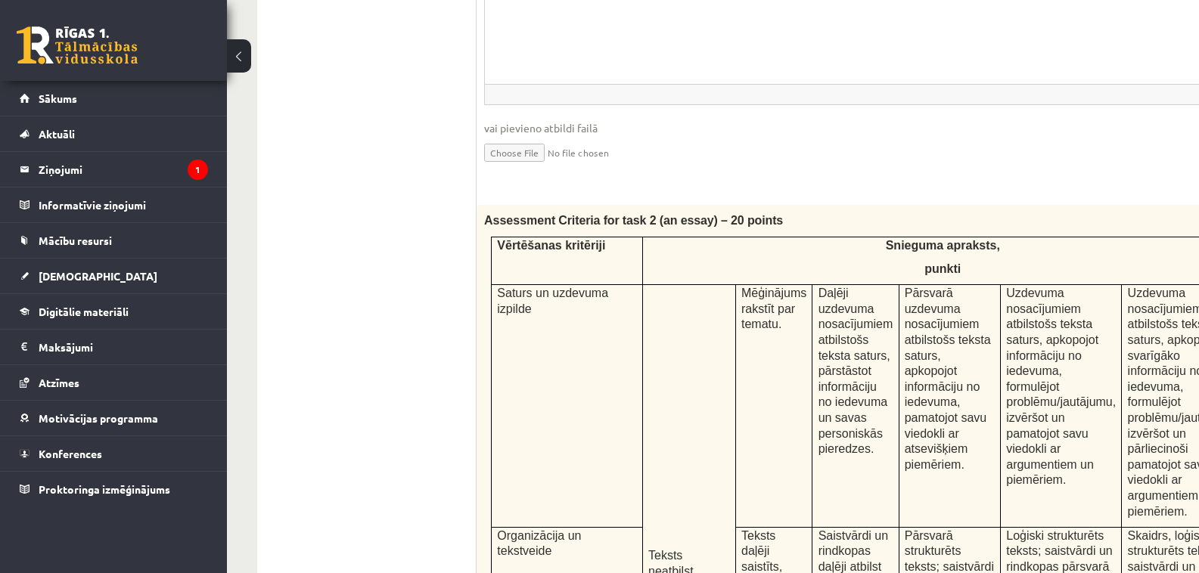
scroll to position [950, 0]
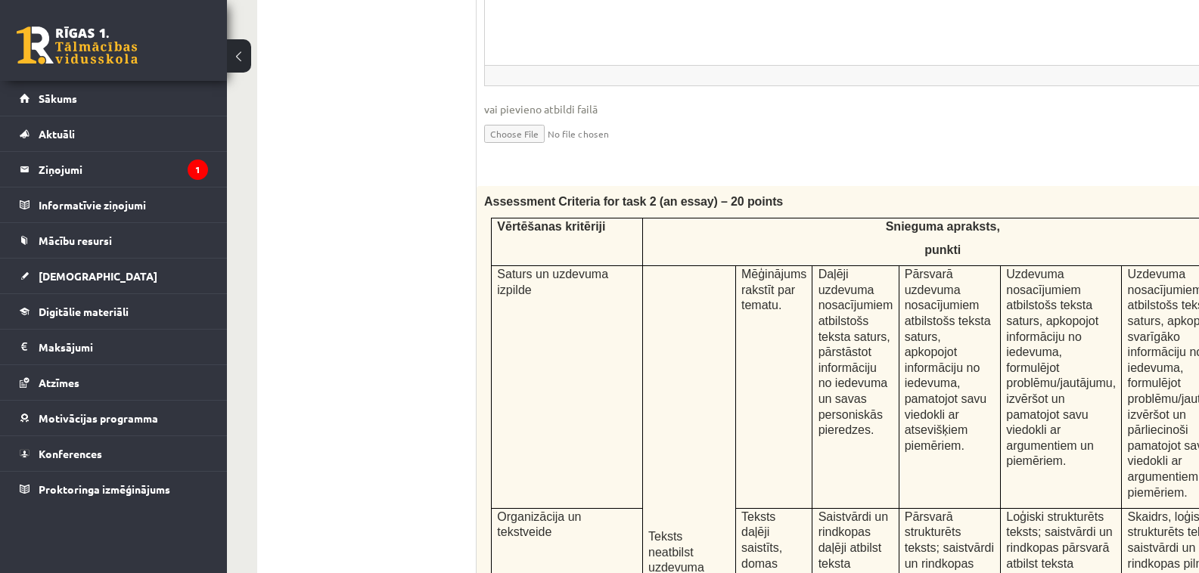
drag, startPoint x: 1194, startPoint y: 426, endPoint x: 723, endPoint y: 175, distance: 533.9
click at [723, 163] on fieldset "Rich Text Editor, wiswyg-editor-user-answer-47434077538220 Redaktora rīkjoslas …" at bounding box center [901, 9] width 835 height 307
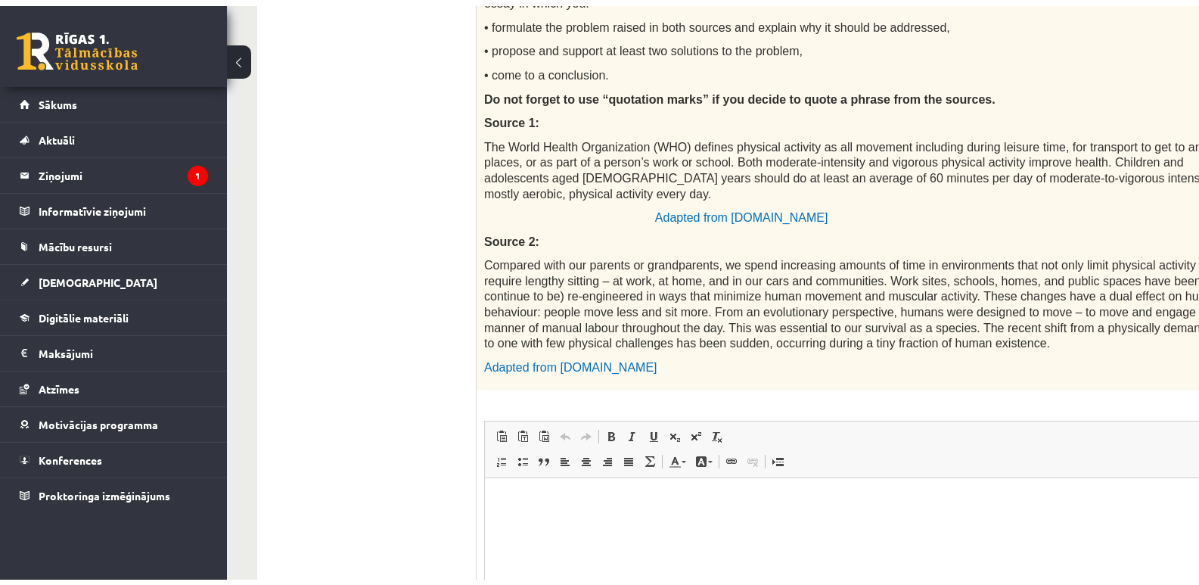
scroll to position [0, 0]
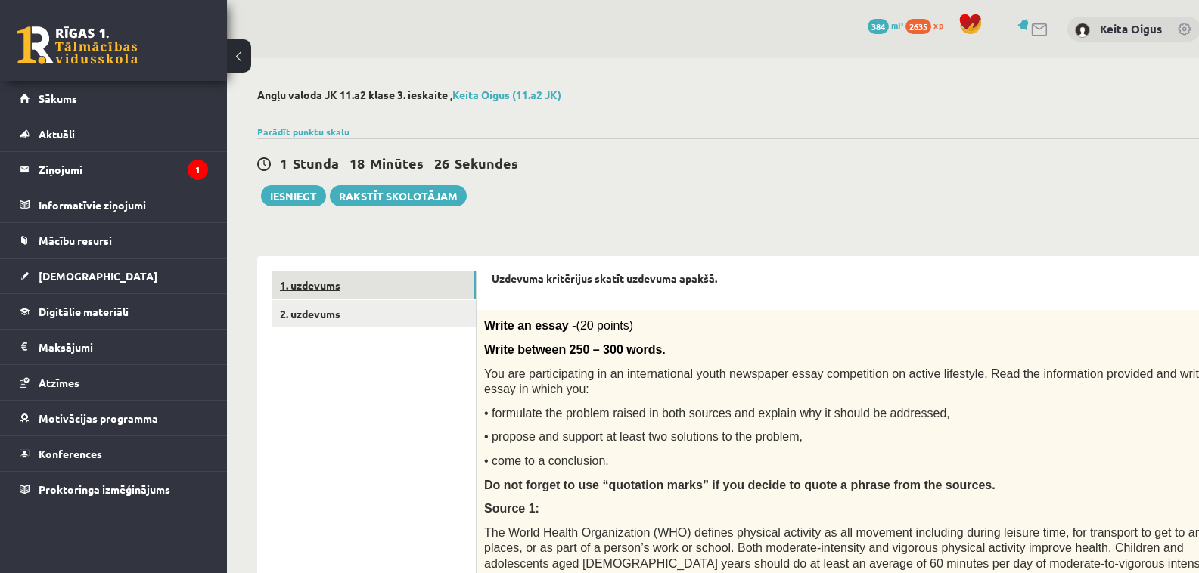
click at [371, 287] on link "1. uzdevums" at bounding box center [373, 286] width 203 height 28
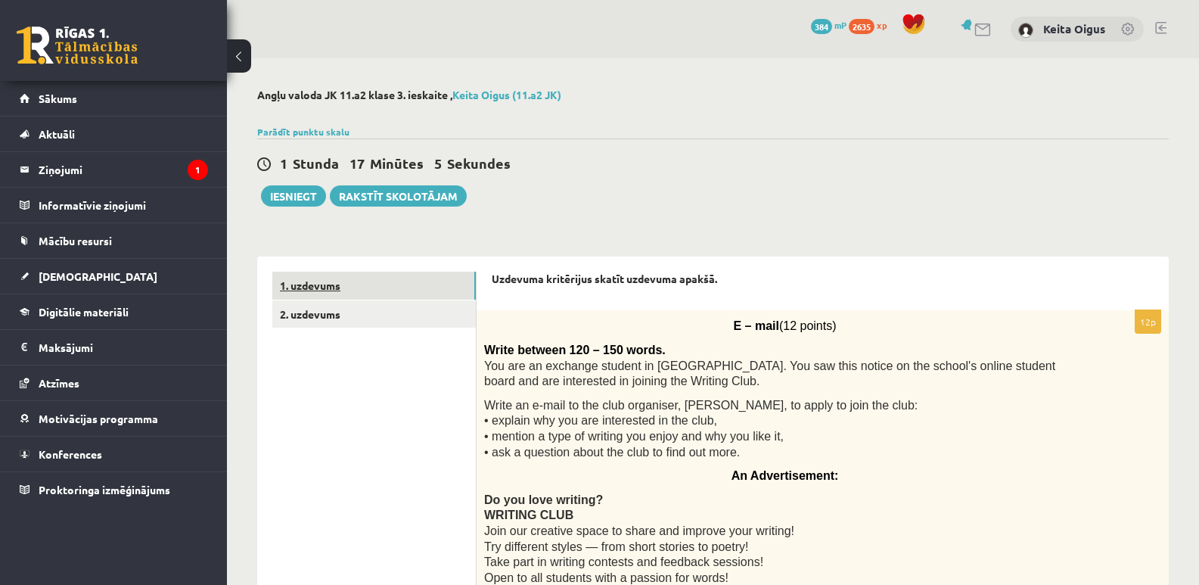
click at [402, 284] on link "1. uzdevums" at bounding box center [373, 286] width 203 height 28
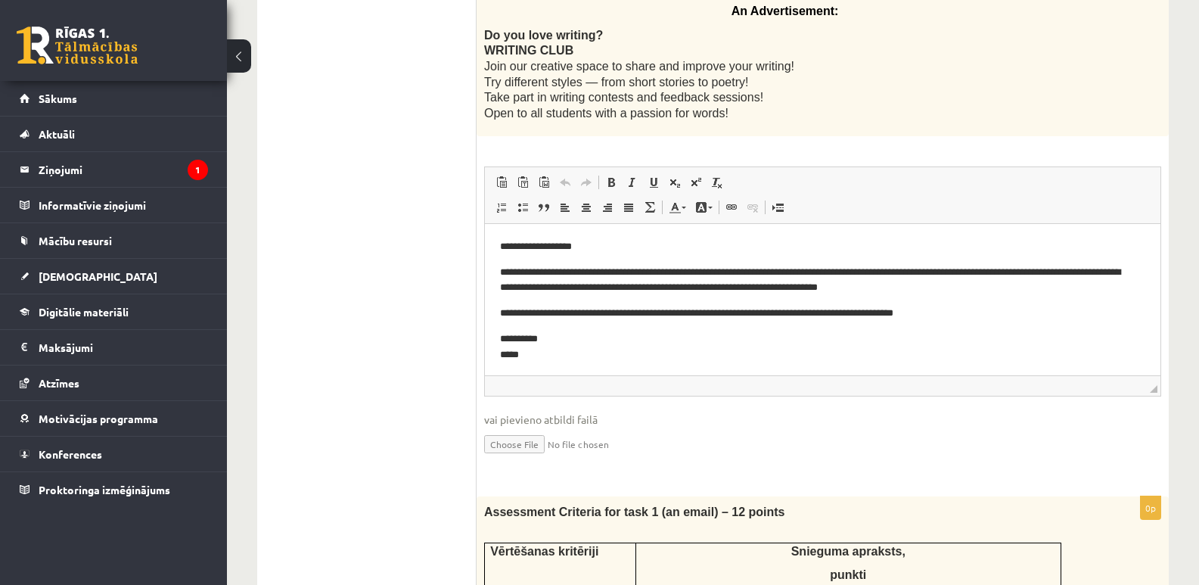
scroll to position [478, 0]
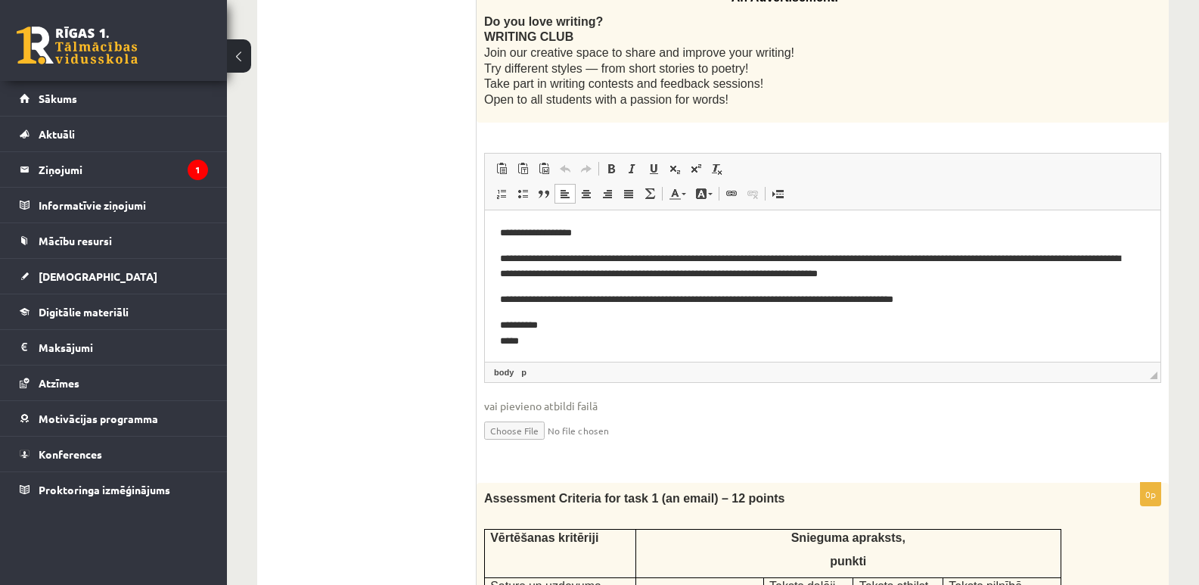
click at [837, 256] on p "**********" at bounding box center [817, 267] width 634 height 32
click at [892, 256] on p "**********" at bounding box center [817, 267] width 634 height 32
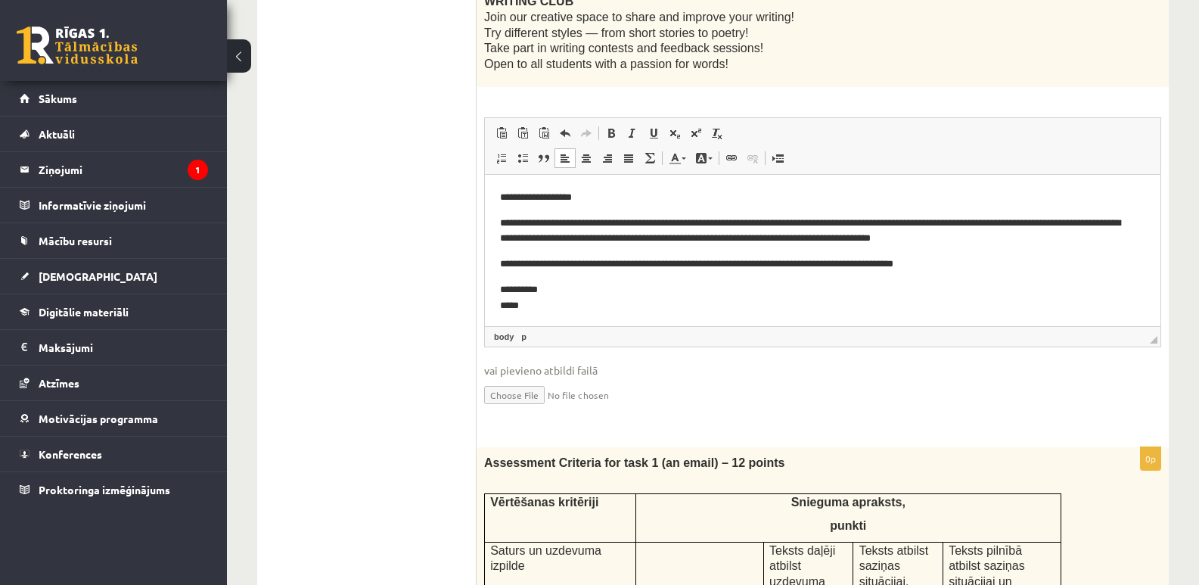
scroll to position [511, 0]
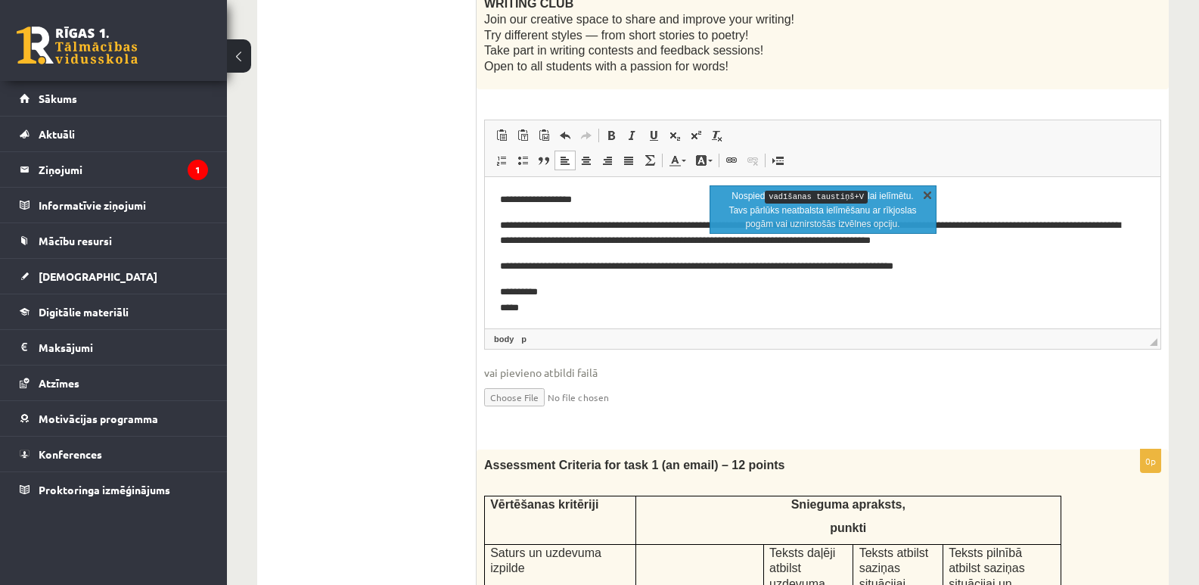
click at [920, 195] on link "X" at bounding box center [927, 194] width 15 height 15
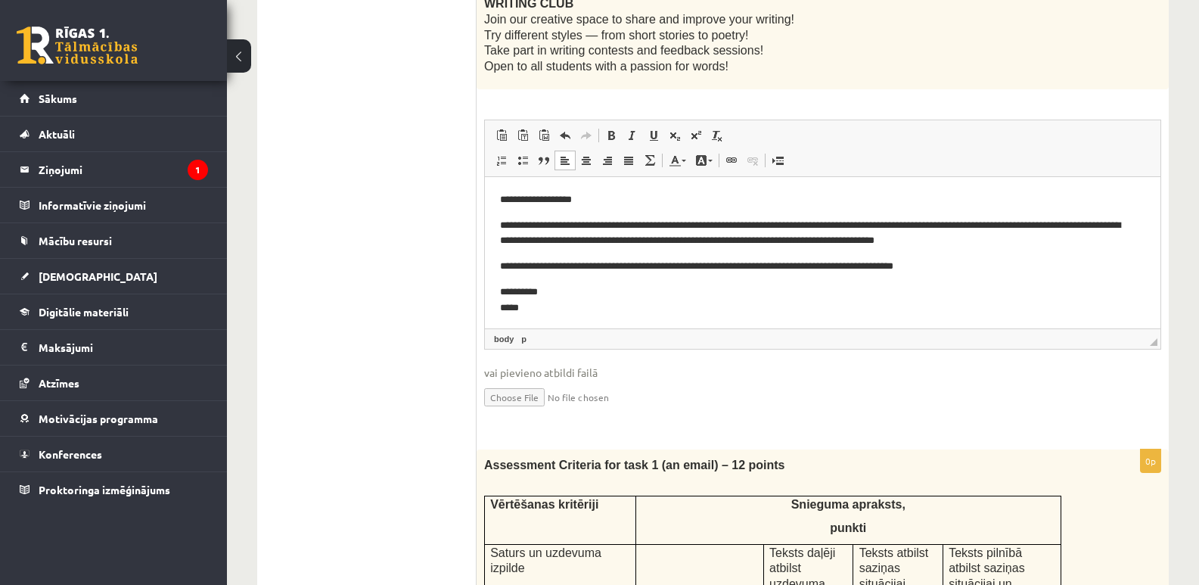
click at [935, 222] on p "**********" at bounding box center [817, 234] width 634 height 32
click at [1119, 224] on p "**********" at bounding box center [817, 234] width 634 height 32
click at [1124, 225] on p "**********" at bounding box center [817, 234] width 634 height 32
click at [712, 240] on p "**********" at bounding box center [817, 234] width 634 height 32
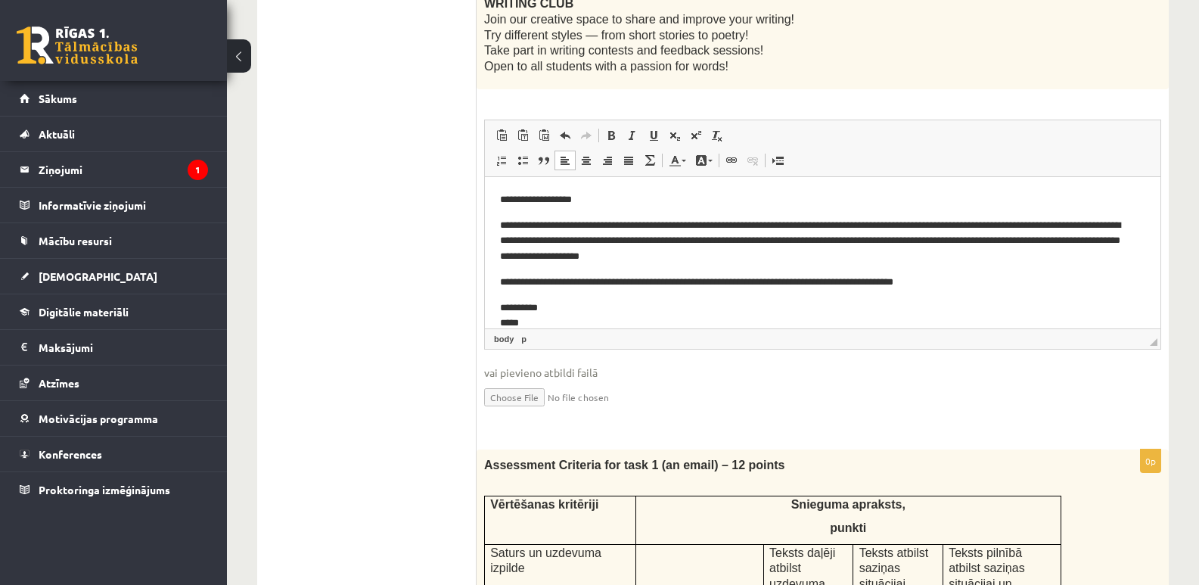
click at [1020, 241] on p "**********" at bounding box center [817, 241] width 634 height 47
click at [530, 254] on p "**********" at bounding box center [817, 241] width 634 height 47
click at [717, 335] on span "◢ Elementa ceļš body p" at bounding box center [822, 338] width 675 height 20
click at [573, 251] on p "**********" at bounding box center [817, 241] width 634 height 47
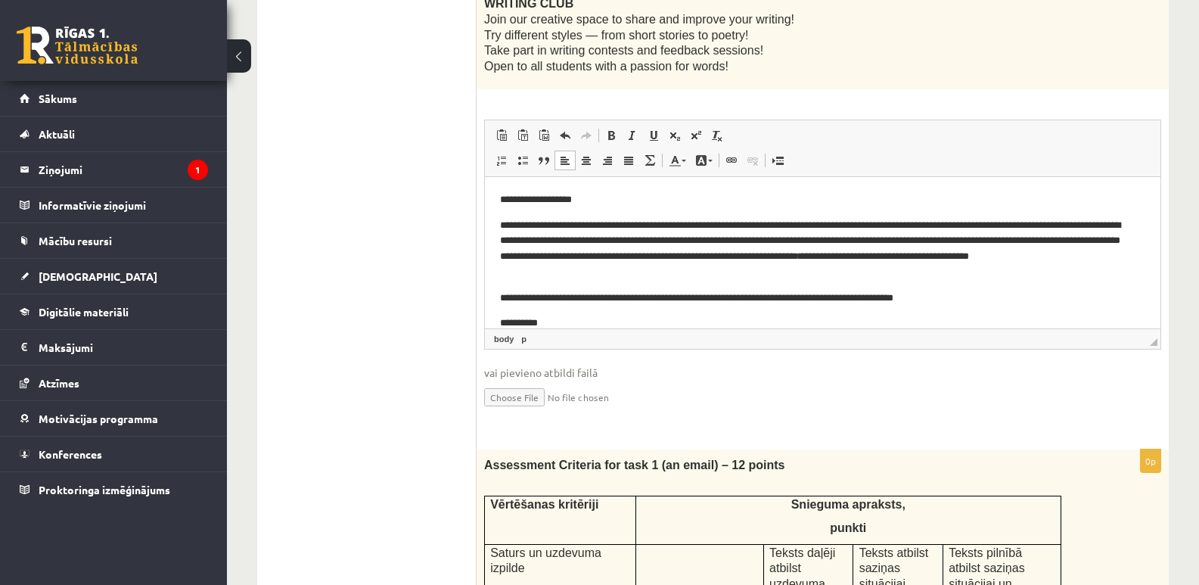
click at [1062, 255] on p "**********" at bounding box center [817, 249] width 634 height 63
click at [555, 270] on p "**********" at bounding box center [817, 249] width 634 height 63
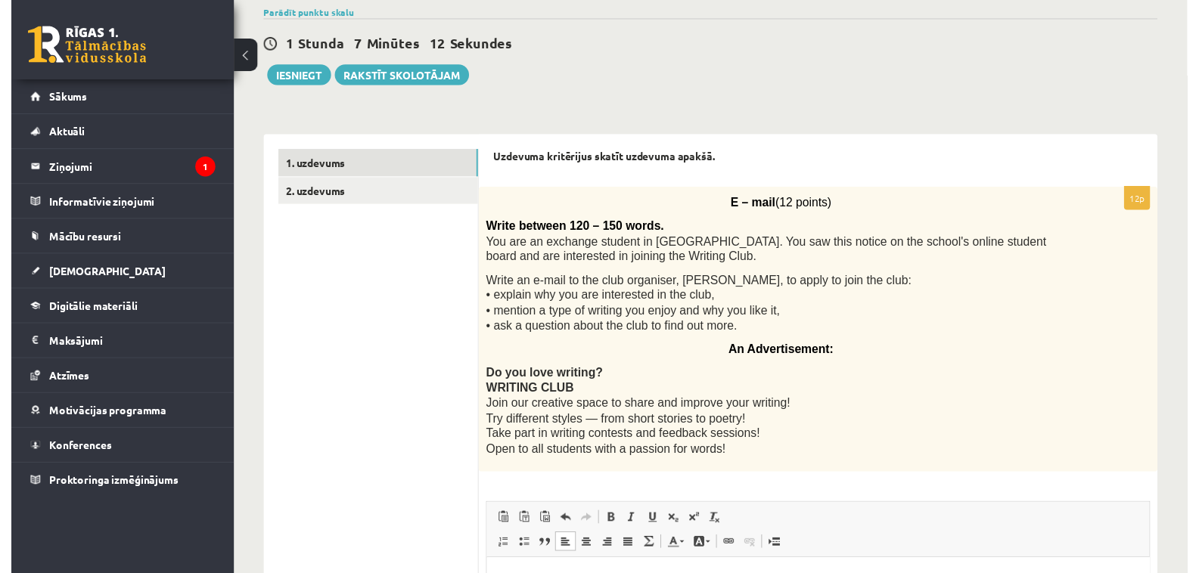
scroll to position [115, 0]
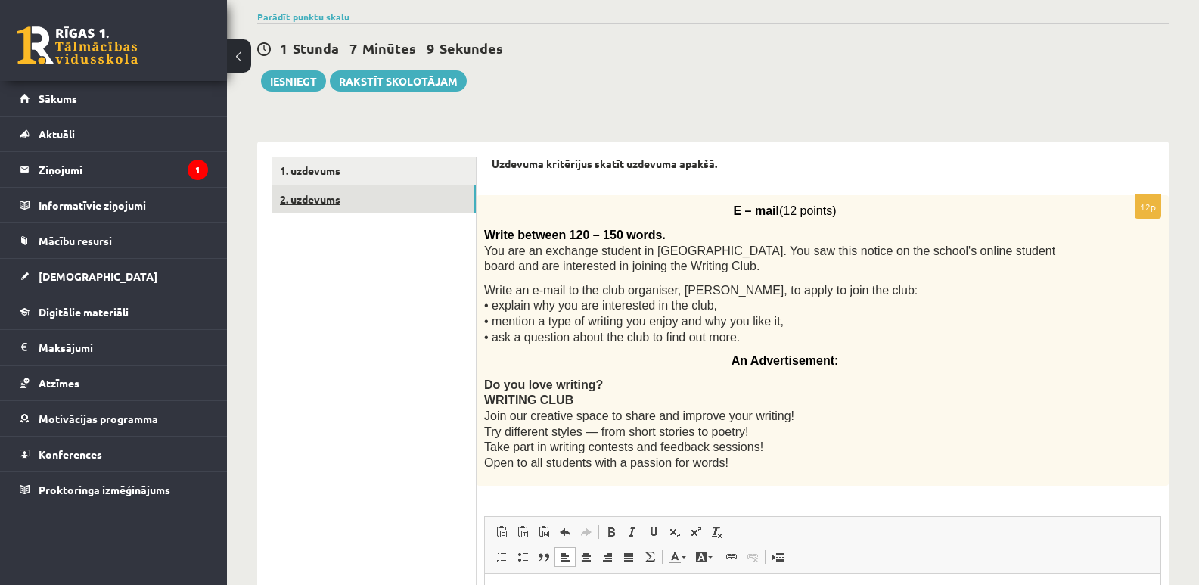
click at [327, 194] on link "2. uzdevums" at bounding box center [373, 199] width 203 height 28
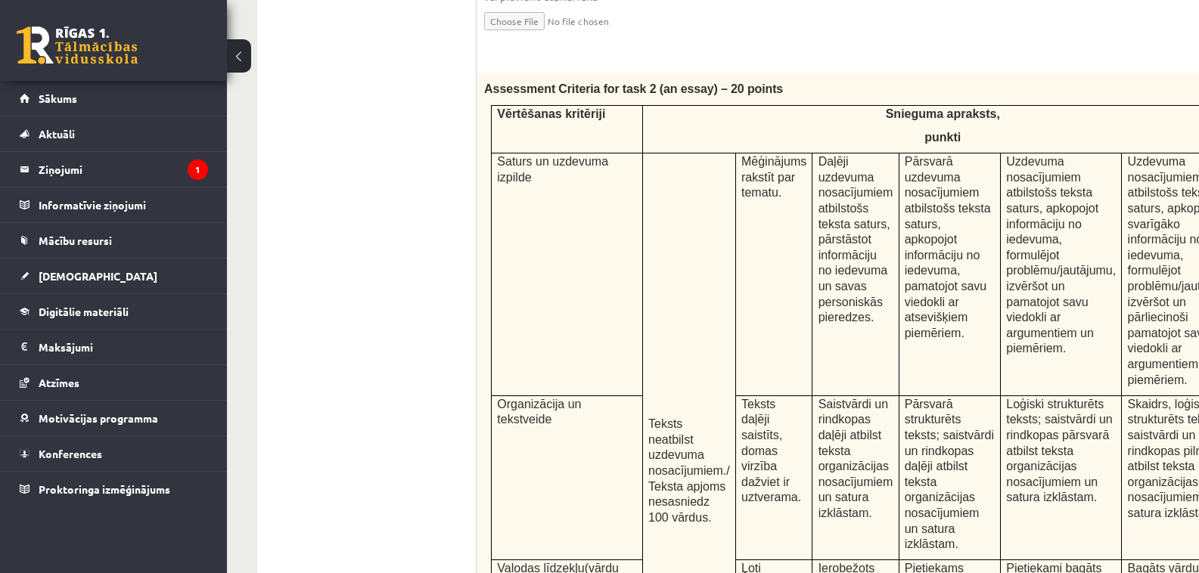
scroll to position [702, 0]
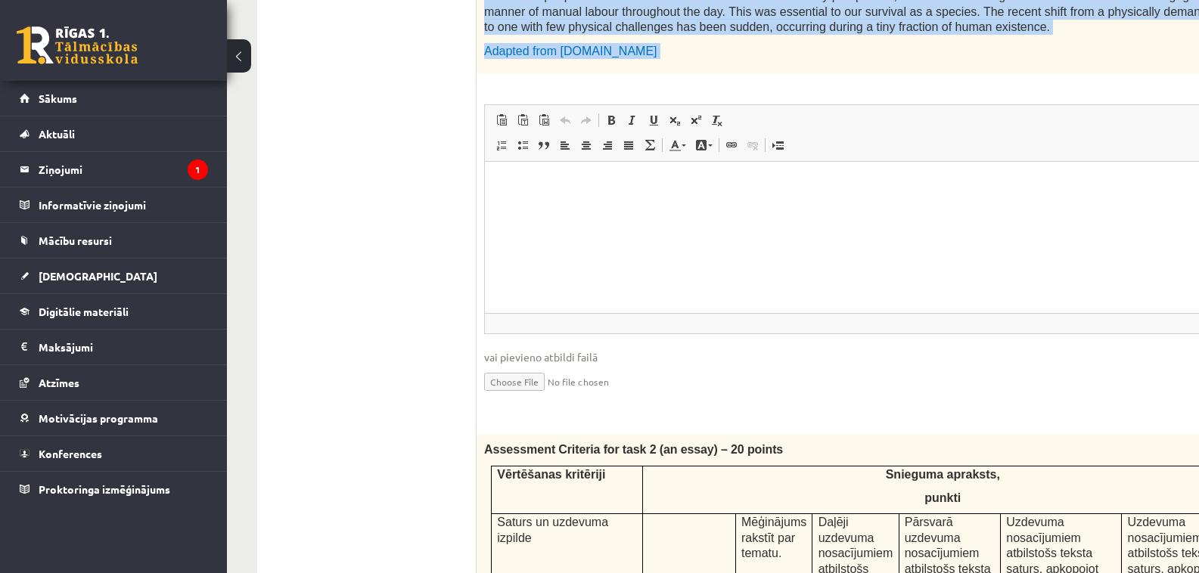
drag, startPoint x: 482, startPoint y: 223, endPoint x: 727, endPoint y: 72, distance: 288.0
copy div "Write between 250 – 300 words. You are participating in an international youth …"
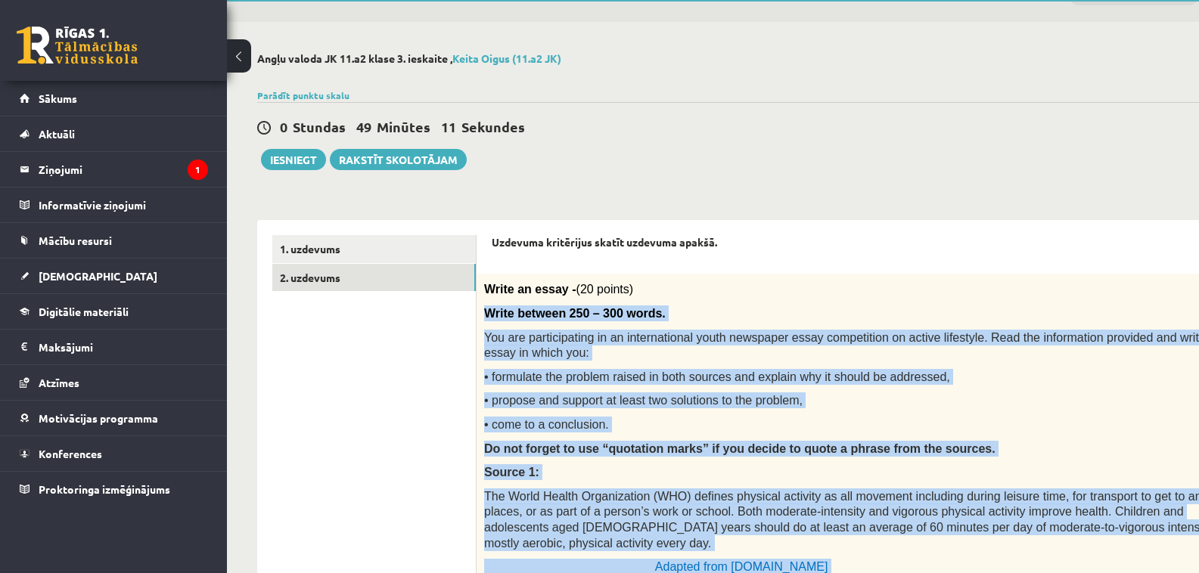
scroll to position [20, 0]
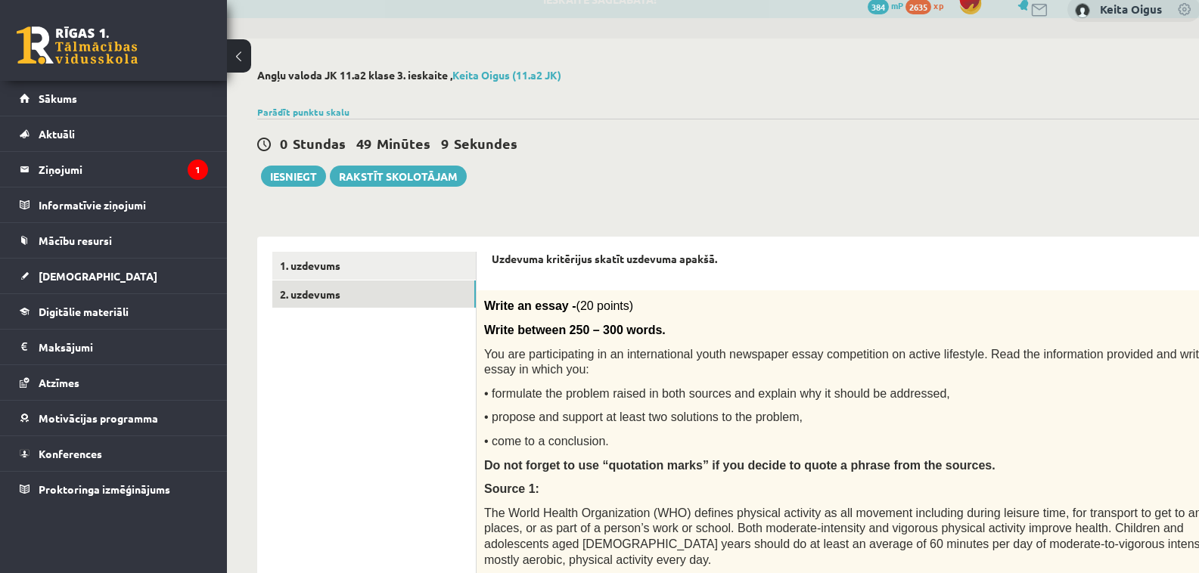
click at [776, 129] on div "0 Stundas 49 Minūtes 9 Sekundes Ieskaite saglabāta! Iesniegt Rakstīt skolotājam" at bounding box center [741, 153] width 968 height 68
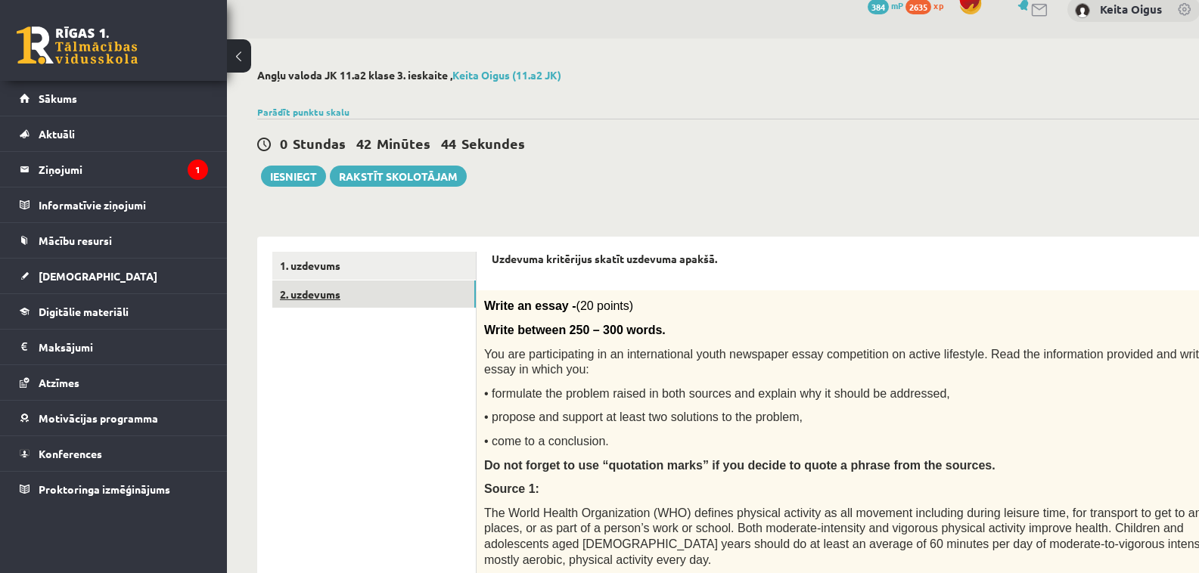
click at [387, 299] on link "2. uzdevums" at bounding box center [373, 295] width 203 height 28
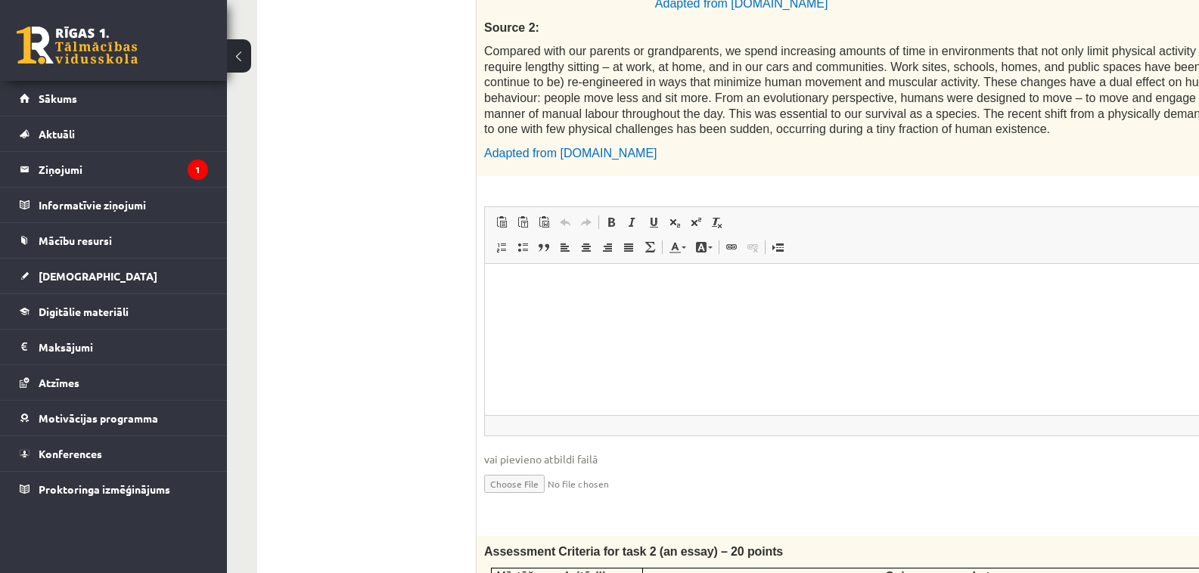
scroll to position [628, 0]
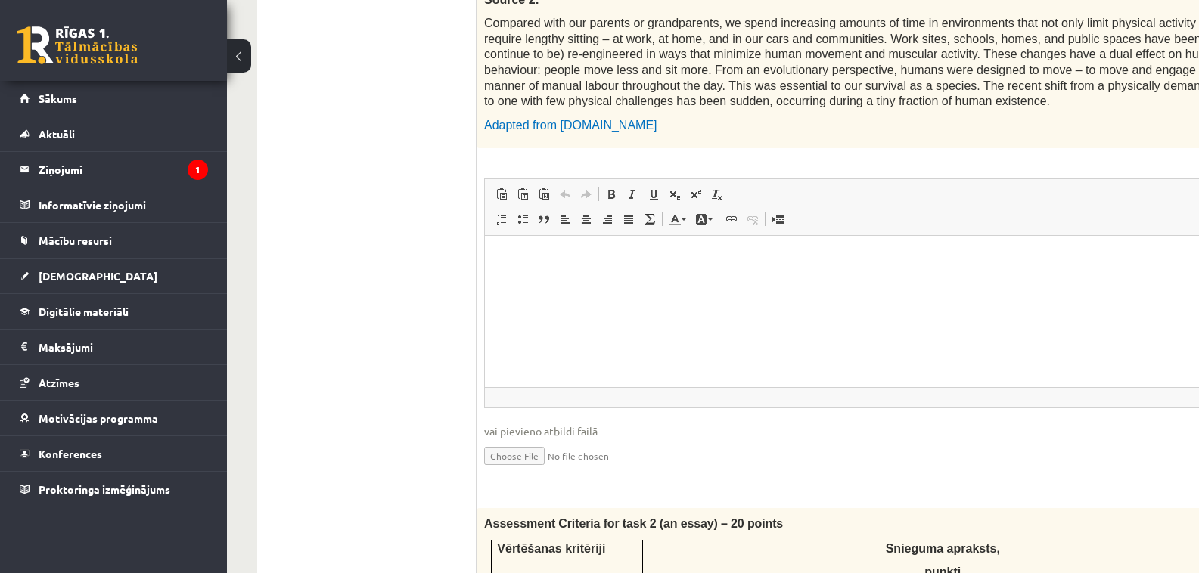
click at [555, 255] on p "Bagātinātā teksta redaktors, wiswyg-editor-user-answer-47433879668160" at bounding box center [901, 259] width 803 height 16
click at [585, 282] on span "Ielīmēt" at bounding box center [597, 285] width 42 height 22
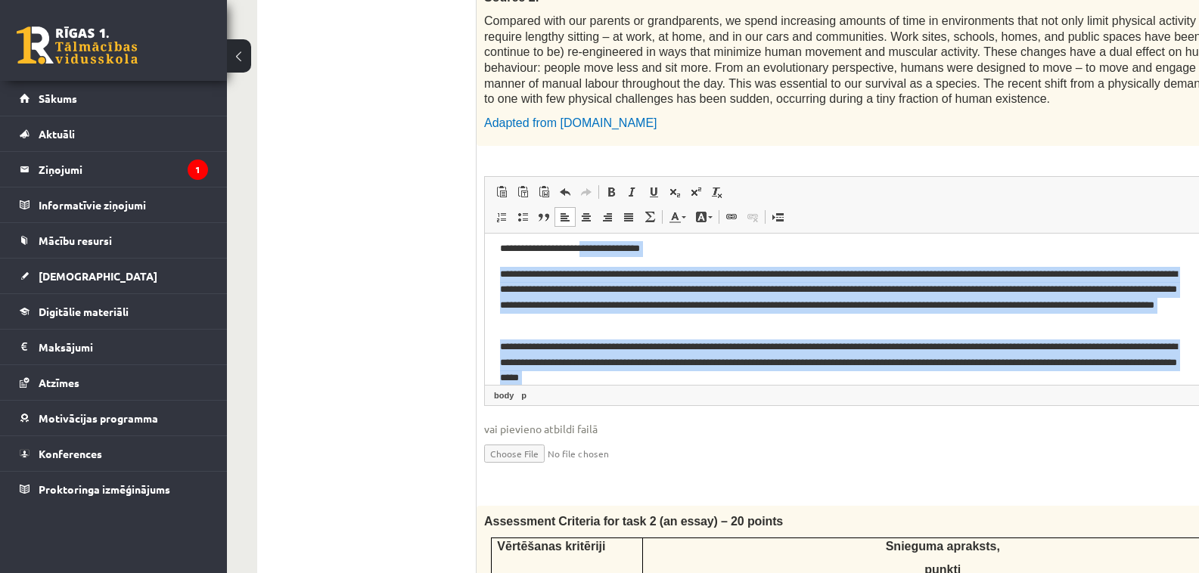
scroll to position [0, 0]
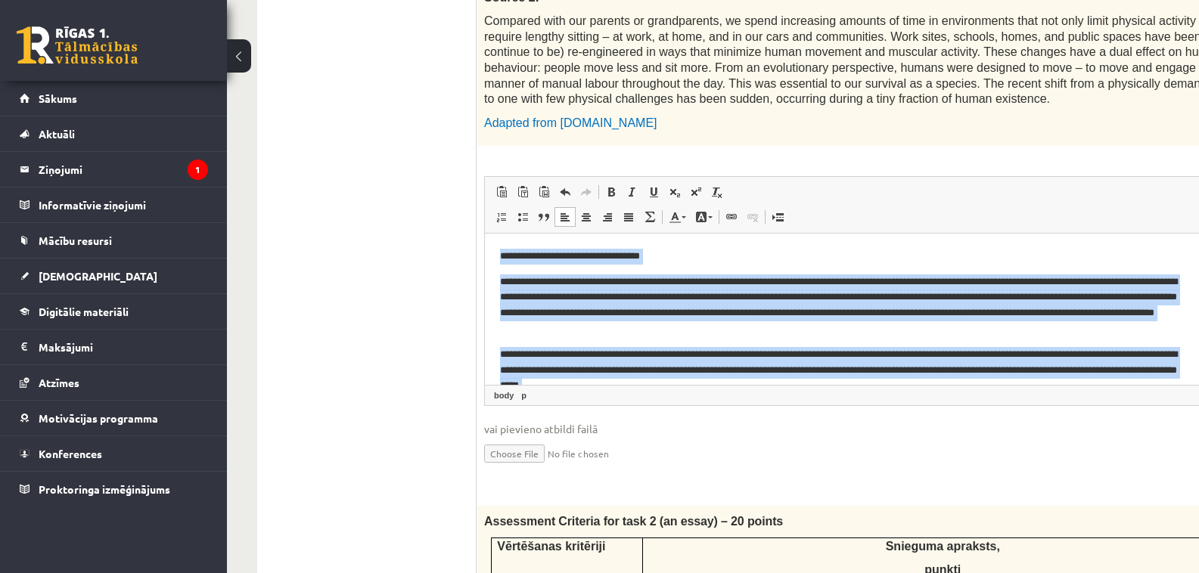
drag, startPoint x: 664, startPoint y: 375, endPoint x: 495, endPoint y: 248, distance: 211.8
click at [495, 248] on html "**********" at bounding box center [901, 407] width 833 height 346
click at [730, 251] on p "**********" at bounding box center [843, 257] width 686 height 16
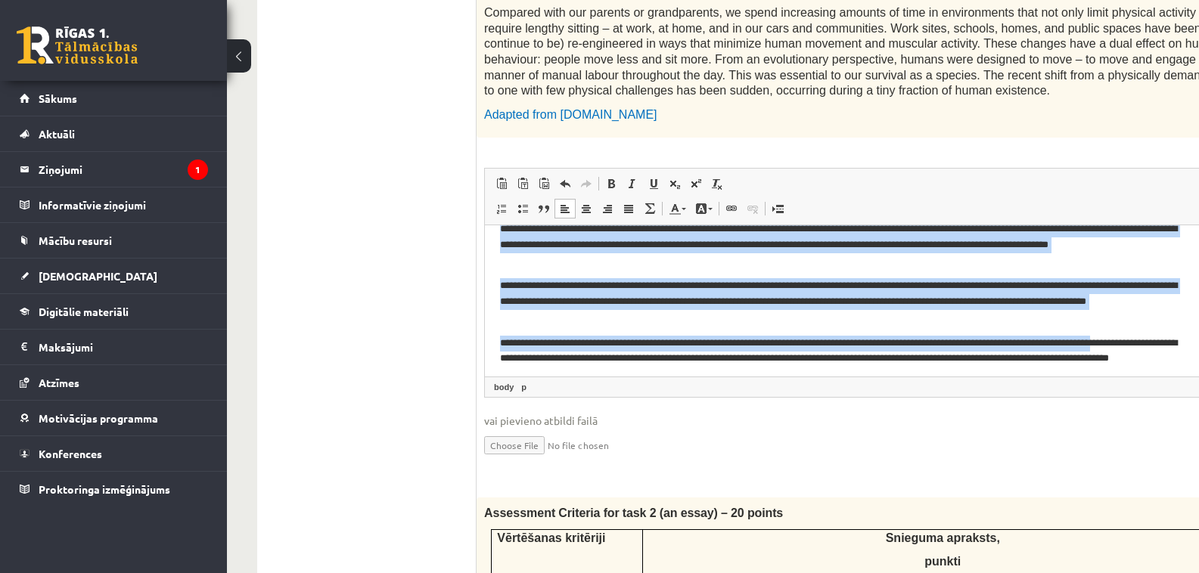
scroll to position [196, 0]
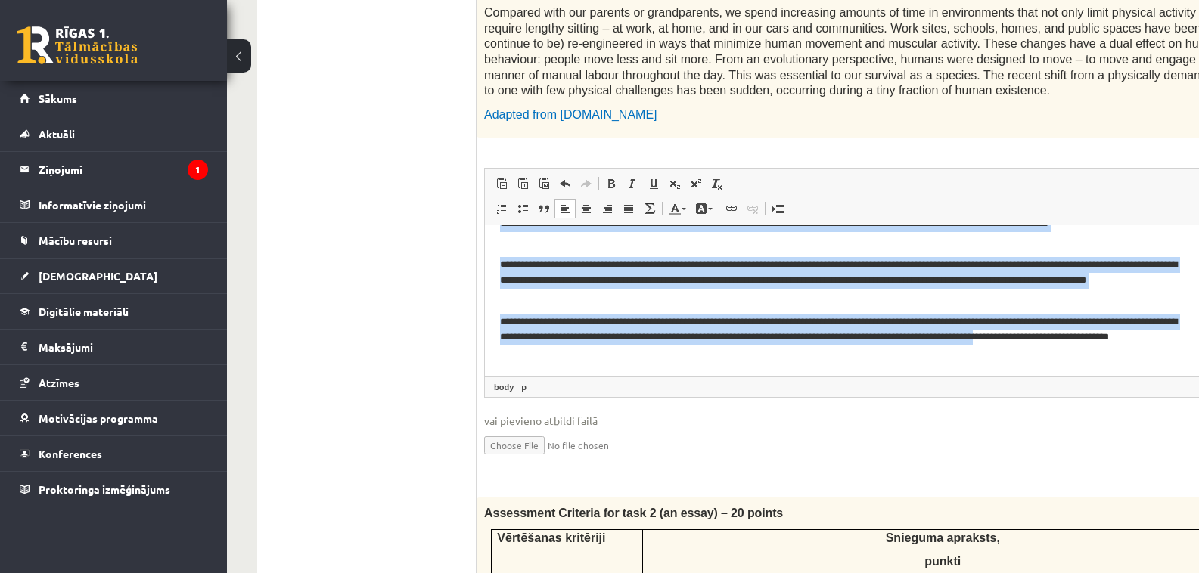
drag, startPoint x: 502, startPoint y: 339, endPoint x: 517, endPoint y: 371, distance: 35.6
click at [517, 371] on html "**********" at bounding box center [901, 203] width 833 height 346
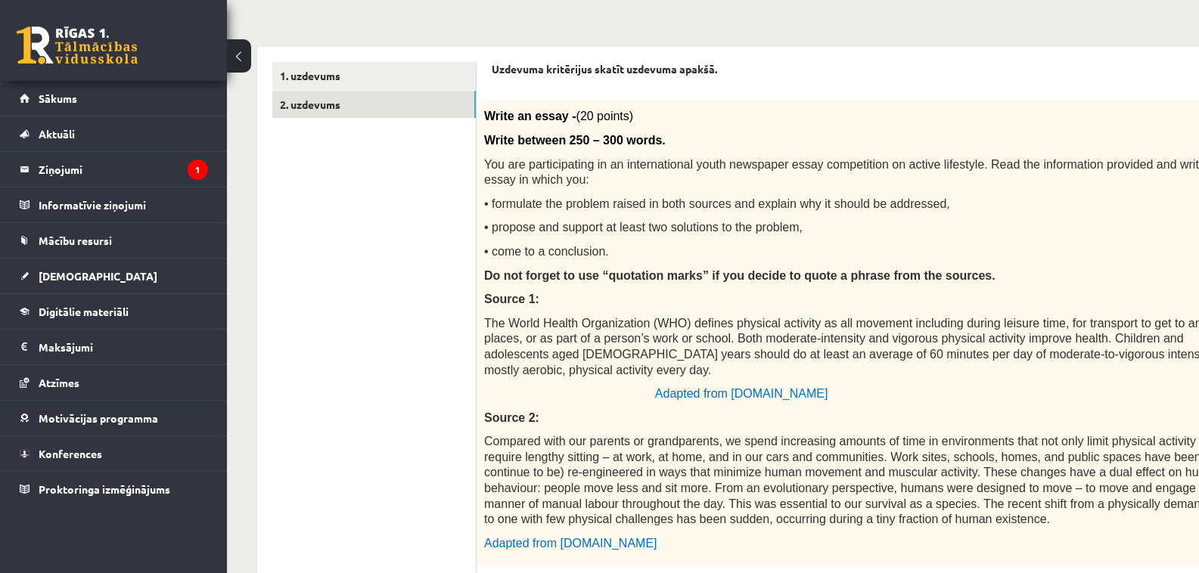
scroll to position [0, 0]
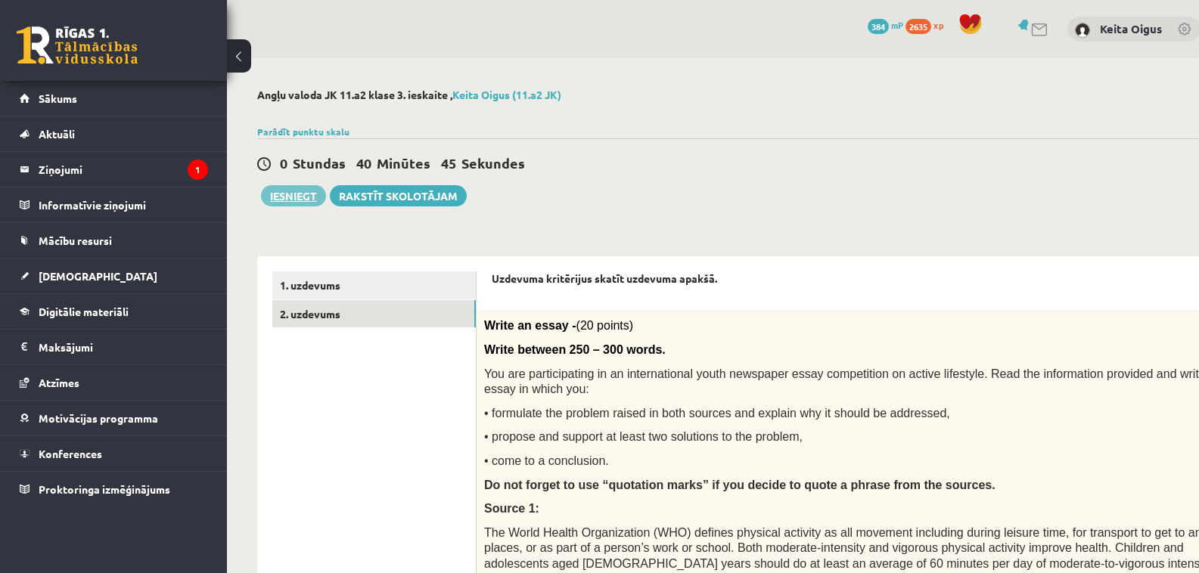
click at [296, 191] on button "Iesniegt" at bounding box center [293, 195] width 65 height 21
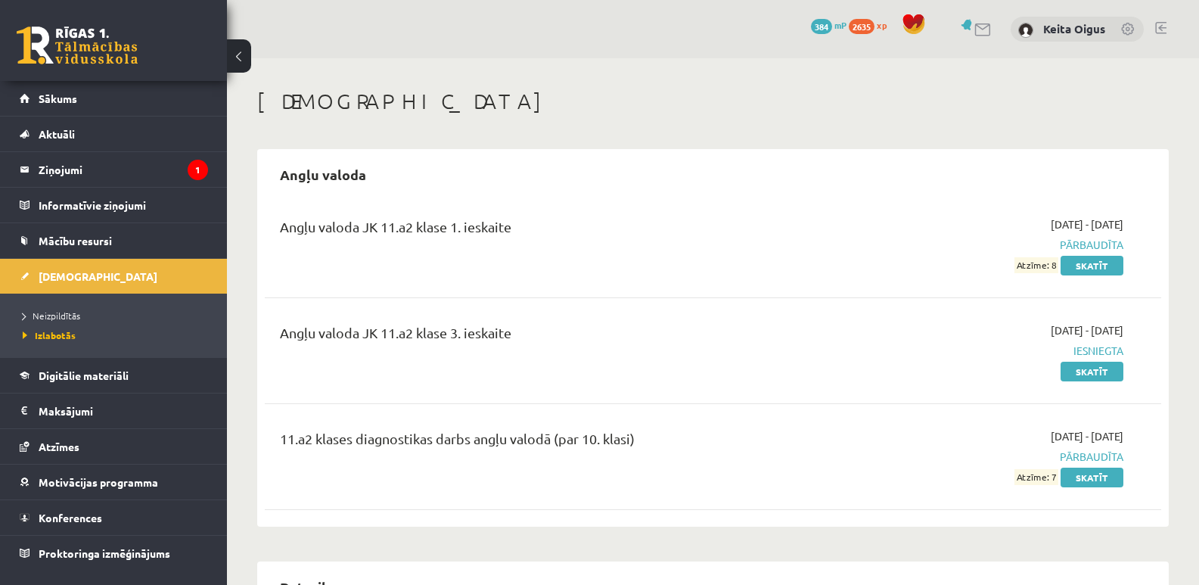
click at [770, 114] on div "[DEMOGRAPHIC_DATA]" at bounding box center [712, 103] width 911 height 30
drag, startPoint x: 764, startPoint y: 131, endPoint x: 759, endPoint y: 124, distance: 8.2
drag, startPoint x: 724, startPoint y: 70, endPoint x: 789, endPoint y: 156, distance: 108.0
